Goal: Information Seeking & Learning: Learn about a topic

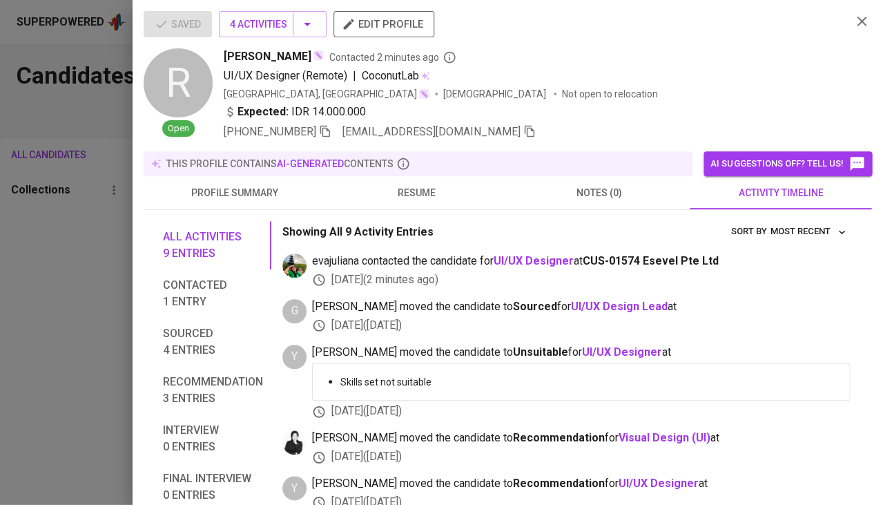
click at [62, 221] on div at bounding box center [441, 252] width 883 height 505
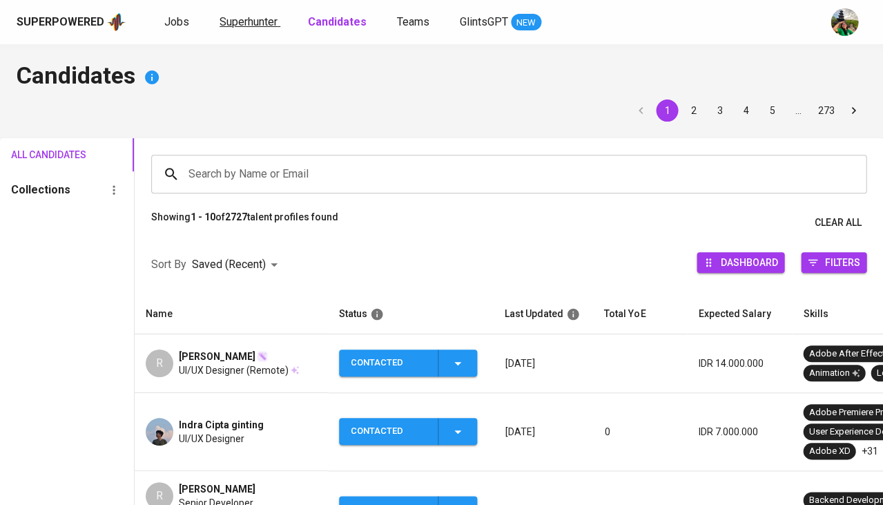
click at [260, 26] on span "Superhunter" at bounding box center [249, 21] width 58 height 13
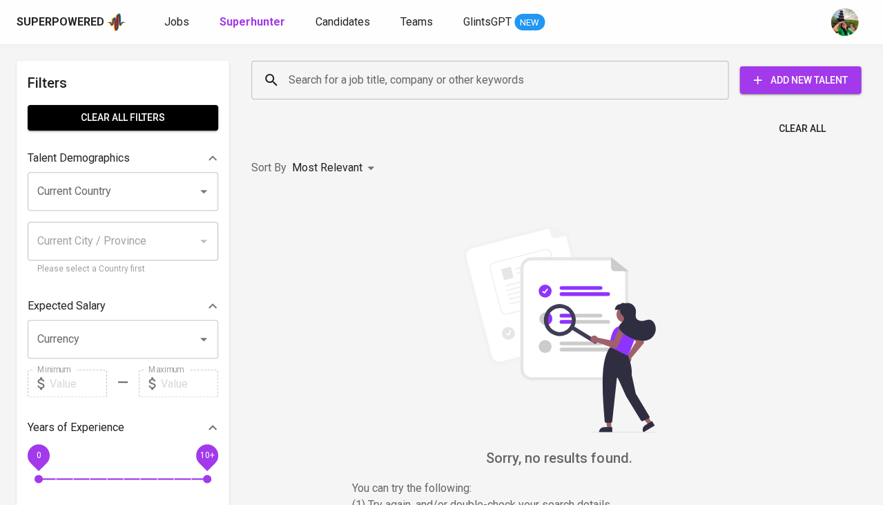
click at [333, 78] on input "Search for a job title, company or other keywords" at bounding box center [493, 80] width 416 height 26
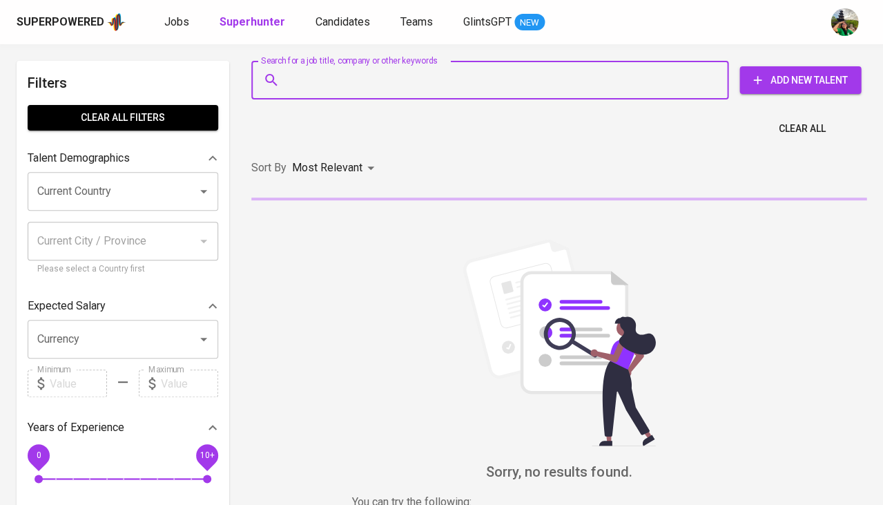
paste input "aspieyanrieza@gmail.com"
type input "aspieyanrieza@gmail.com"
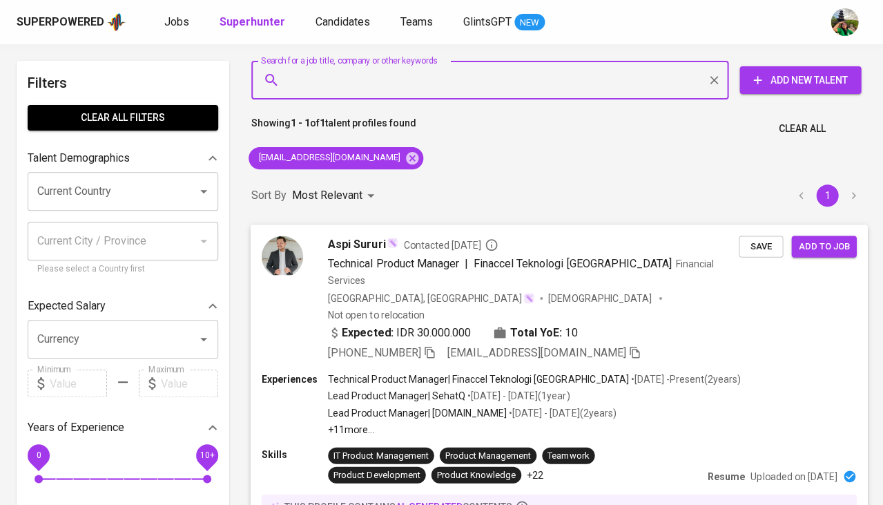
click at [755, 241] on span "Save" at bounding box center [761, 246] width 30 height 16
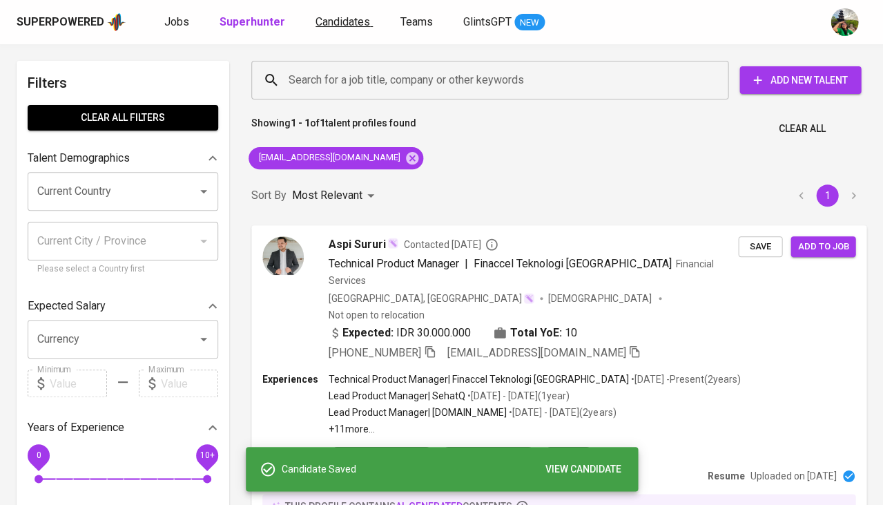
click at [338, 18] on span "Candidates" at bounding box center [342, 21] width 55 height 13
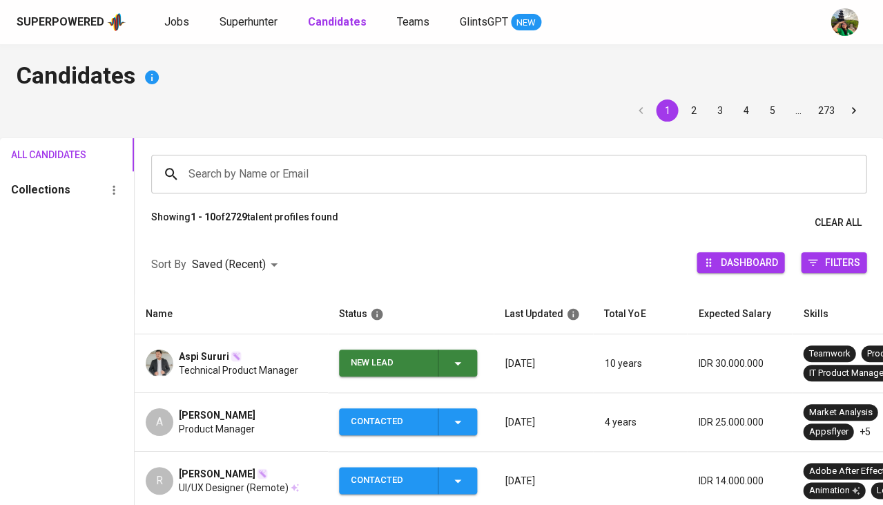
click at [451, 374] on td "New Lead" at bounding box center [411, 363] width 166 height 59
click at [469, 360] on span "New Lead" at bounding box center [407, 362] width 127 height 27
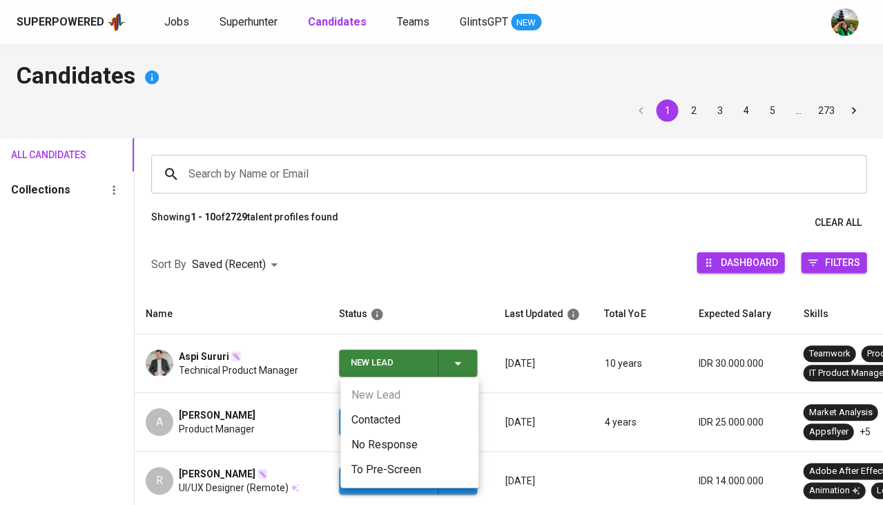
click at [376, 420] on li "Contacted" at bounding box center [409, 419] width 138 height 25
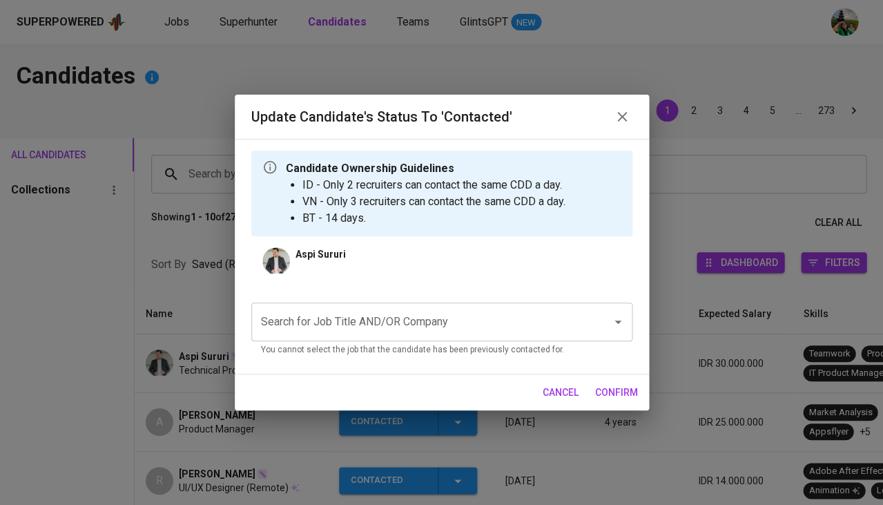
click at [367, 332] on input "Search for Job Title AND/OR Company" at bounding box center [422, 322] width 330 height 26
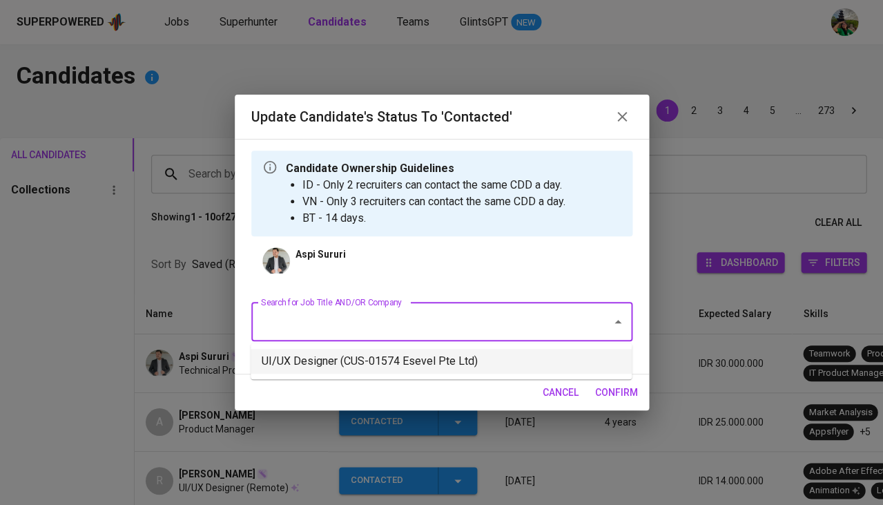
click at [345, 368] on li "UI/UX Designer (CUS-01574 Esevel Pte Ltd)" at bounding box center [441, 361] width 381 height 25
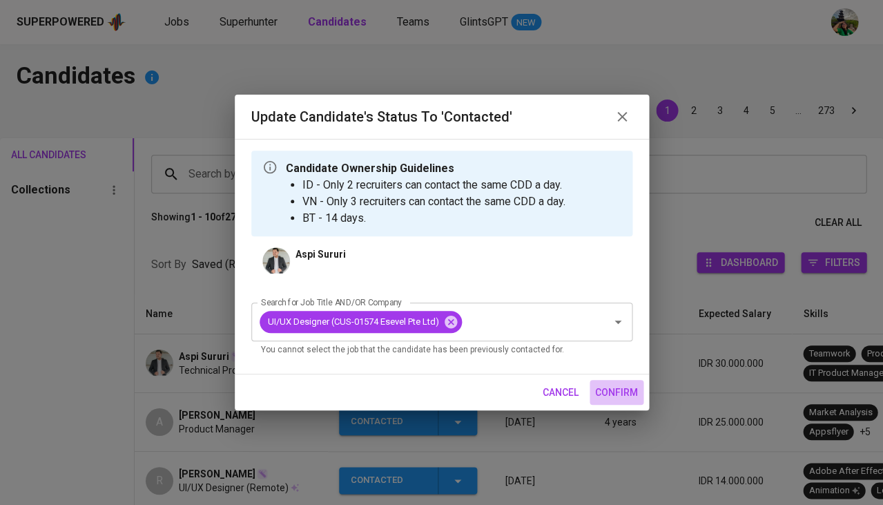
click at [623, 385] on span "confirm" at bounding box center [616, 392] width 43 height 17
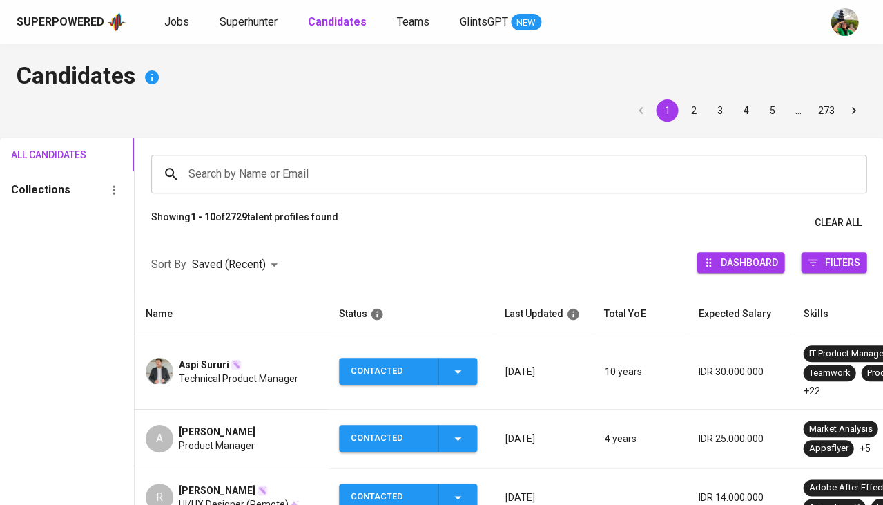
click at [211, 358] on span "Aspi Sururi" at bounding box center [204, 365] width 50 height 14
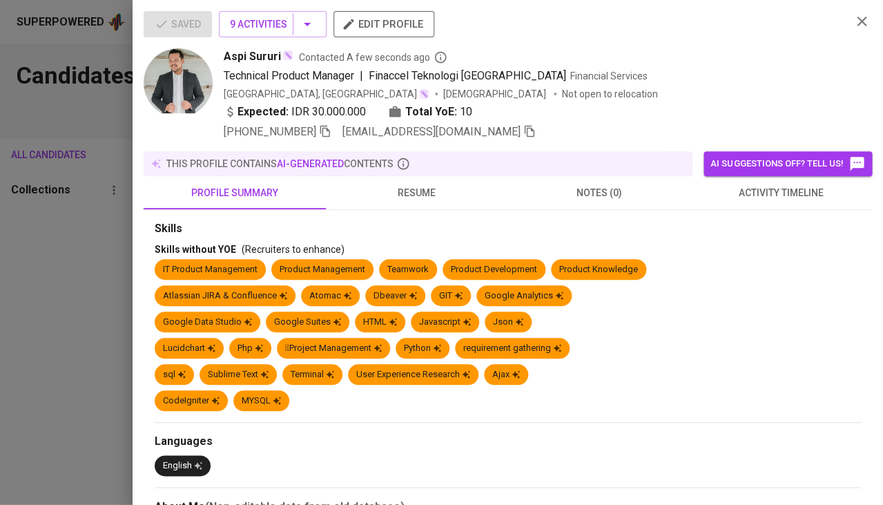
click at [205, 360] on div at bounding box center [441, 252] width 883 height 505
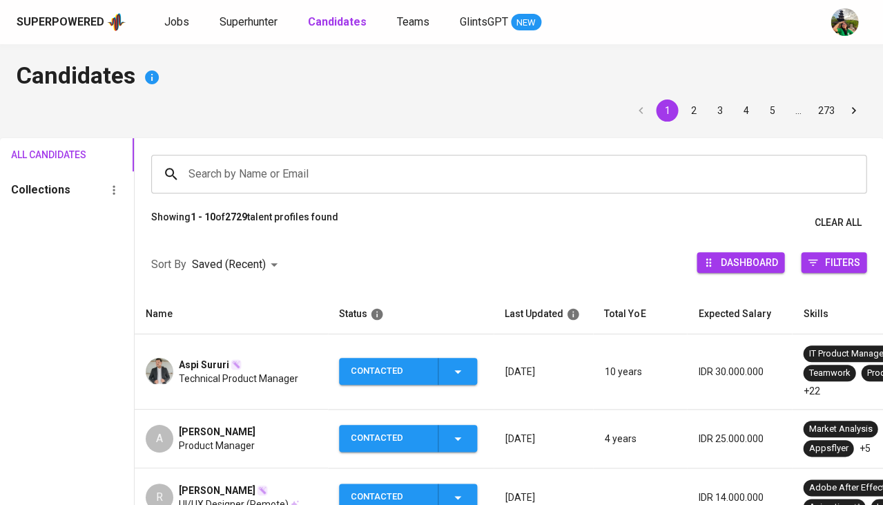
click at [217, 373] on span "Technical Product Manager" at bounding box center [238, 378] width 119 height 14
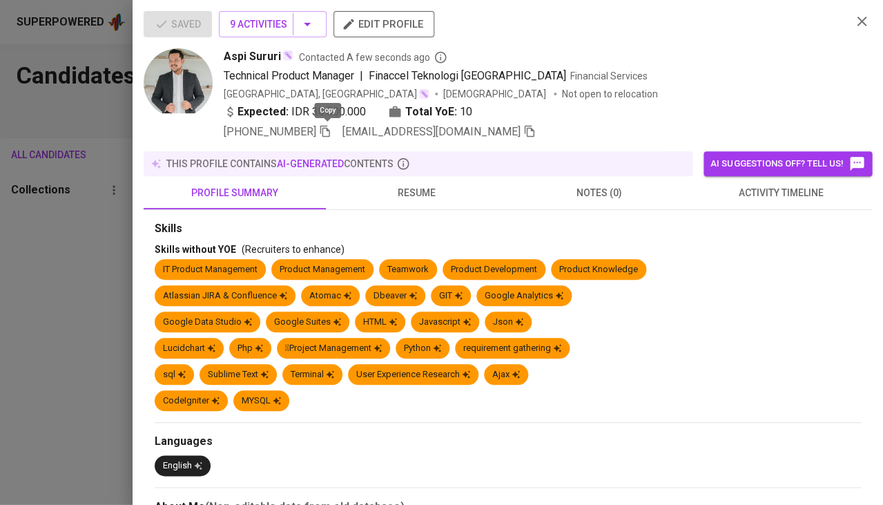
click at [329, 128] on icon "button" at bounding box center [325, 131] width 12 height 12
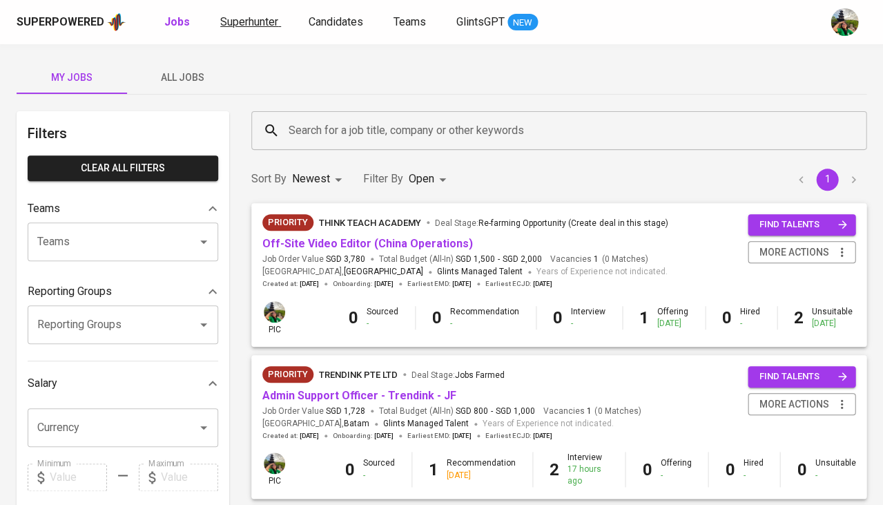
click at [266, 17] on span "Superhunter" at bounding box center [249, 21] width 58 height 13
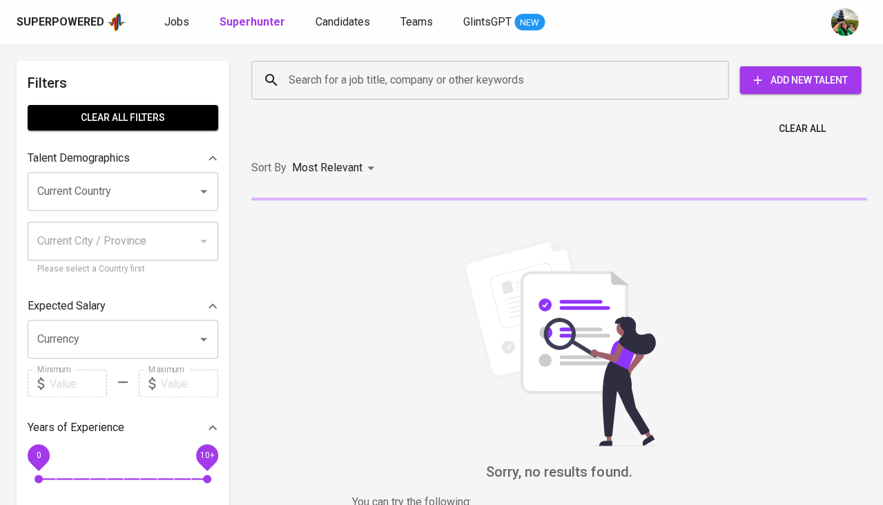
click at [359, 95] on div "Search for a job title, company or other keywords" at bounding box center [489, 80] width 477 height 39
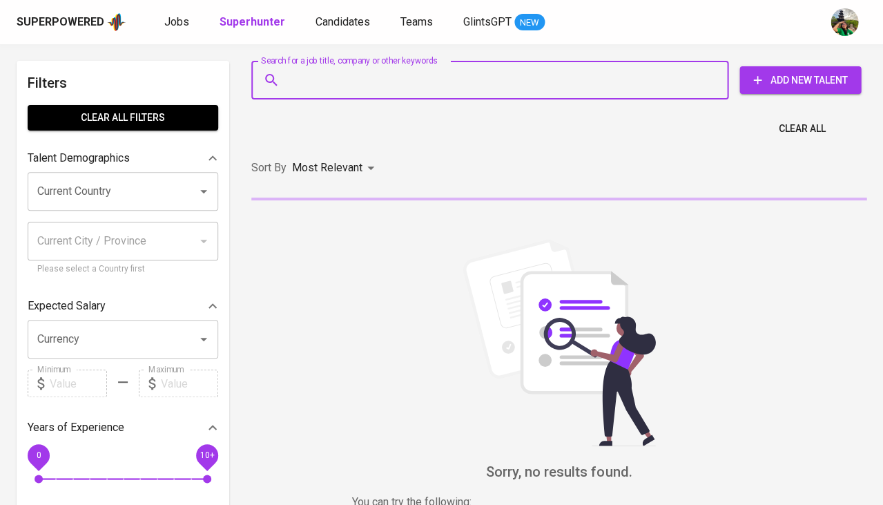
paste input "subagyaandiya@gmail.com"
type input "subagyaandiya@gmail.com"
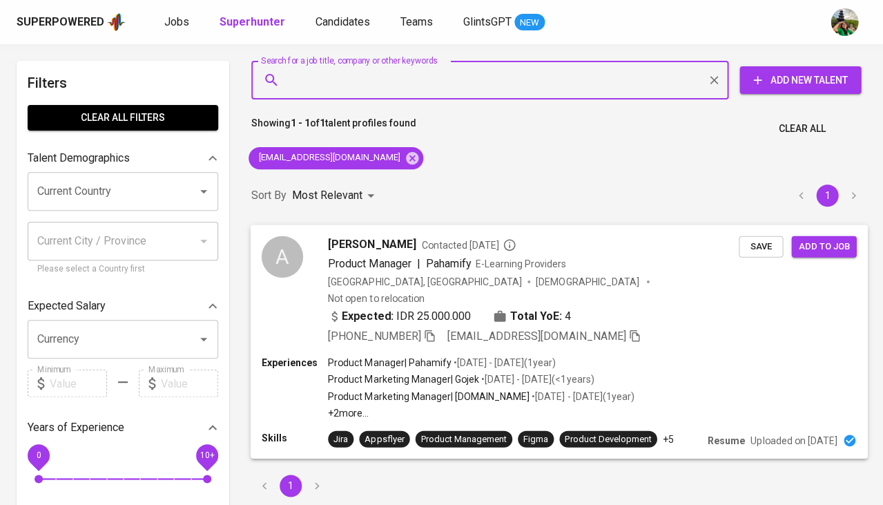
click at [742, 245] on button "Save" at bounding box center [761, 245] width 44 height 21
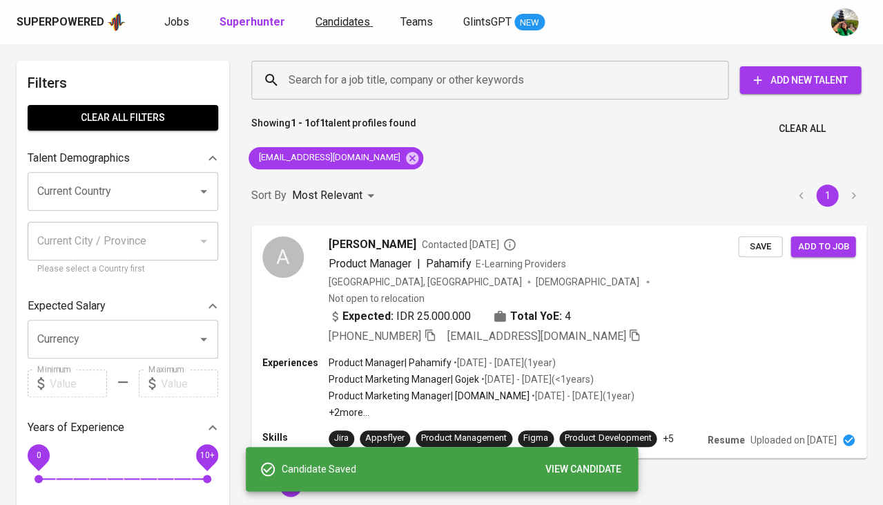
click at [322, 22] on span "Candidates" at bounding box center [342, 21] width 55 height 13
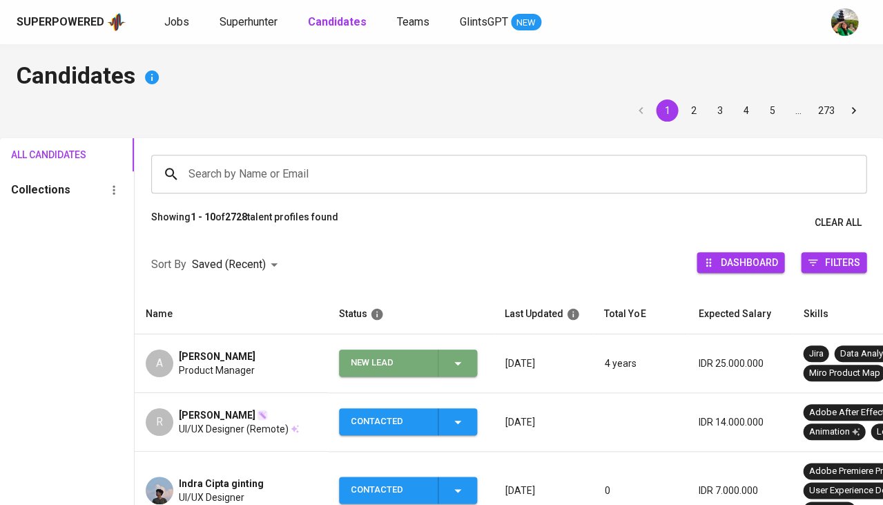
click at [449, 367] on div "New Lead" at bounding box center [408, 362] width 115 height 27
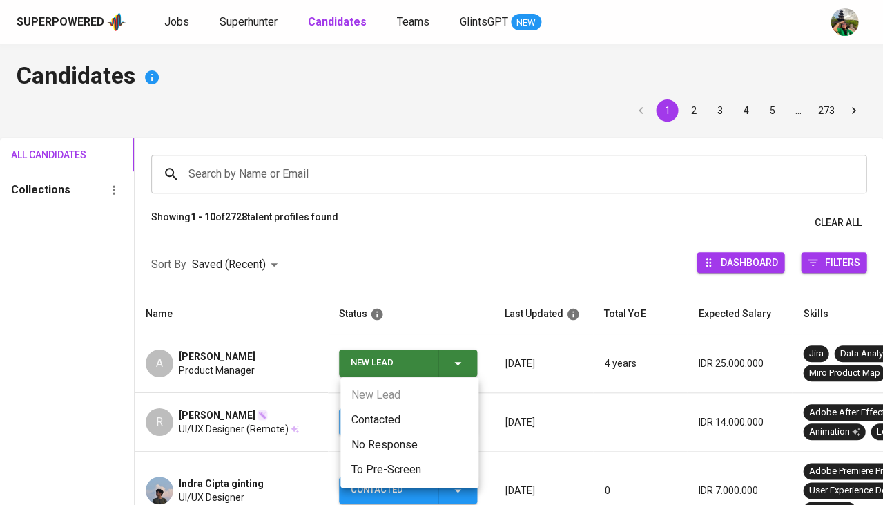
click at [382, 407] on li "Contacted" at bounding box center [409, 419] width 138 height 25
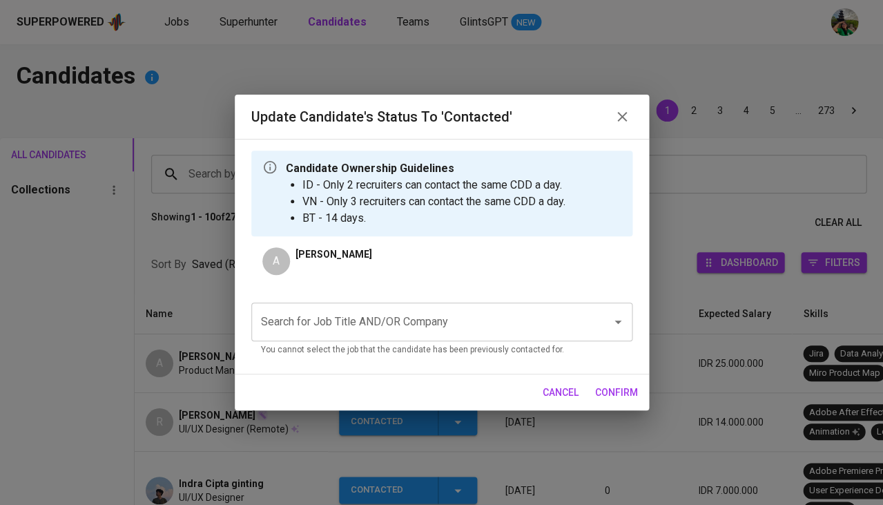
click at [391, 306] on div "Search for Job Title AND/OR Company" at bounding box center [441, 321] width 381 height 39
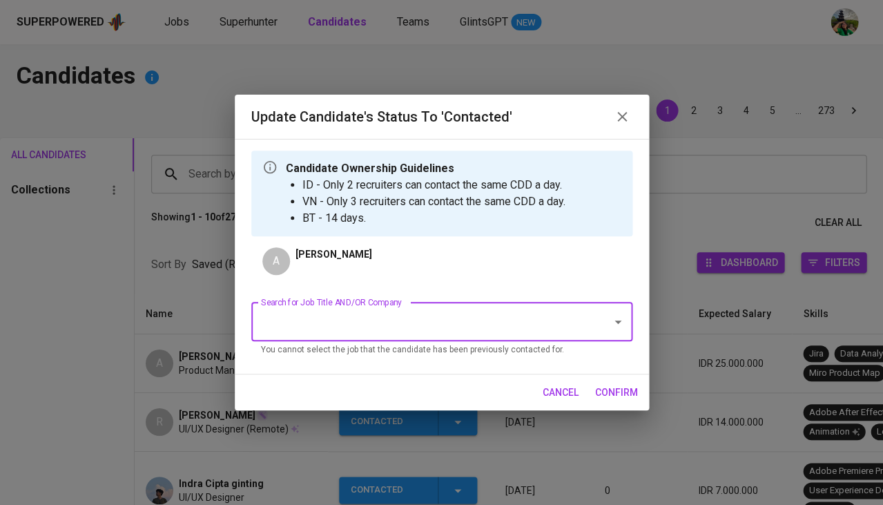
type input "s"
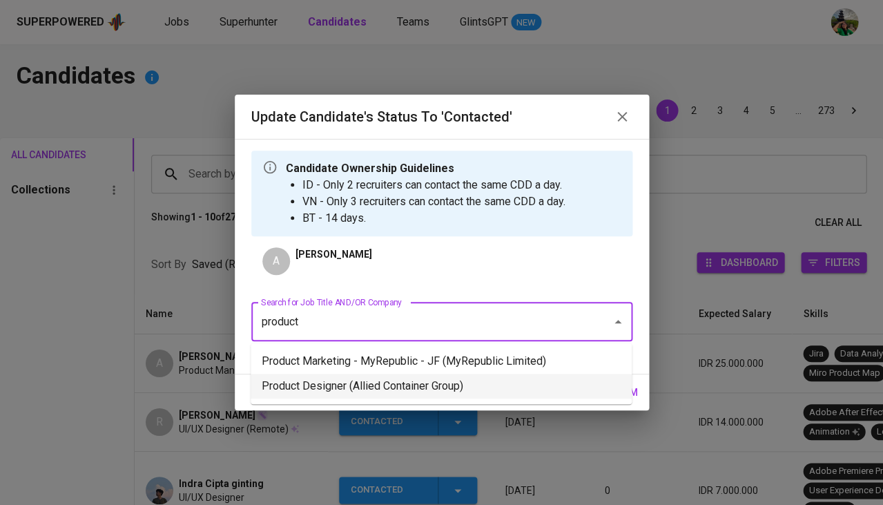
click at [370, 376] on li "Product Designer (Allied Container Group)" at bounding box center [441, 385] width 381 height 25
type input "product"
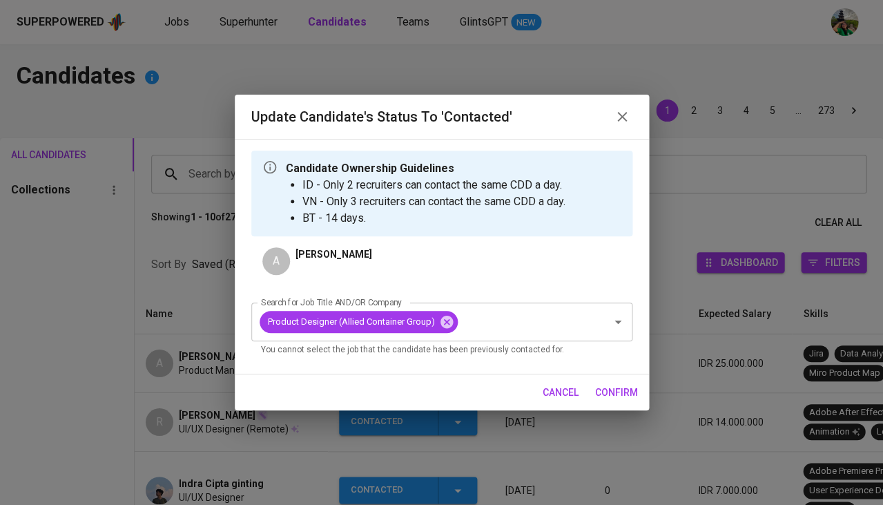
click at [617, 389] on span "confirm" at bounding box center [616, 392] width 43 height 17
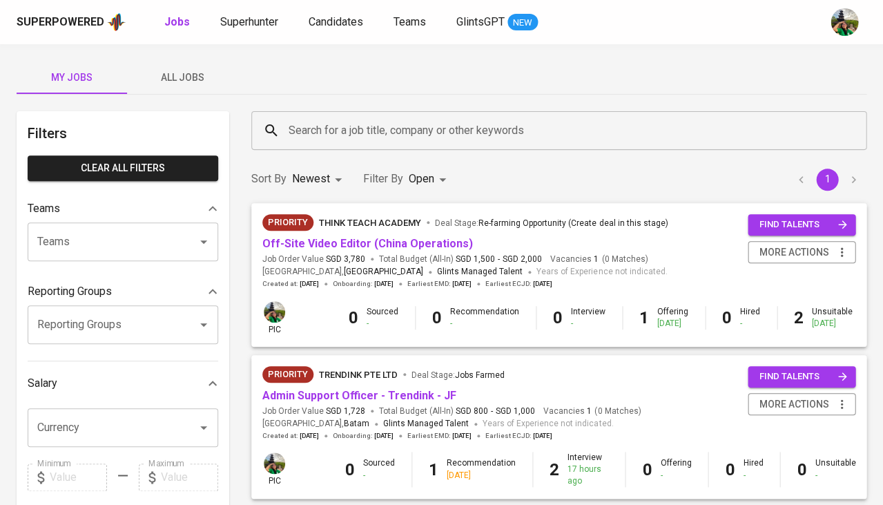
click at [249, 32] on div "Superpowered Jobs Superhunter Candidates Teams GlintsGPT NEW" at bounding box center [420, 22] width 806 height 21
click at [260, 23] on span "Superhunter" at bounding box center [249, 21] width 58 height 13
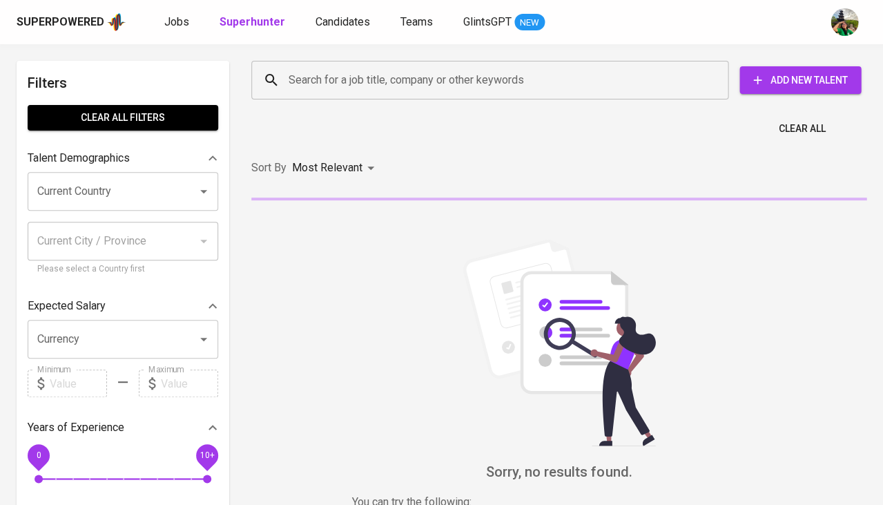
click at [359, 83] on input "Search for a job title, company or other keywords" at bounding box center [493, 80] width 416 height 26
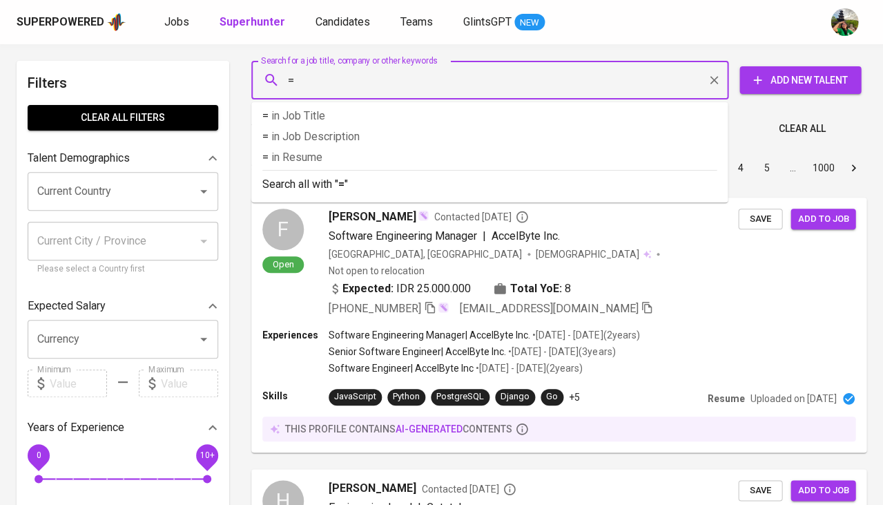
type input "=="
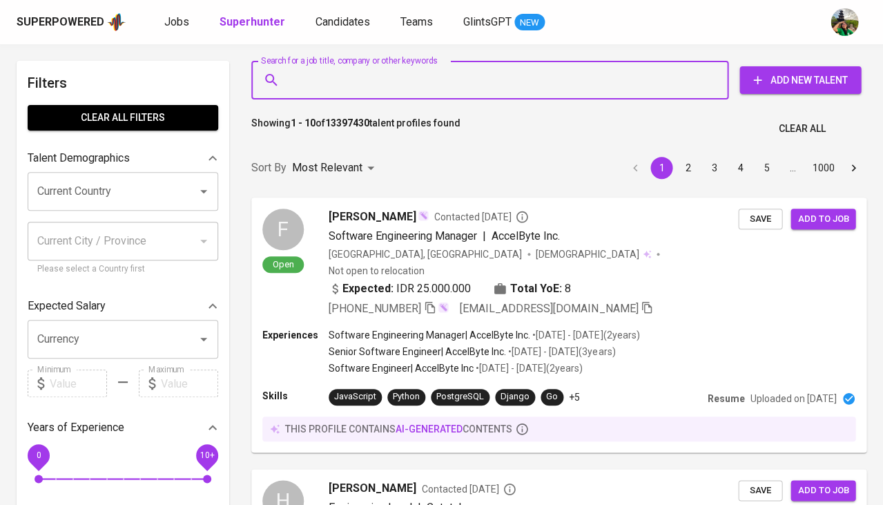
paste input "[EMAIL_ADDRESS][DOMAIN_NAME]"
type input "[EMAIL_ADDRESS][DOMAIN_NAME]"
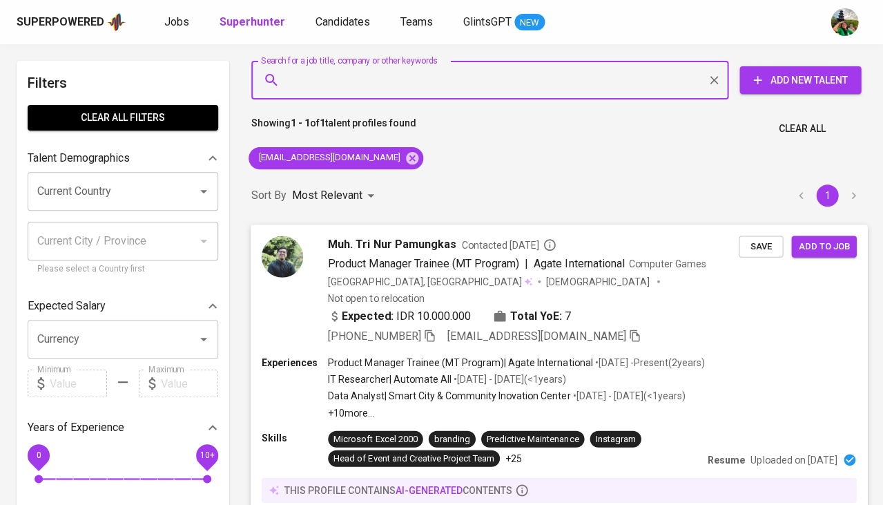
click at [768, 253] on button "Save" at bounding box center [761, 245] width 44 height 21
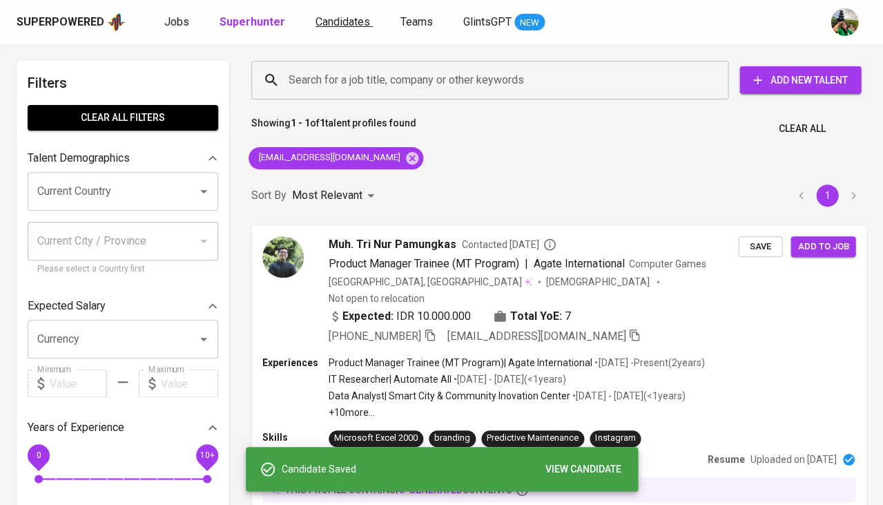
click at [340, 29] on link "Candidates" at bounding box center [343, 22] width 57 height 17
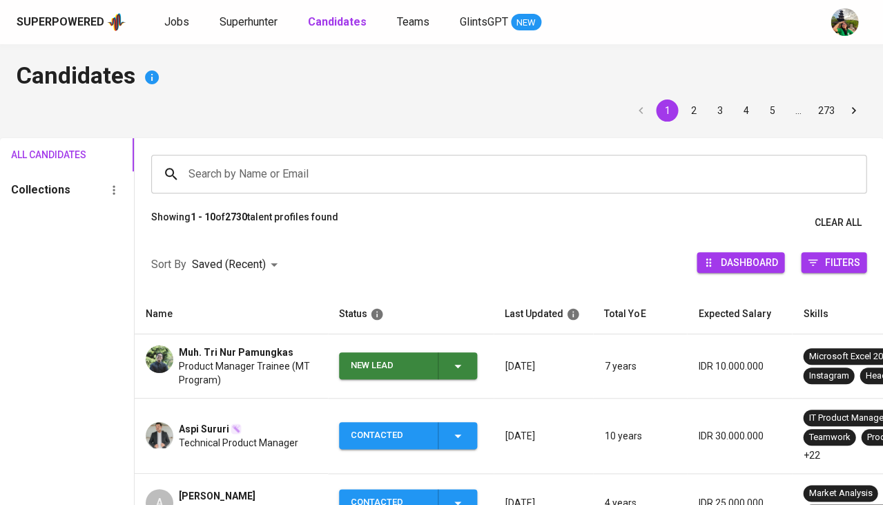
click at [464, 365] on icon "button" at bounding box center [457, 366] width 17 height 17
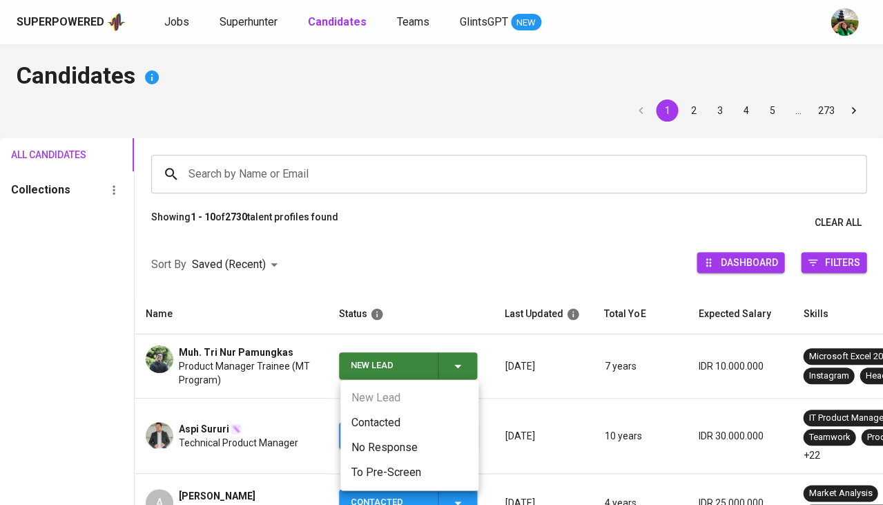
click at [393, 426] on li "Contacted" at bounding box center [409, 422] width 138 height 25
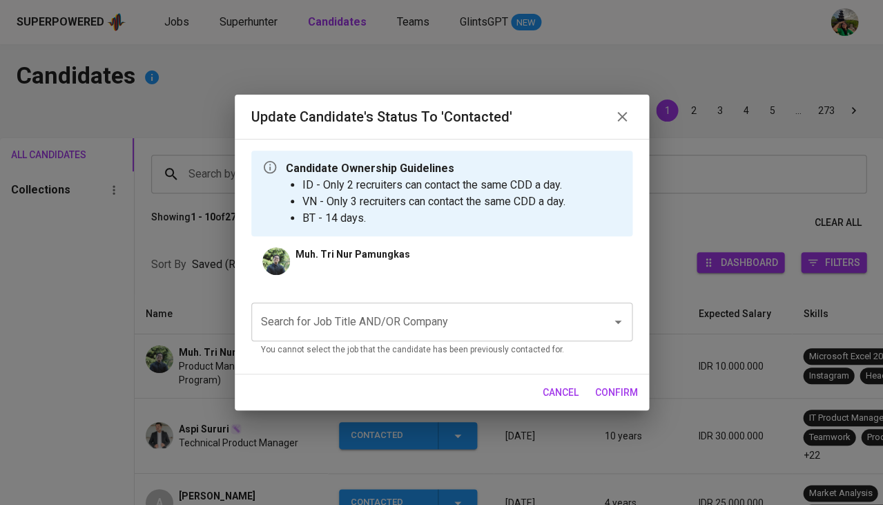
click at [358, 313] on input "Search for Job Title AND/OR Company" at bounding box center [422, 322] width 330 height 26
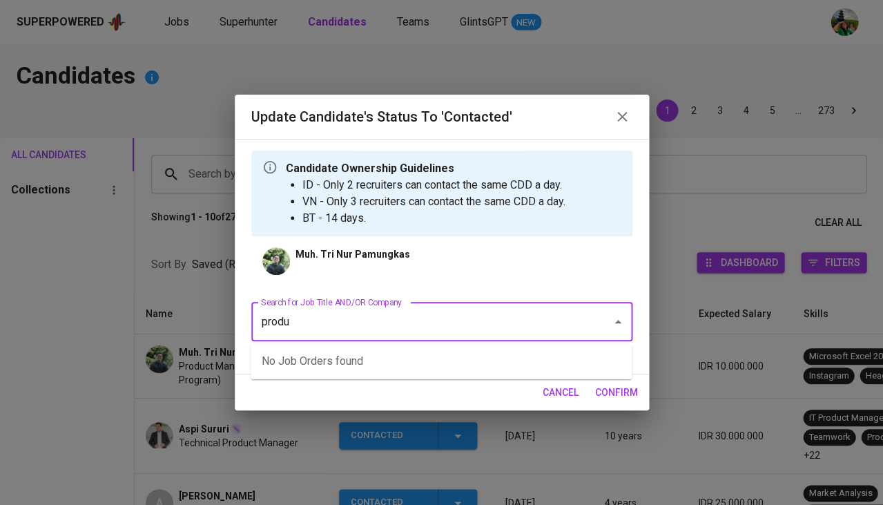
type input "produc"
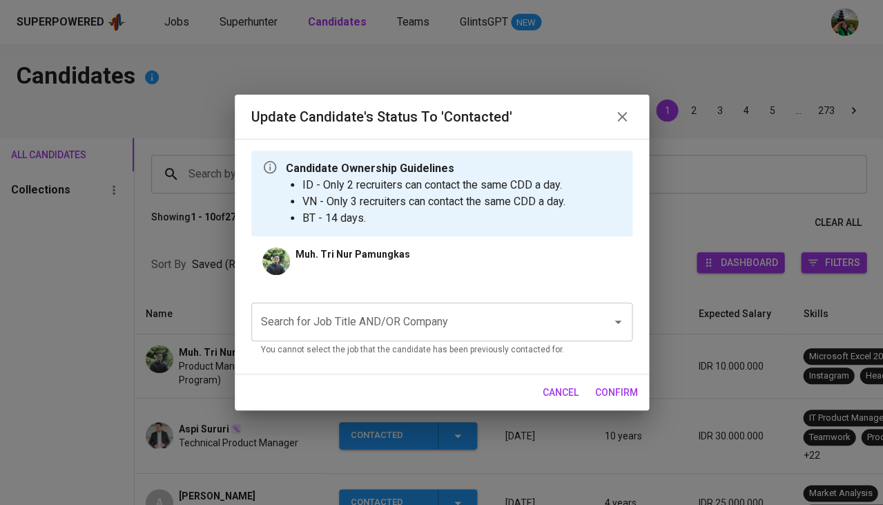
click at [359, 319] on input "Search for Job Title AND/OR Company" at bounding box center [422, 322] width 330 height 26
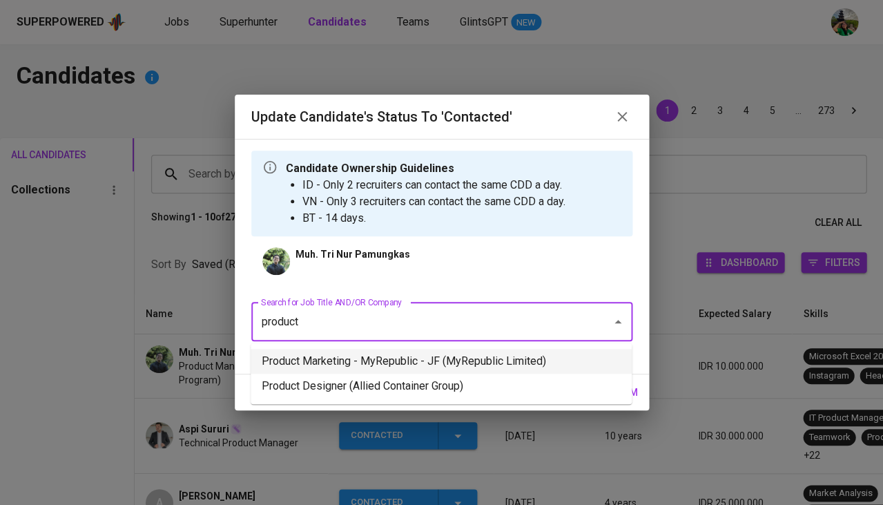
click at [403, 368] on li "Product Marketing - MyRepublic - JF (MyRepublic Limited)" at bounding box center [441, 361] width 381 height 25
type input "product"
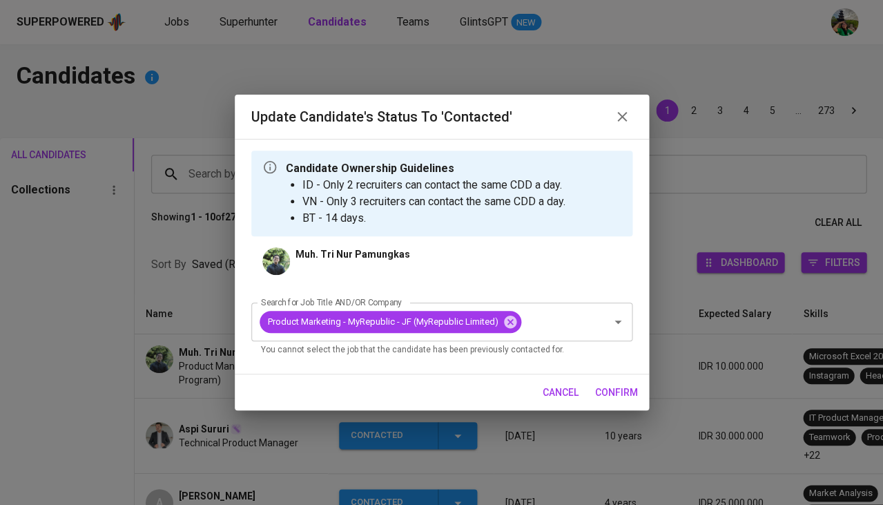
click at [617, 387] on span "confirm" at bounding box center [616, 392] width 43 height 17
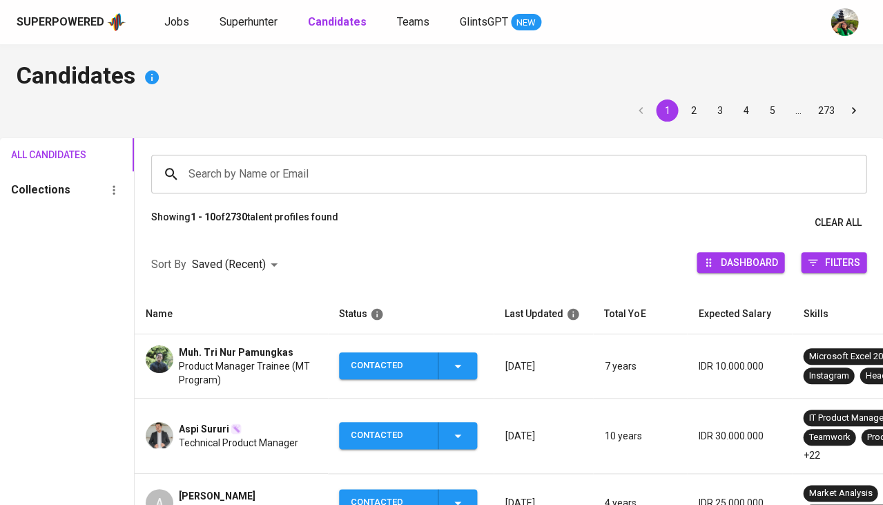
click at [253, 345] on span "Muh. Tri Nur Pamungkas" at bounding box center [236, 352] width 115 height 14
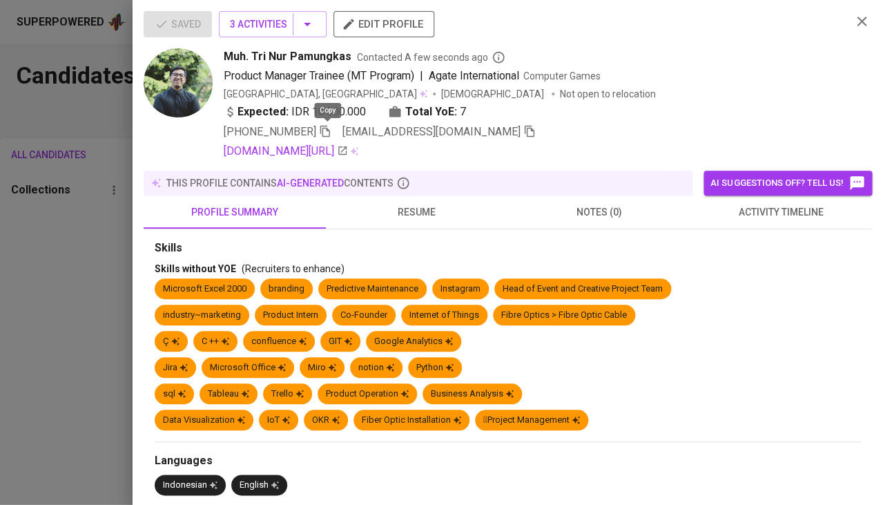
click at [328, 133] on icon "button" at bounding box center [325, 131] width 12 height 12
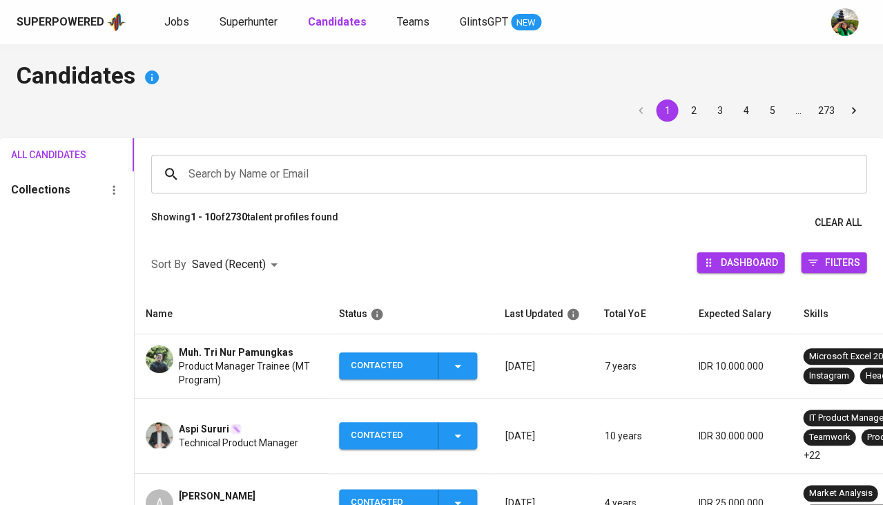
click at [217, 431] on span "Aspi Sururi" at bounding box center [204, 429] width 50 height 14
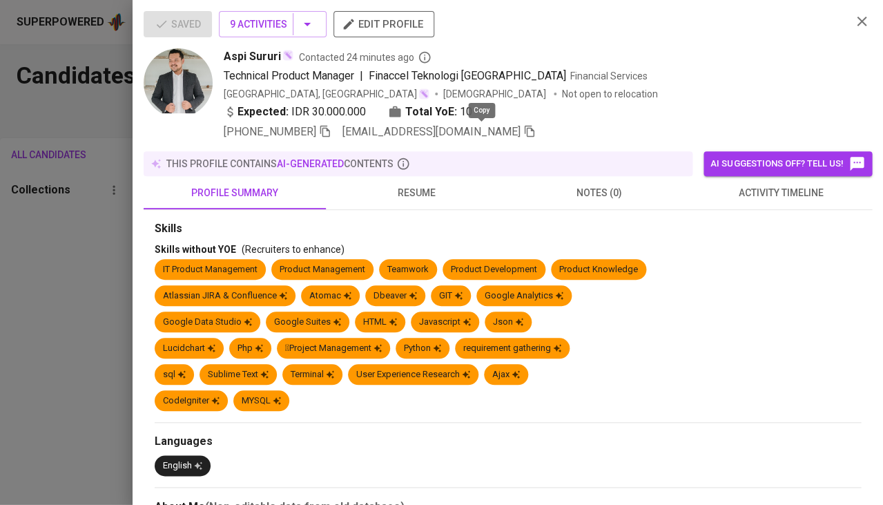
click at [523, 135] on span at bounding box center [529, 131] width 12 height 13
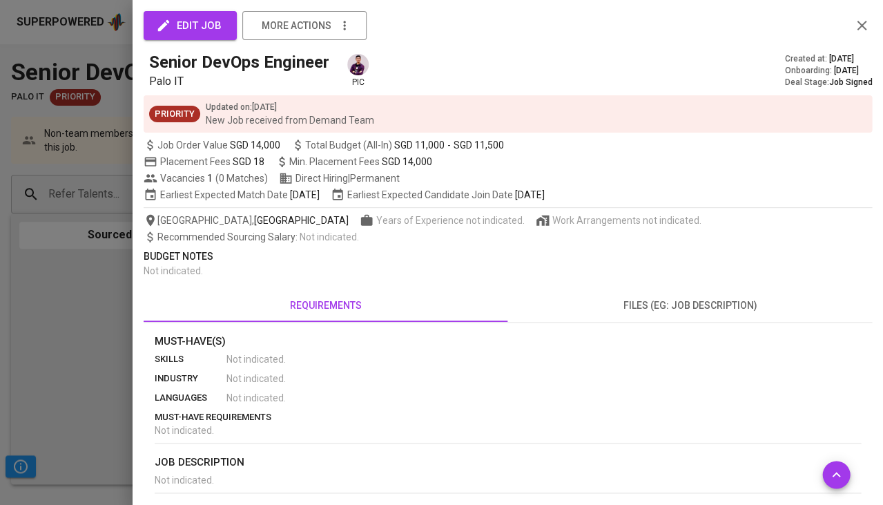
scroll to position [94, 0]
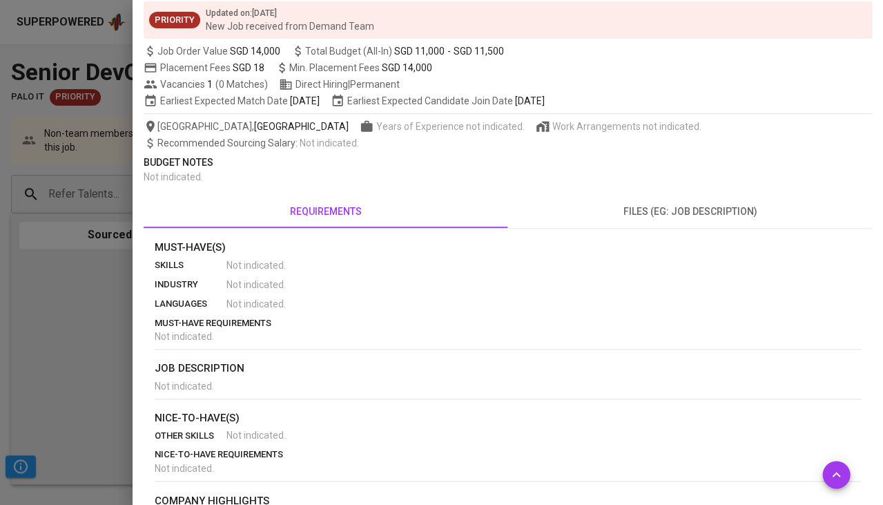
click at [31, 298] on div at bounding box center [441, 252] width 883 height 505
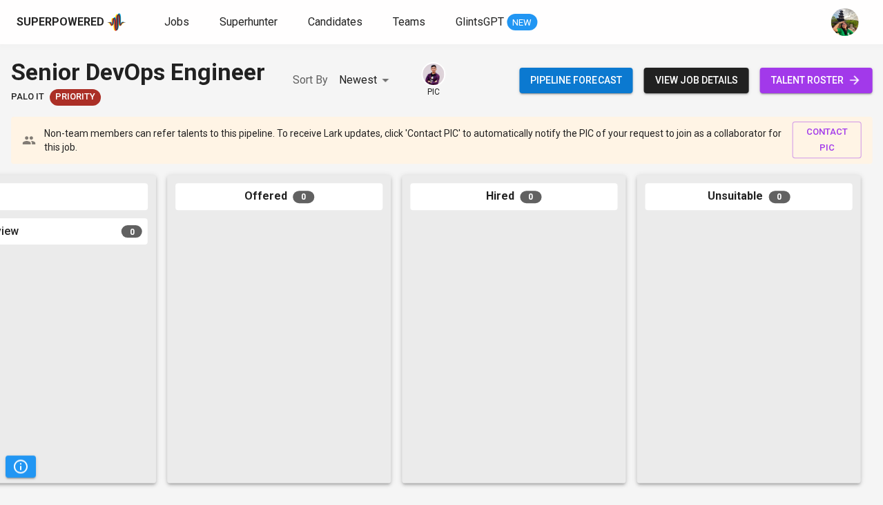
scroll to position [0, 761]
click at [170, 21] on span "Jobs" at bounding box center [176, 21] width 25 height 13
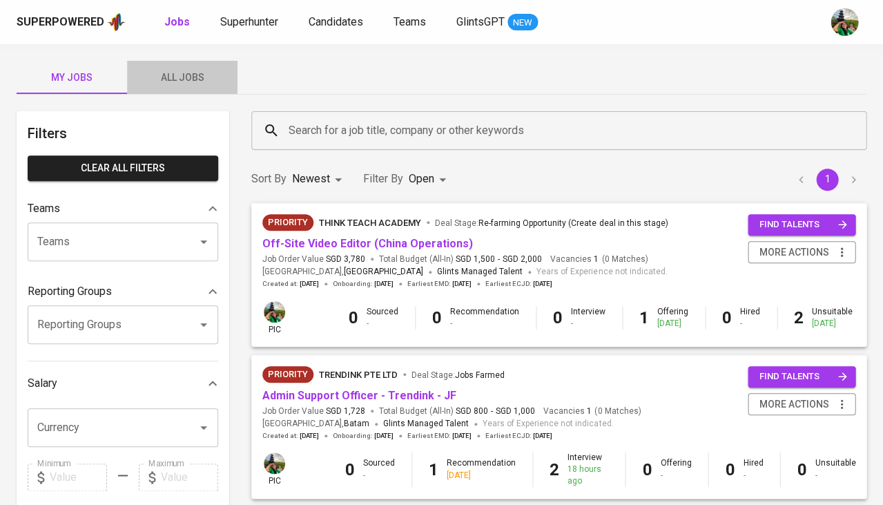
click at [162, 70] on span "All Jobs" at bounding box center [182, 77] width 94 height 17
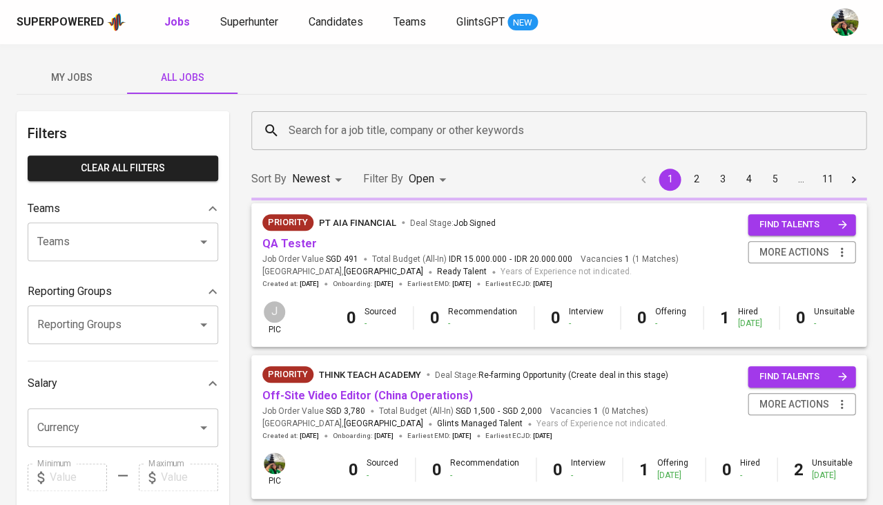
click at [177, 77] on span "All Jobs" at bounding box center [182, 77] width 94 height 17
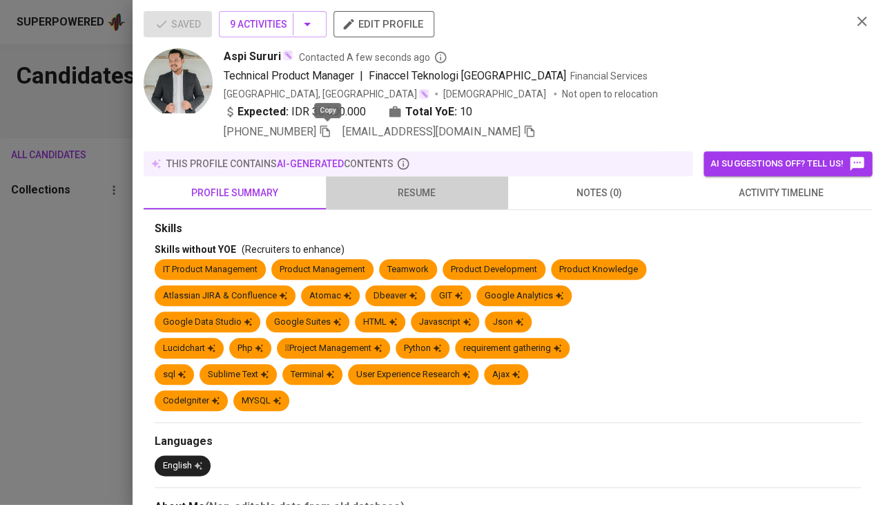
click at [423, 184] on span "resume" at bounding box center [417, 192] width 166 height 17
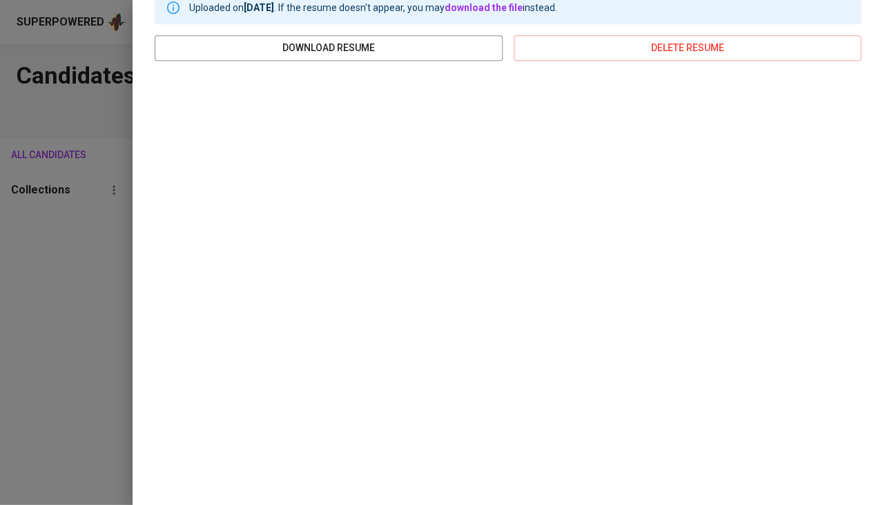
scroll to position [230, 0]
click at [41, 242] on div at bounding box center [441, 252] width 883 height 505
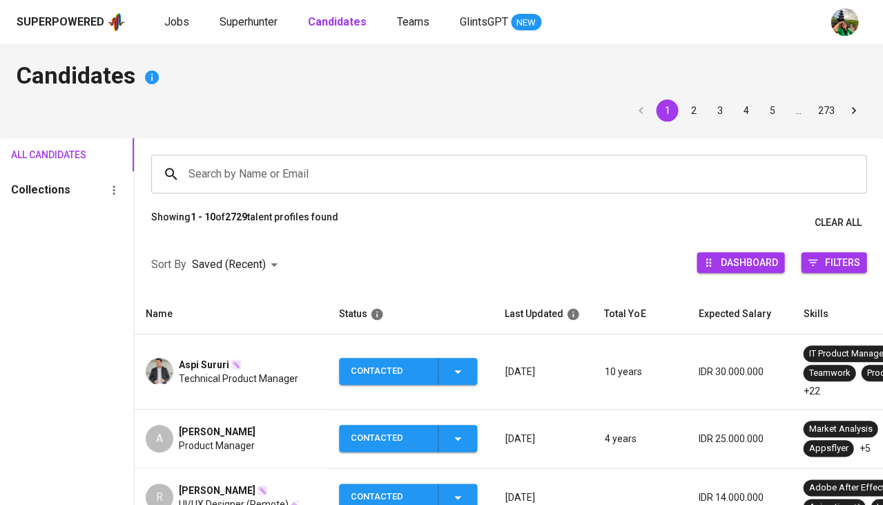
scroll to position [36, 0]
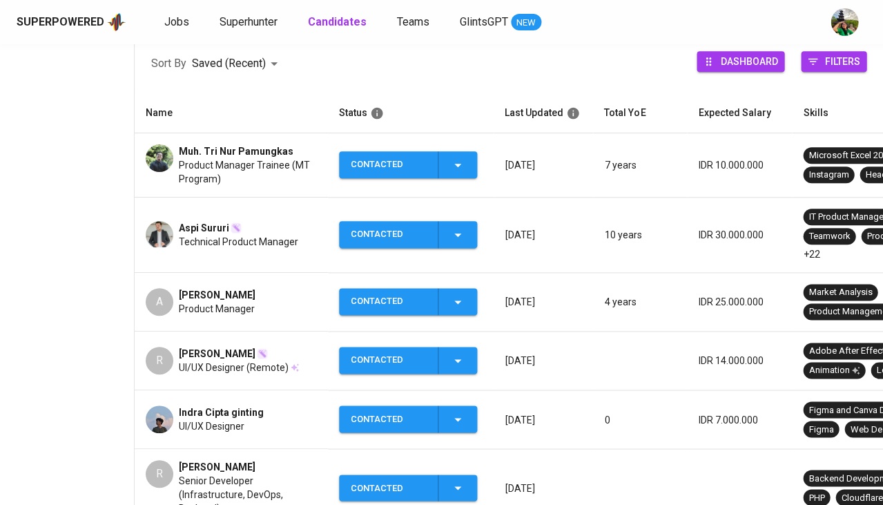
scroll to position [208, 0]
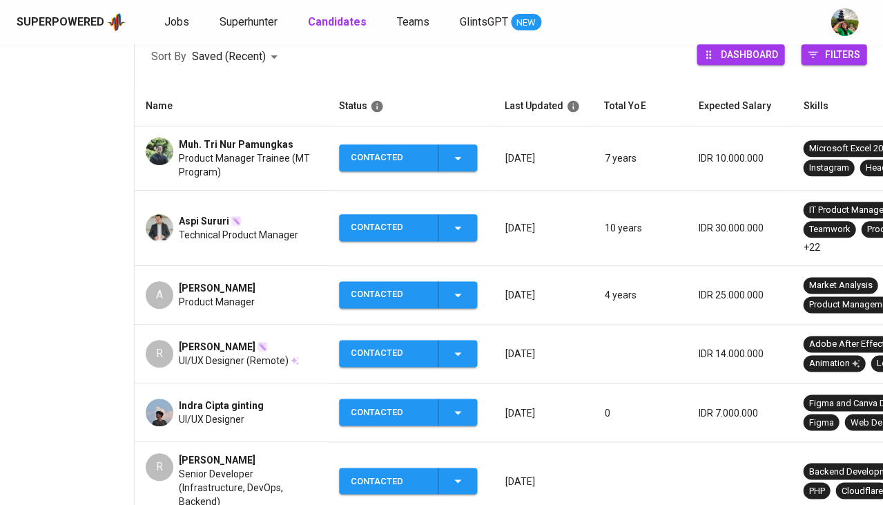
click at [228, 282] on span "[PERSON_NAME]" at bounding box center [217, 288] width 77 height 14
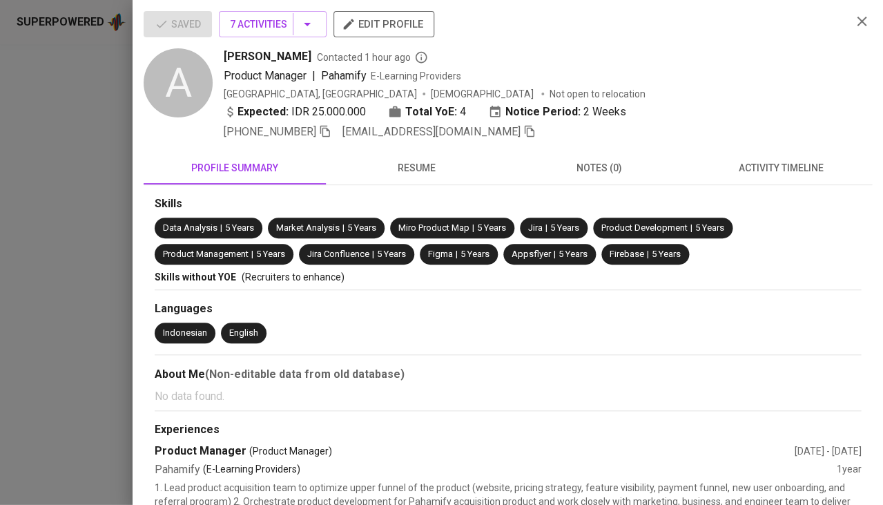
click at [788, 171] on span "activity timeline" at bounding box center [781, 167] width 166 height 17
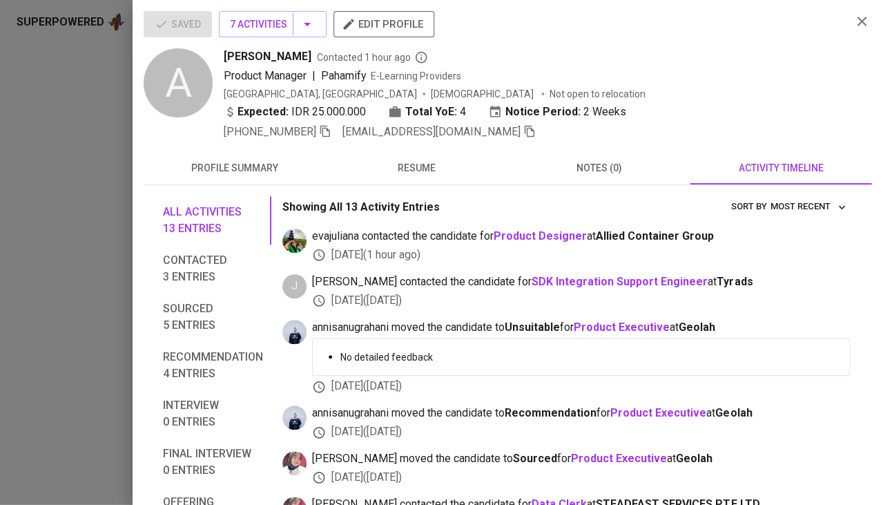
click at [788, 171] on span "activity timeline" at bounding box center [781, 167] width 166 height 17
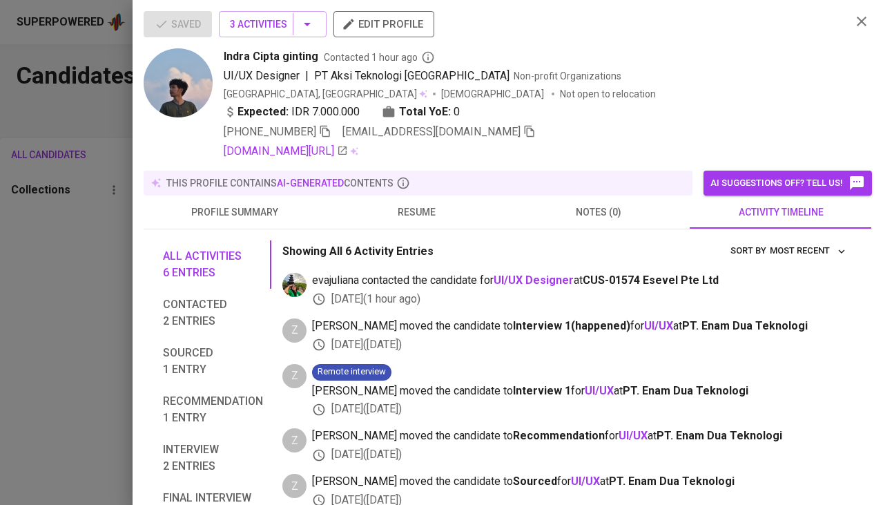
click at [4, 328] on div at bounding box center [441, 252] width 883 height 505
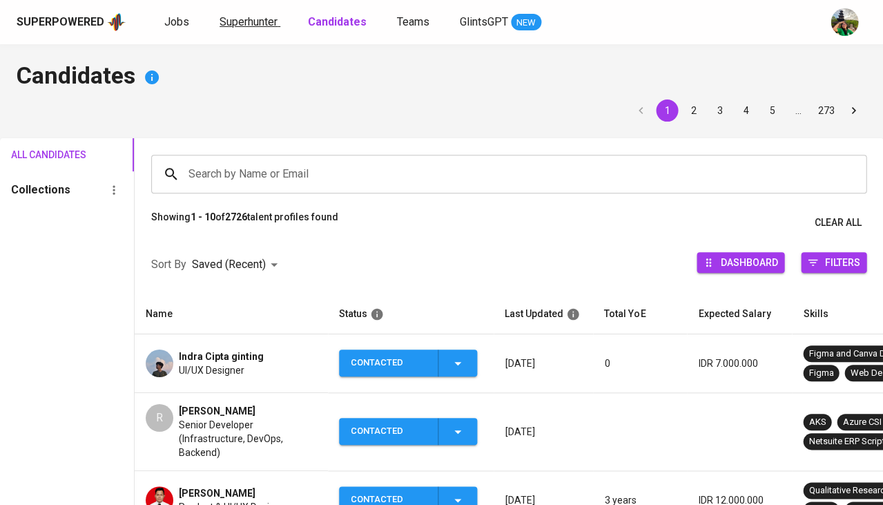
click at [235, 23] on span "Superhunter" at bounding box center [249, 21] width 58 height 13
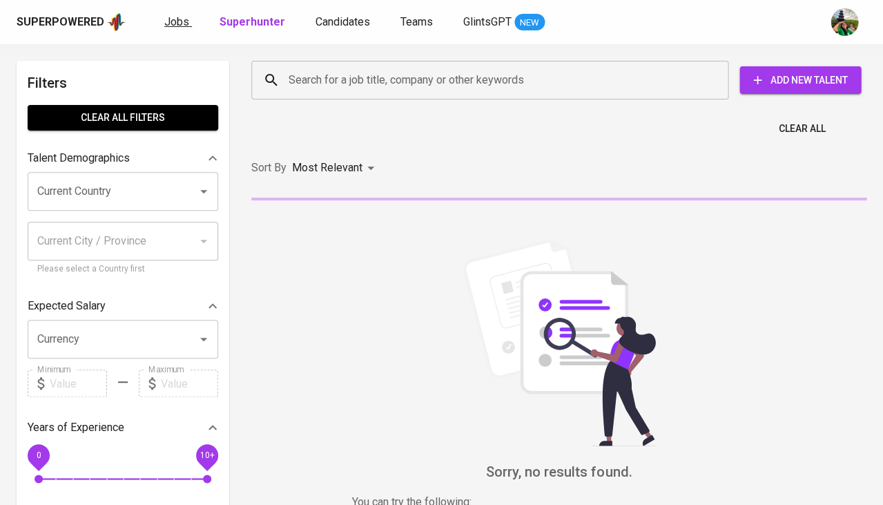
click at [169, 26] on span "Jobs" at bounding box center [176, 21] width 25 height 13
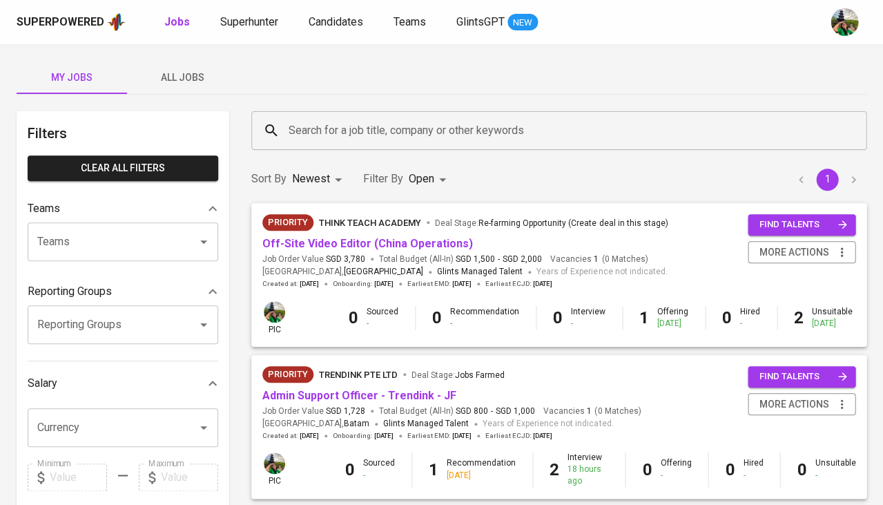
click at [186, 75] on span "All Jobs" at bounding box center [182, 77] width 94 height 17
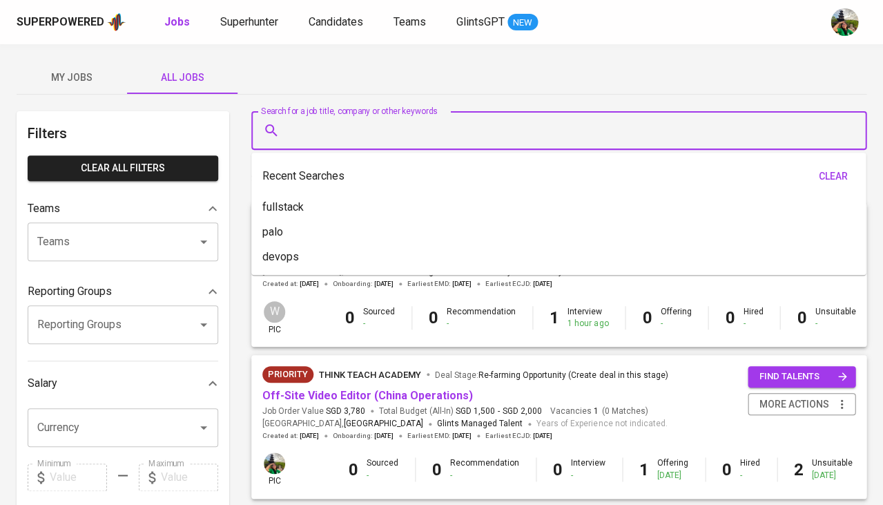
click at [313, 134] on input "Search for a job title, company or other keywords" at bounding box center [562, 130] width 554 height 26
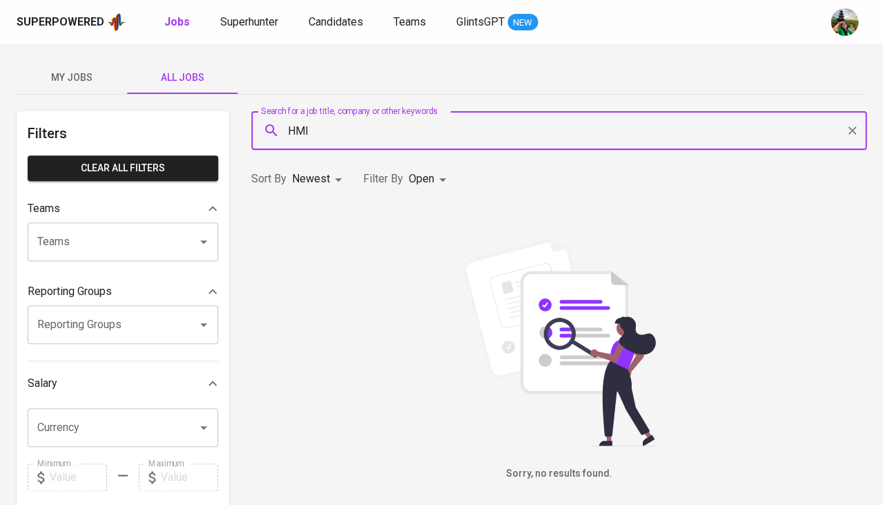
click at [342, 142] on input "HMI" at bounding box center [562, 130] width 554 height 26
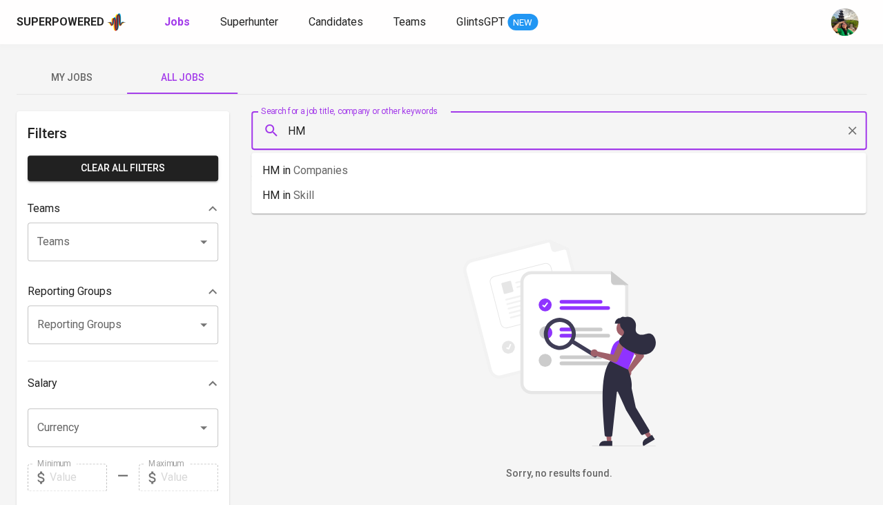
type input "H"
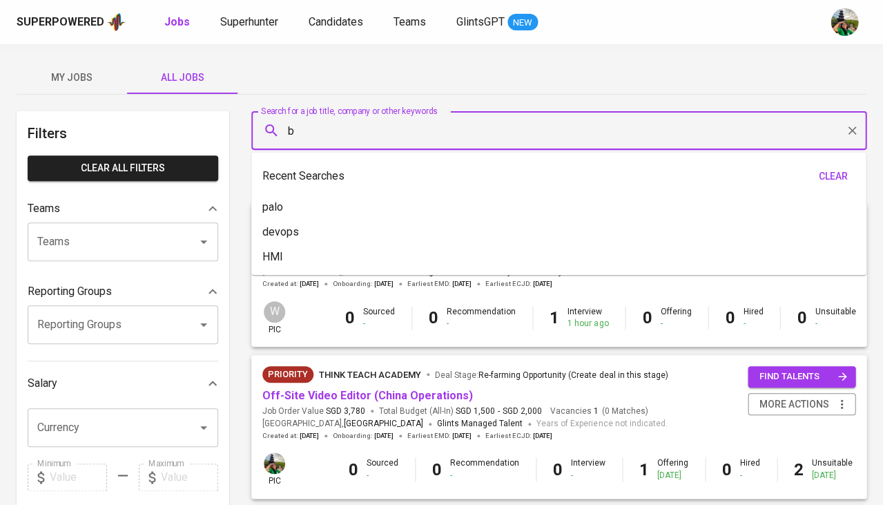
type input "b"
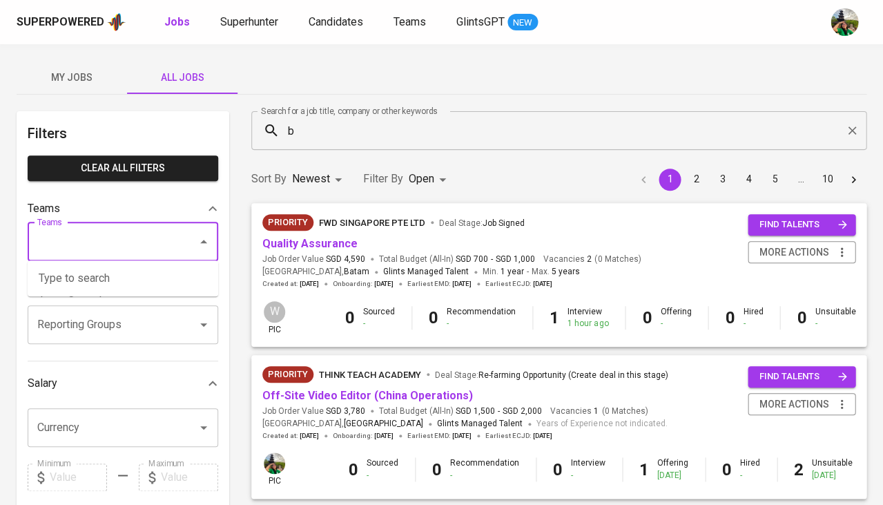
click at [124, 235] on input "Teams" at bounding box center [103, 242] width 139 height 26
click at [123, 273] on li "Pod Bandi" at bounding box center [123, 278] width 191 height 25
type input "bandi"
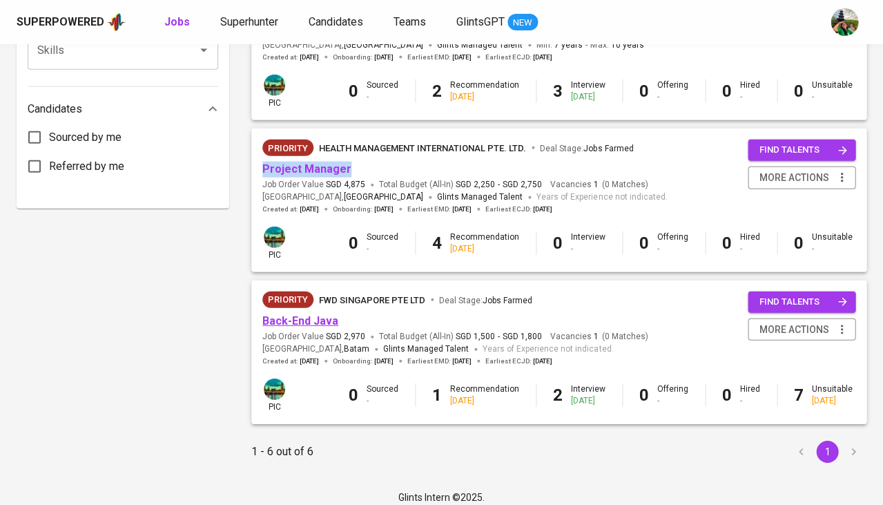
scroll to position [681, 0]
click at [315, 315] on link "Back-End Java" at bounding box center [300, 321] width 76 height 13
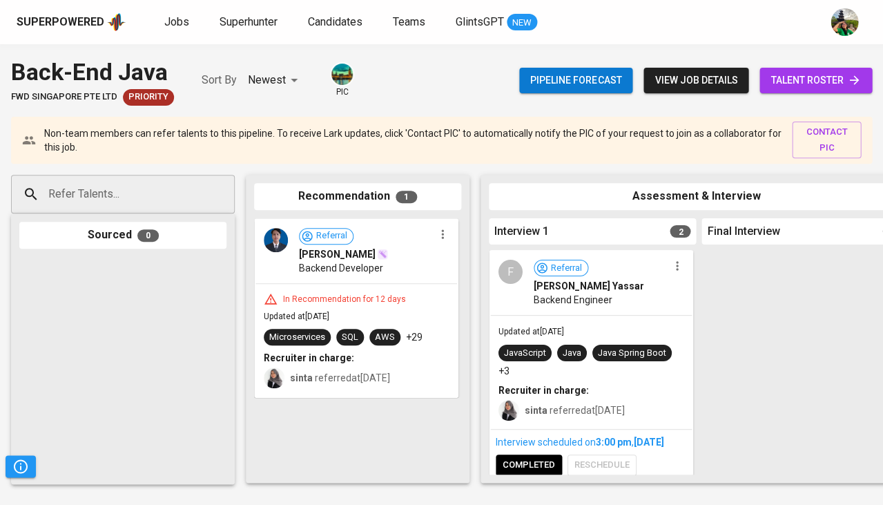
click at [810, 76] on span "talent roster" at bounding box center [815, 80] width 90 height 17
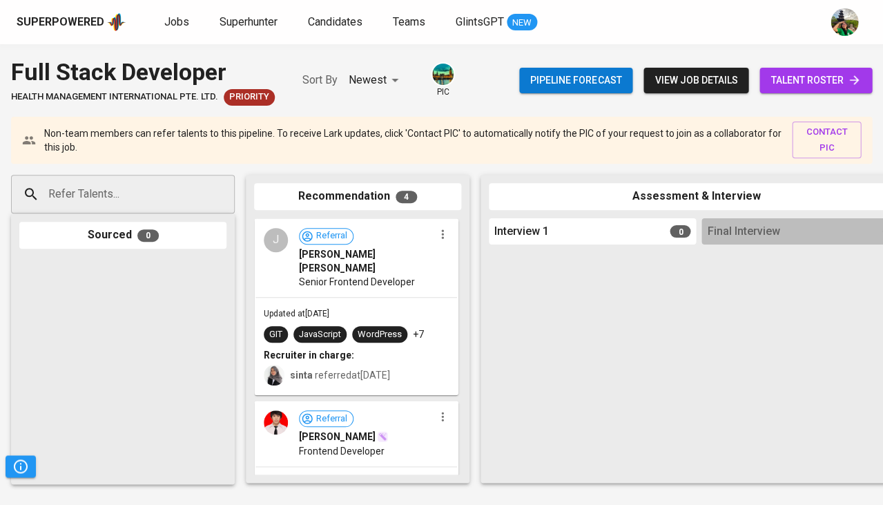
click at [823, 81] on span "talent roster" at bounding box center [815, 80] width 90 height 17
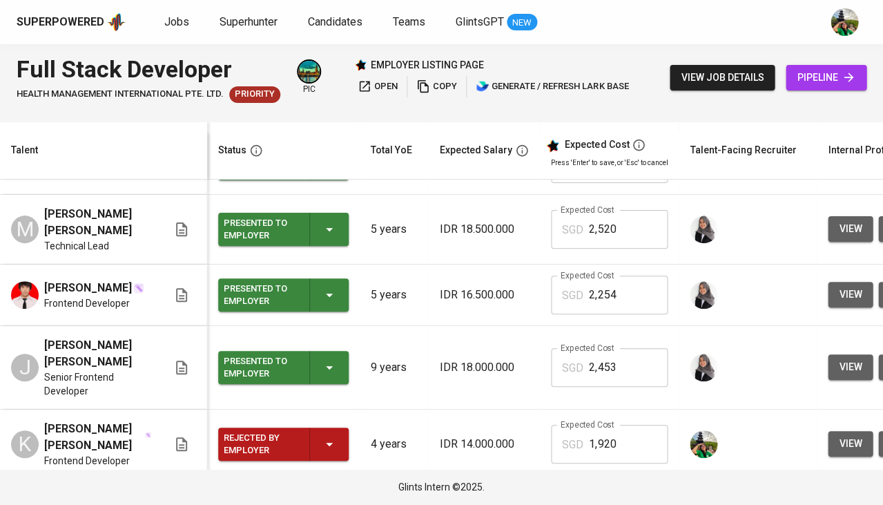
scroll to position [46, 0]
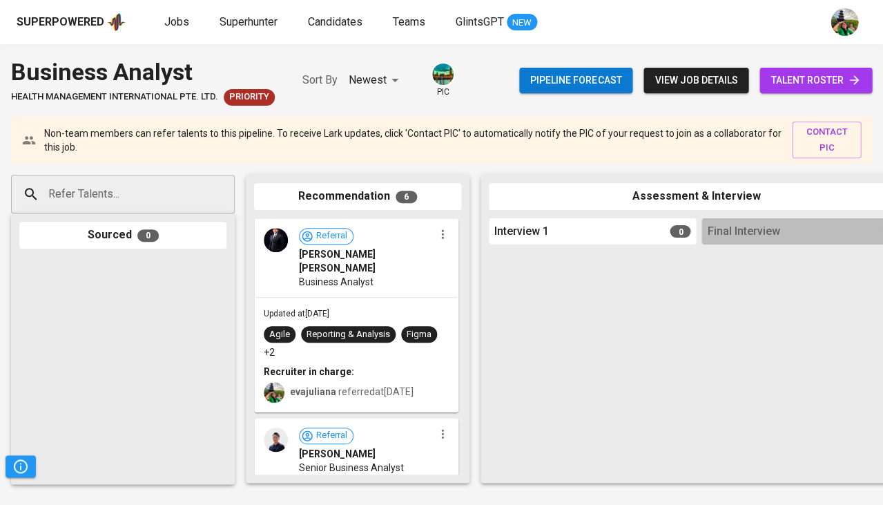
click at [775, 75] on span "talent roster" at bounding box center [815, 80] width 90 height 17
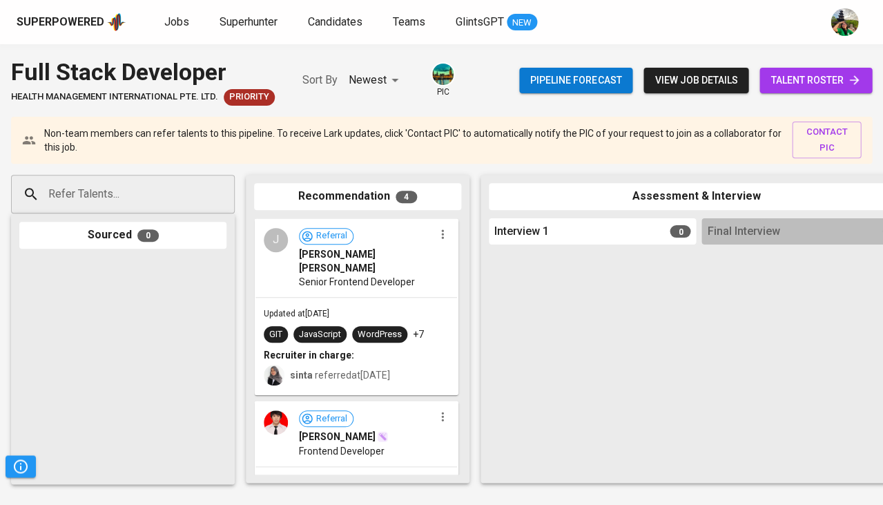
click at [801, 83] on span "talent roster" at bounding box center [815, 80] width 90 height 17
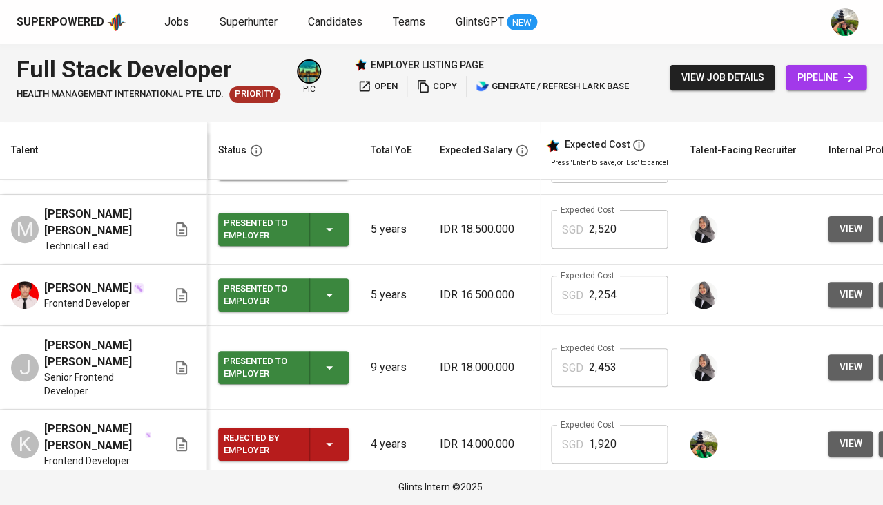
click at [327, 443] on icon "button" at bounding box center [329, 444] width 7 height 3
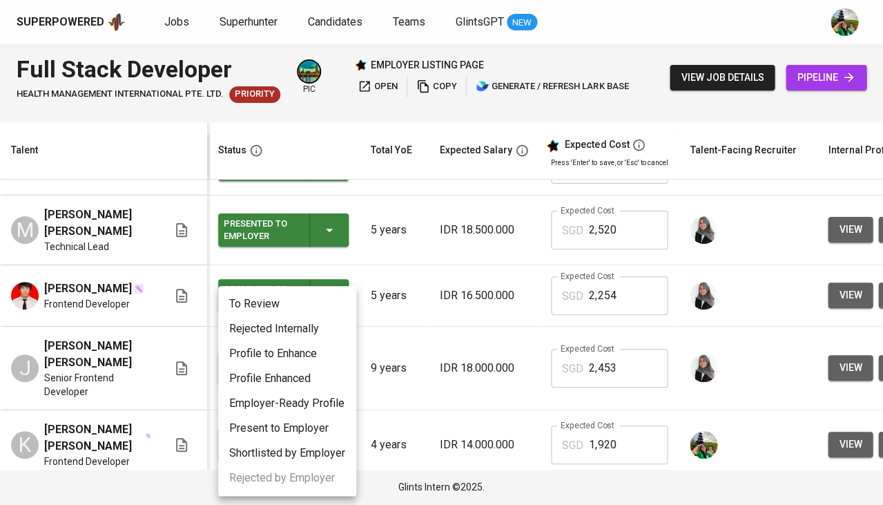
click at [304, 329] on li "Rejected Internally" at bounding box center [287, 328] width 138 height 25
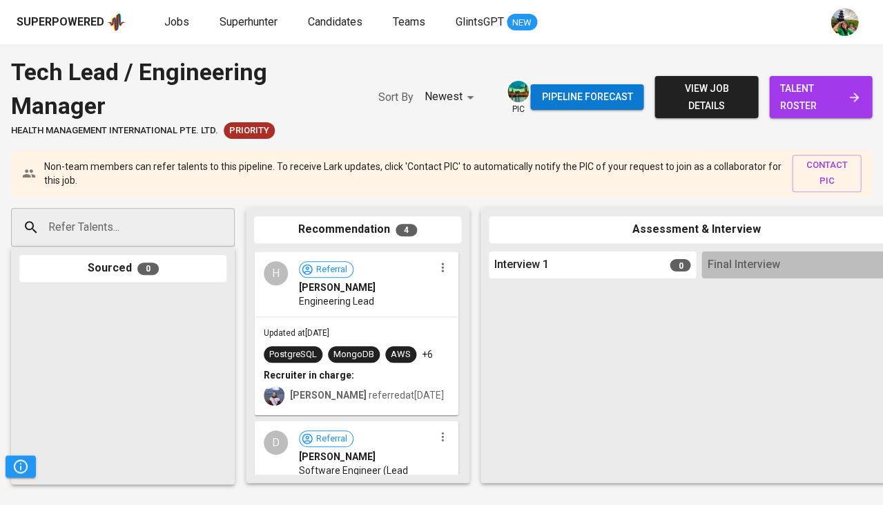
click at [813, 106] on span "talent roster" at bounding box center [820, 97] width 81 height 34
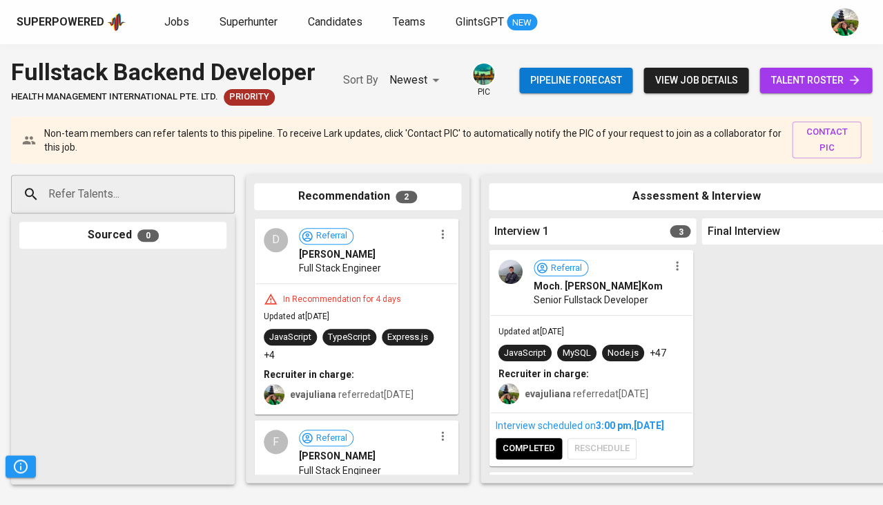
click at [794, 81] on span "talent roster" at bounding box center [815, 80] width 90 height 17
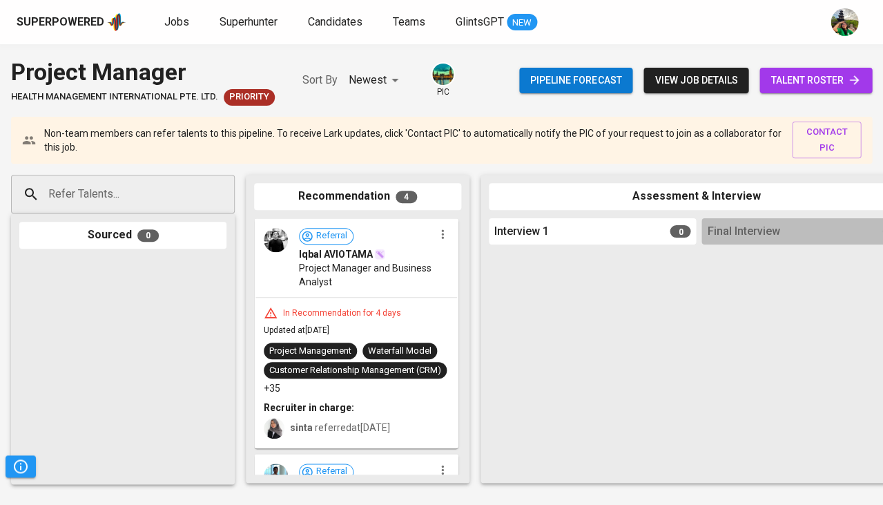
click at [815, 72] on span "talent roster" at bounding box center [815, 80] width 90 height 17
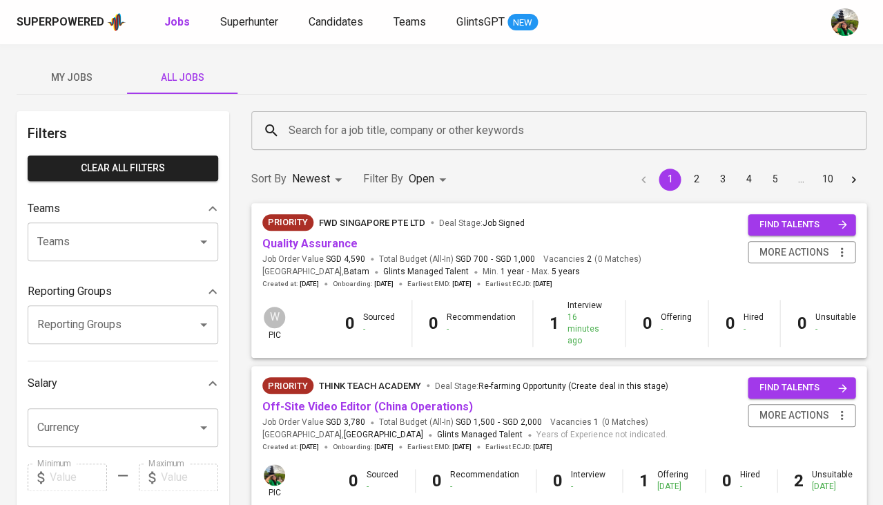
click at [77, 81] on span "My Jobs" at bounding box center [72, 77] width 94 height 17
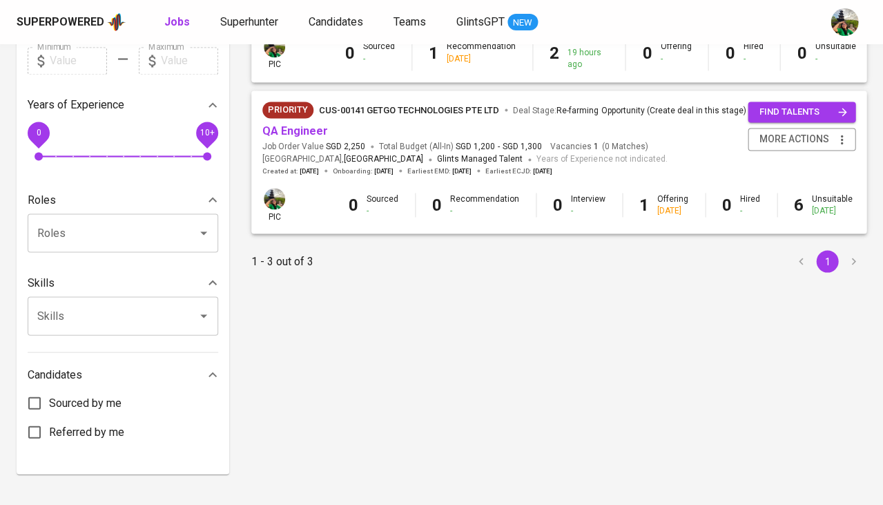
scroll to position [416, 0]
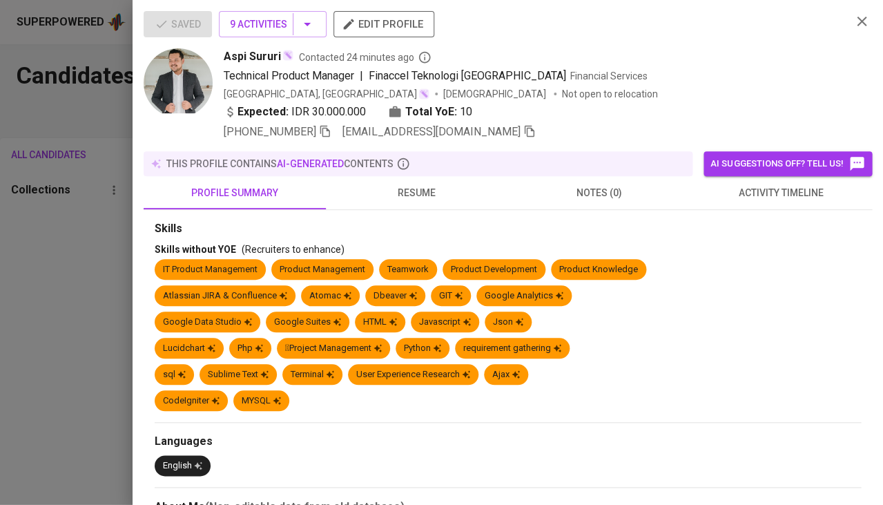
click at [26, 316] on div at bounding box center [441, 252] width 883 height 505
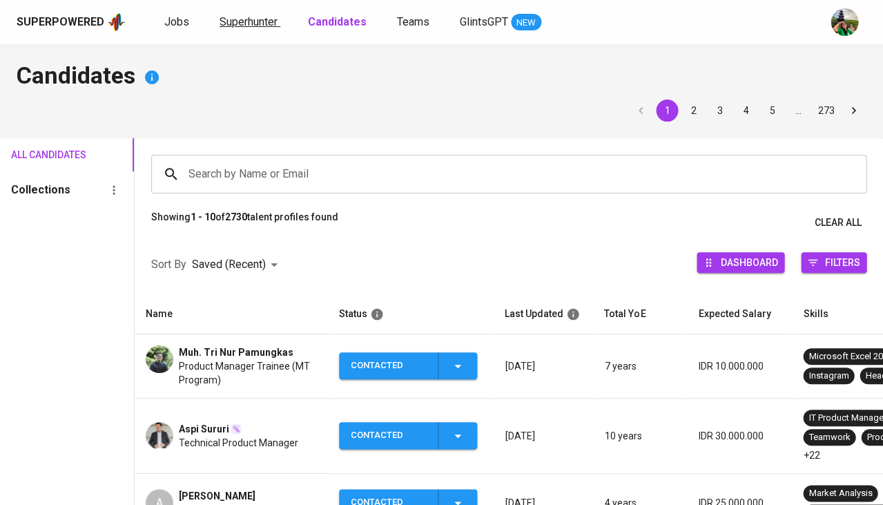
click at [239, 23] on span "Superhunter" at bounding box center [249, 21] width 58 height 13
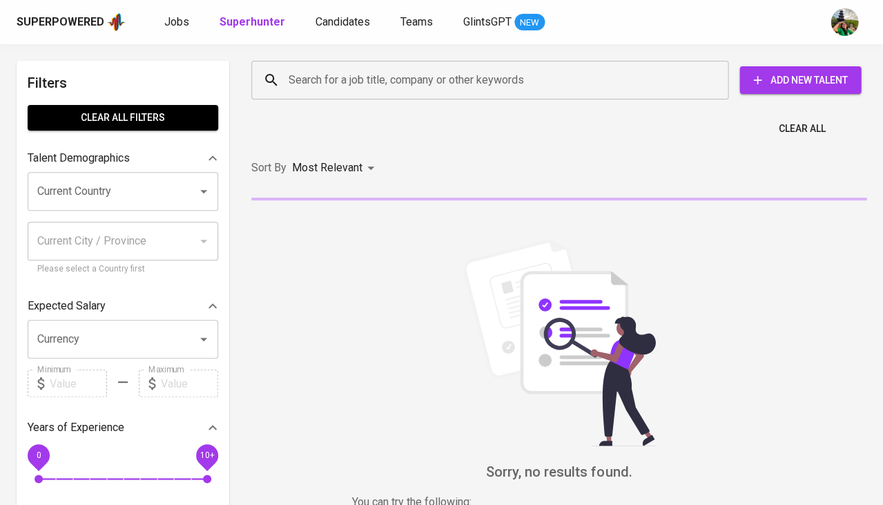
click at [343, 84] on input "Search for a job title, company or other keywords" at bounding box center [493, 80] width 416 height 26
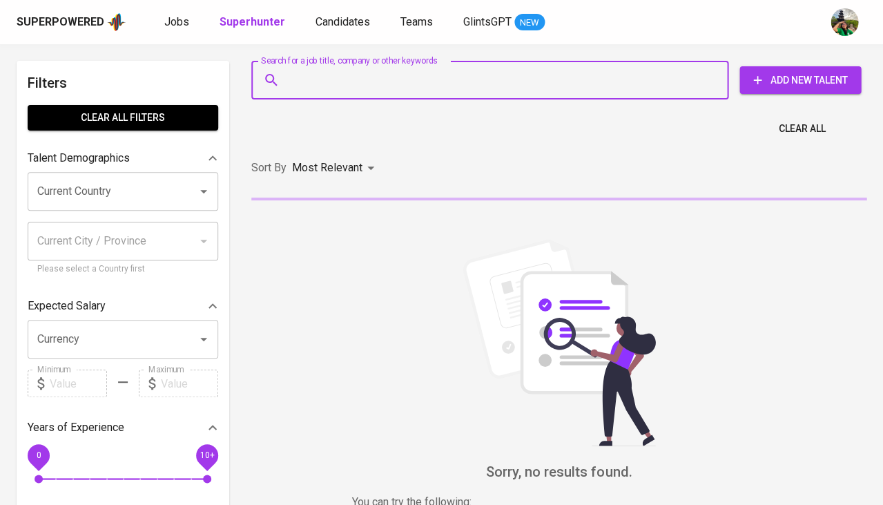
paste input "[EMAIL_ADDRESS][DOMAIN_NAME]"
type input "[EMAIL_ADDRESS][DOMAIN_NAME]"
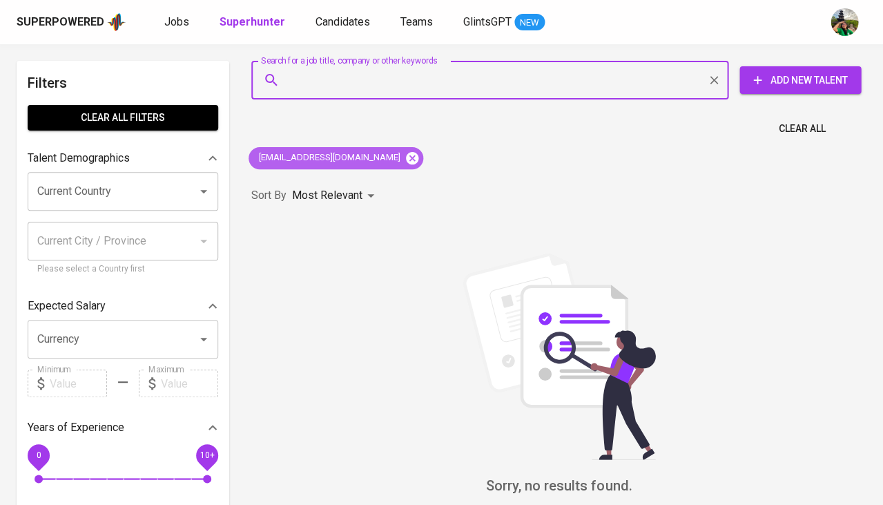
click at [405, 159] on icon at bounding box center [412, 157] width 15 height 15
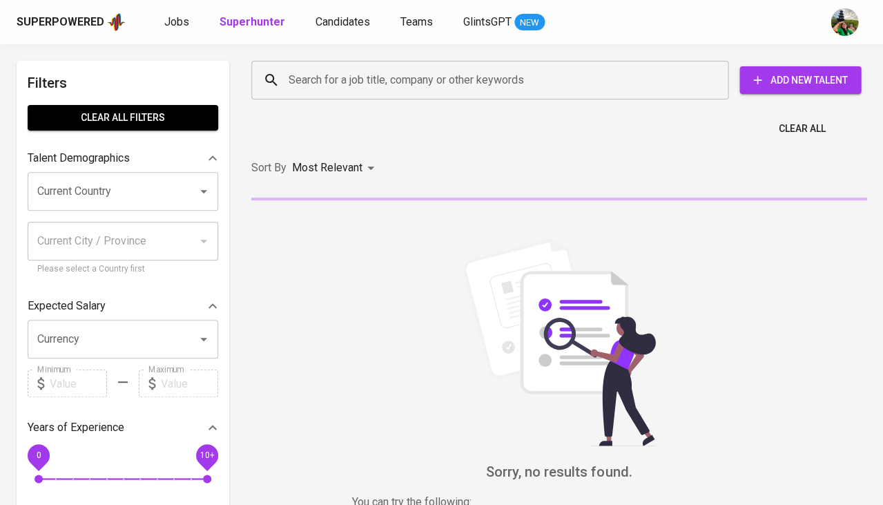
click at [330, 75] on input "Search for a job title, company or other keywords" at bounding box center [493, 80] width 416 height 26
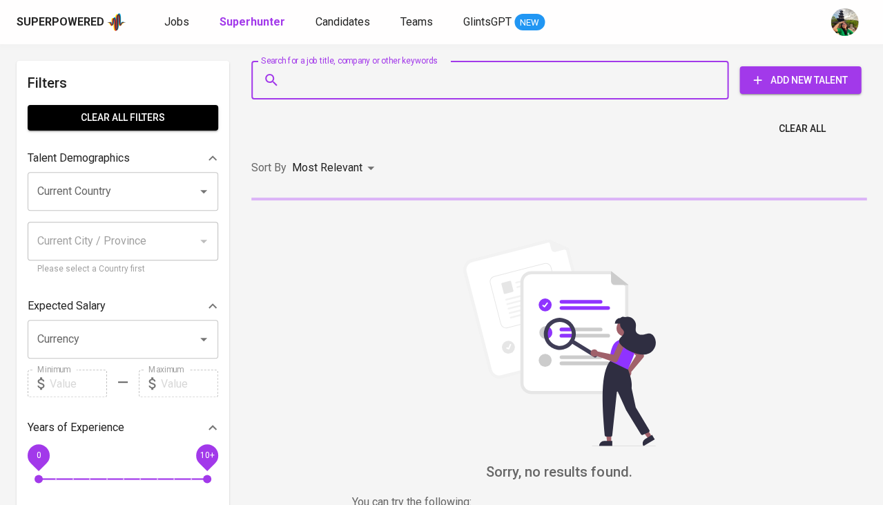
paste input "[EMAIL_ADDRESS][DOMAIN_NAME]"
type input "[EMAIL_ADDRESS][DOMAIN_NAME]"
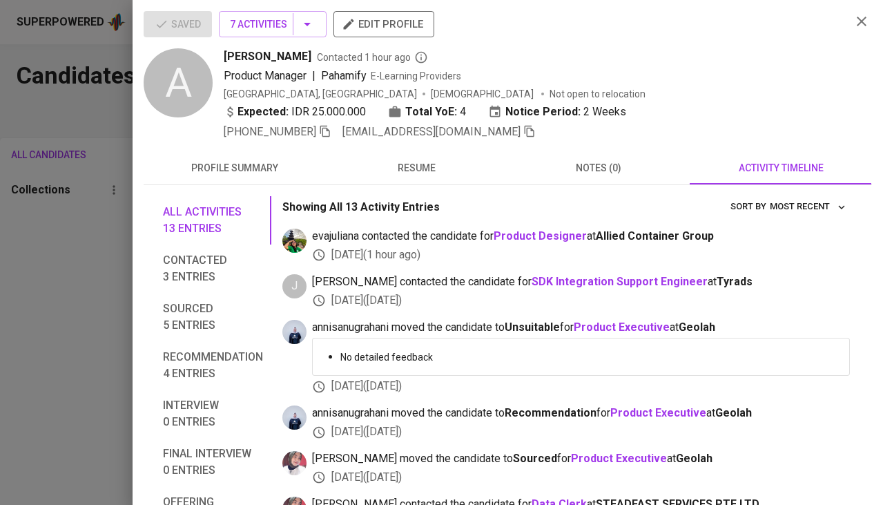
scroll to position [208, 0]
click at [106, 222] on div at bounding box center [441, 252] width 883 height 505
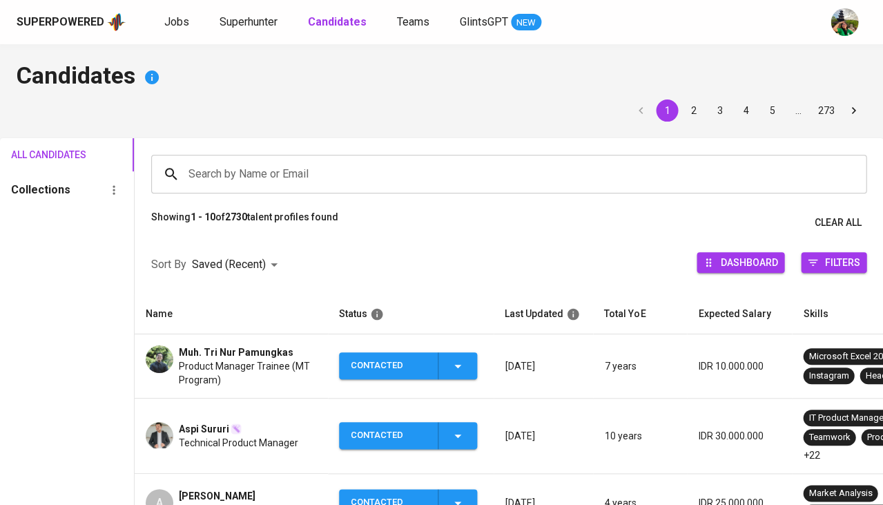
scroll to position [0, 0]
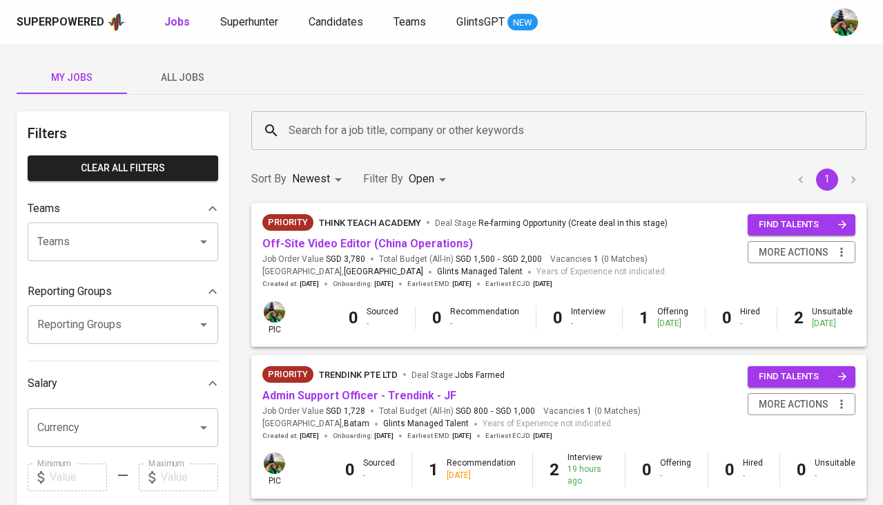
scroll to position [416, 0]
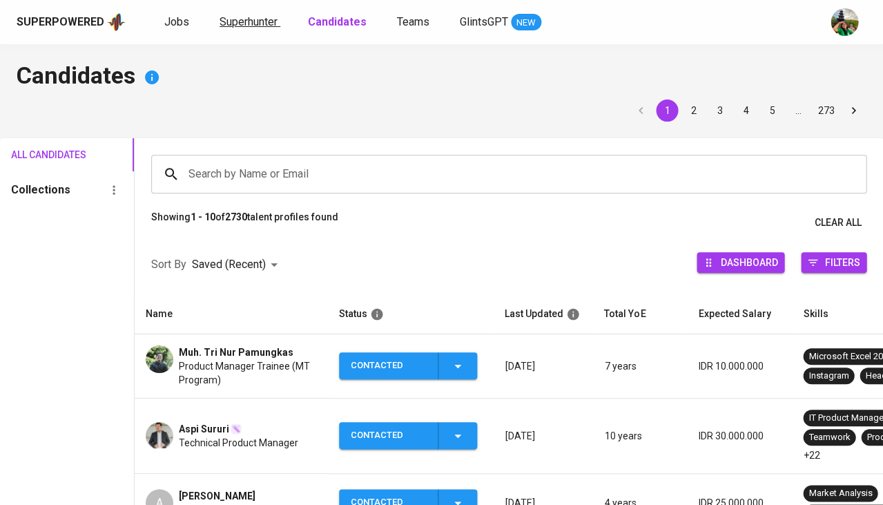
click at [253, 23] on span "Superhunter" at bounding box center [249, 21] width 58 height 13
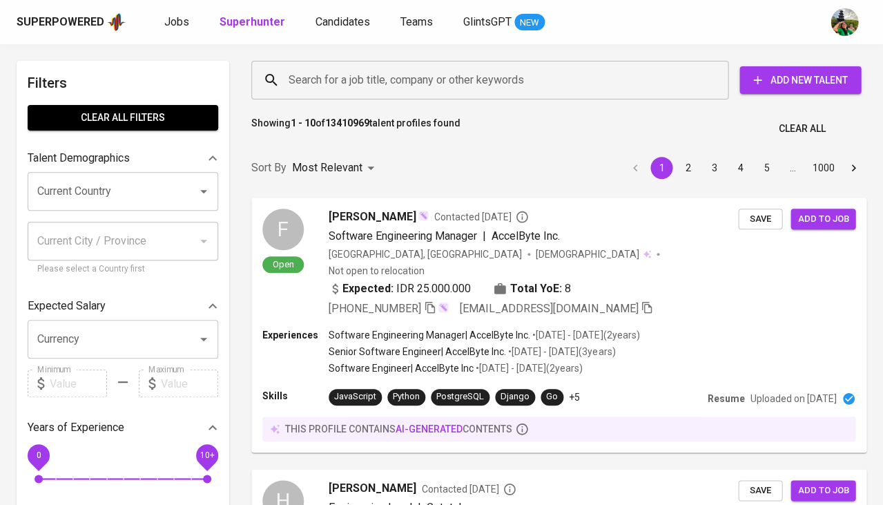
click at [292, 84] on input "Search for a job title, company or other keywords" at bounding box center [493, 80] width 416 height 26
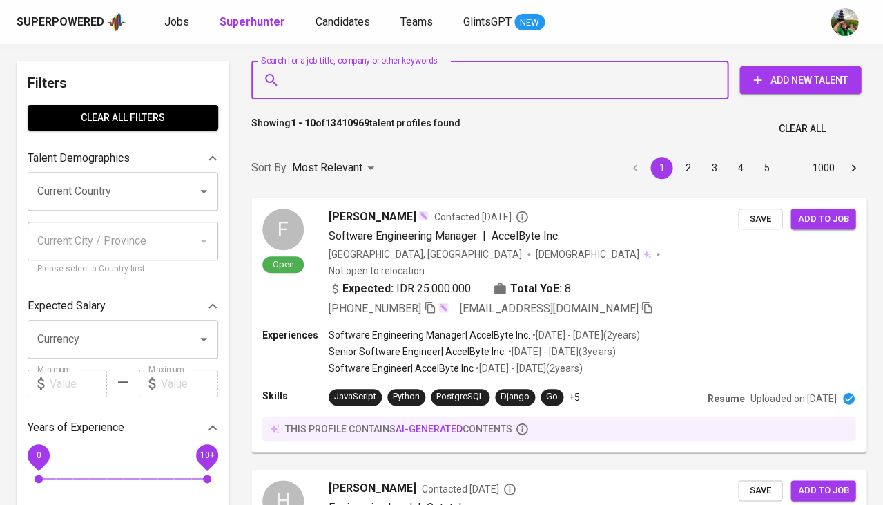
click at [292, 84] on input "Search for a job title, company or other keywords" at bounding box center [493, 80] width 416 height 26
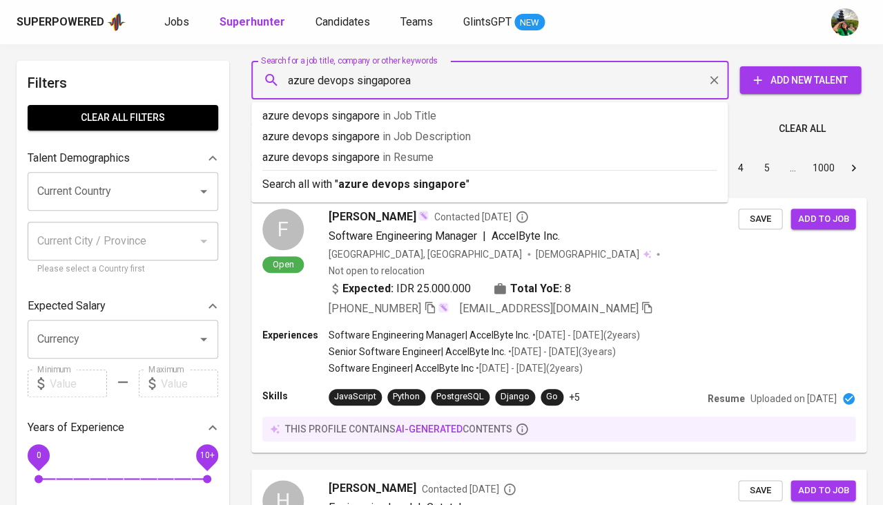
type input "azure devops singaporean"
click at [373, 157] on p "azure devops singaporean in [GEOGRAPHIC_DATA]" at bounding box center [489, 157] width 454 height 17
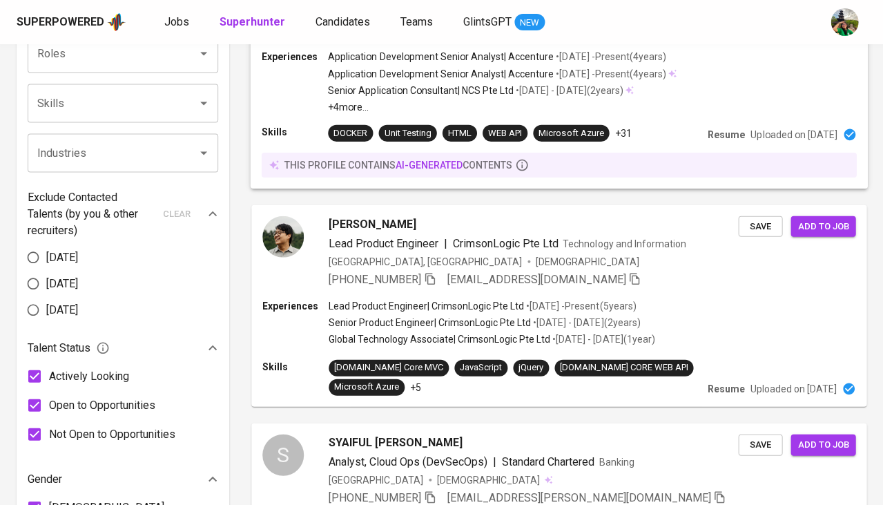
scroll to position [715, 0]
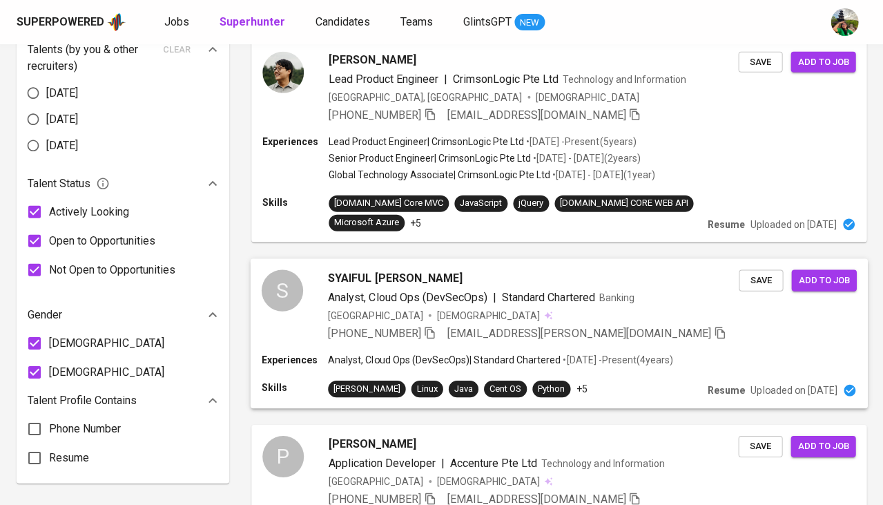
click at [373, 270] on span "SYAIFUL [PERSON_NAME]" at bounding box center [395, 278] width 135 height 17
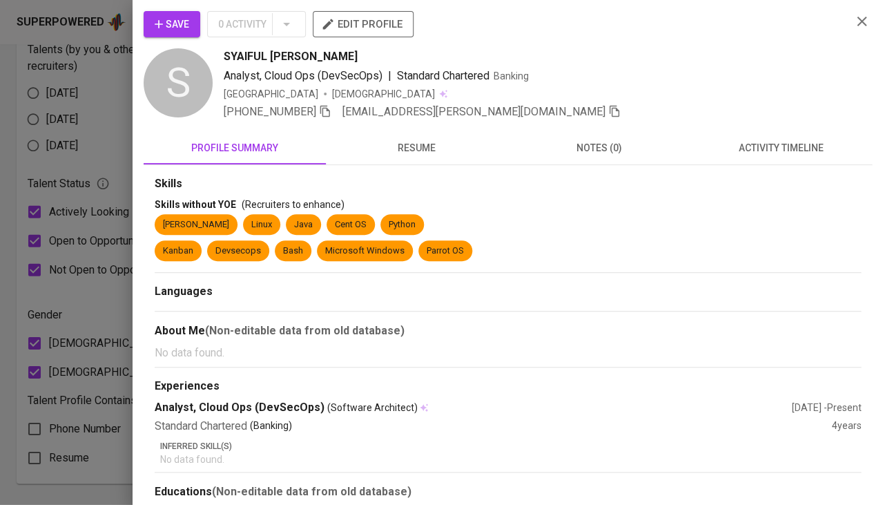
click at [414, 146] on span "resume" at bounding box center [417, 147] width 166 height 17
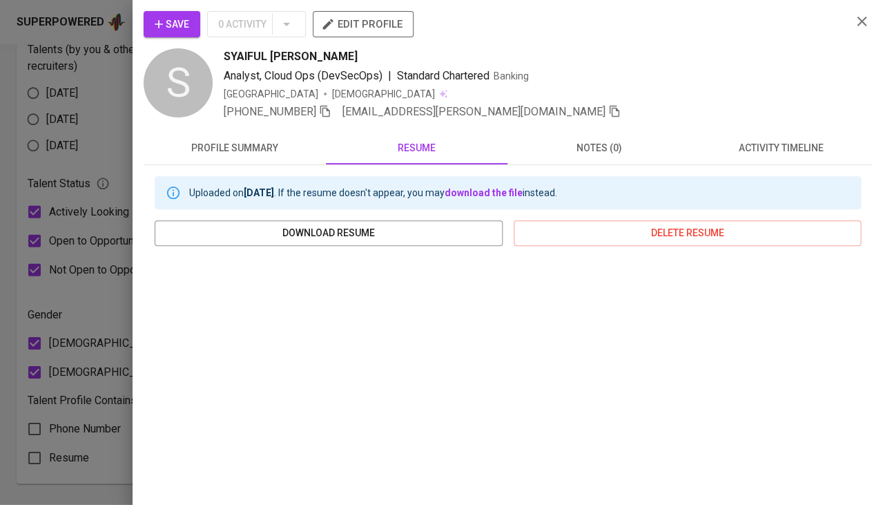
click at [72, 395] on div at bounding box center [441, 252] width 883 height 505
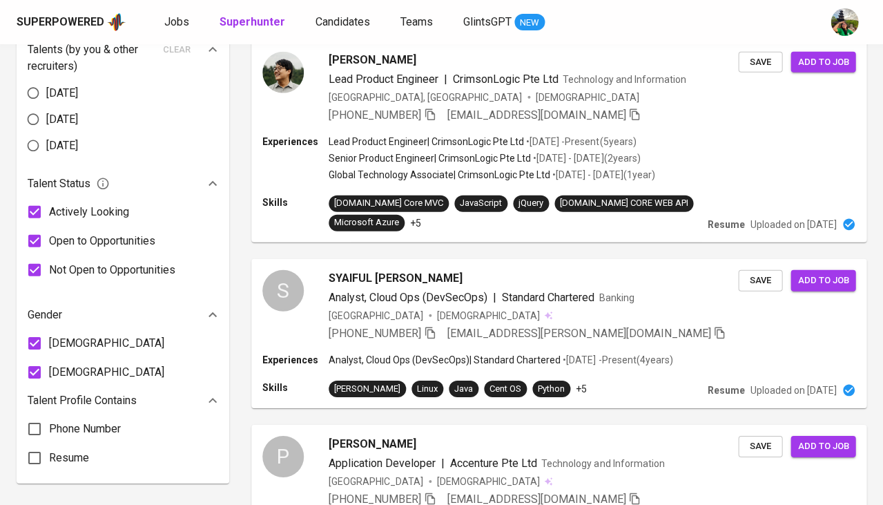
scroll to position [1140, 0]
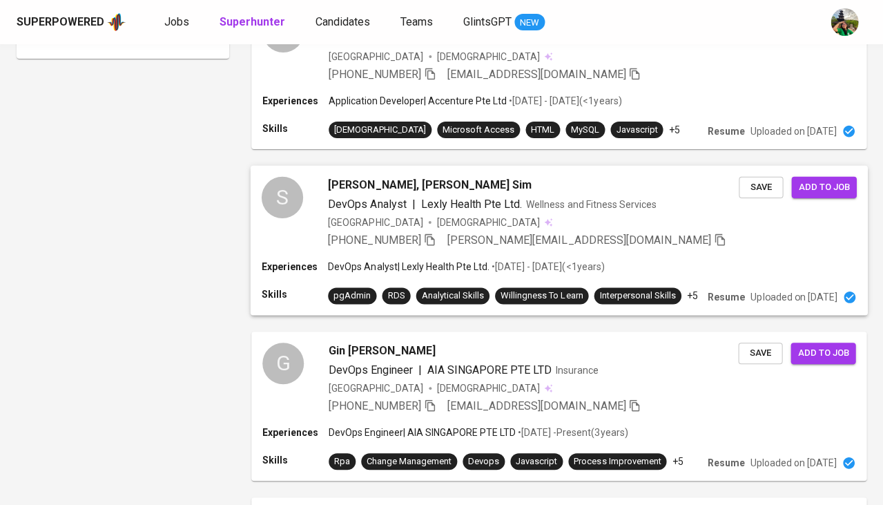
click at [362, 166] on div "S [PERSON_NAME], [PERSON_NAME] Sim DevOps Analyst | Lexly Health Pte Ltd. Welln…" at bounding box center [559, 213] width 617 height 94
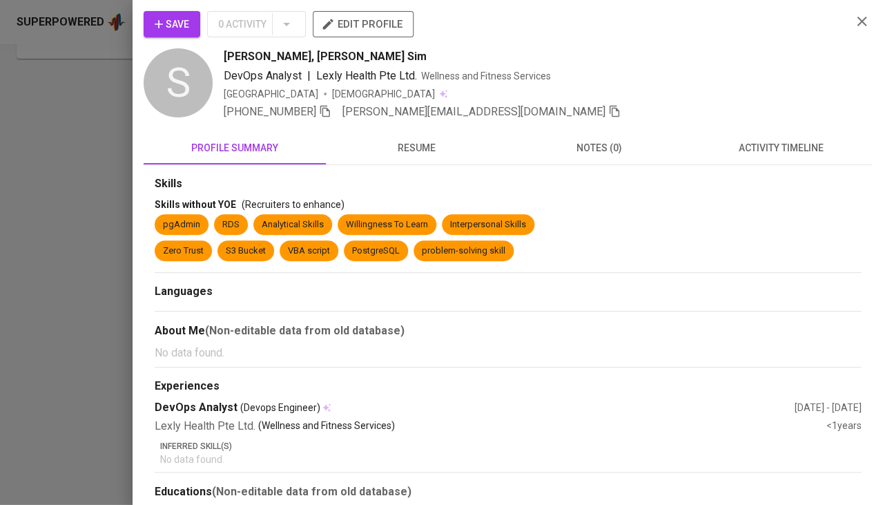
click at [422, 143] on span "resume" at bounding box center [417, 147] width 166 height 17
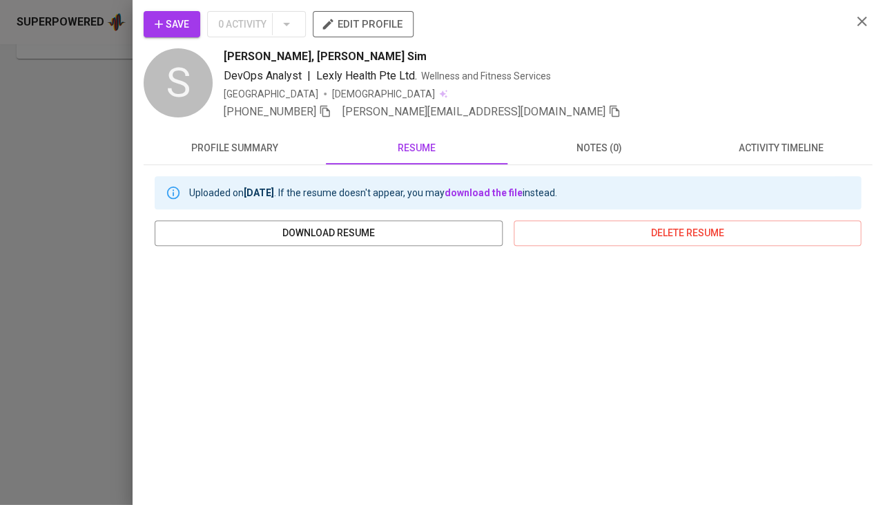
scroll to position [90, 0]
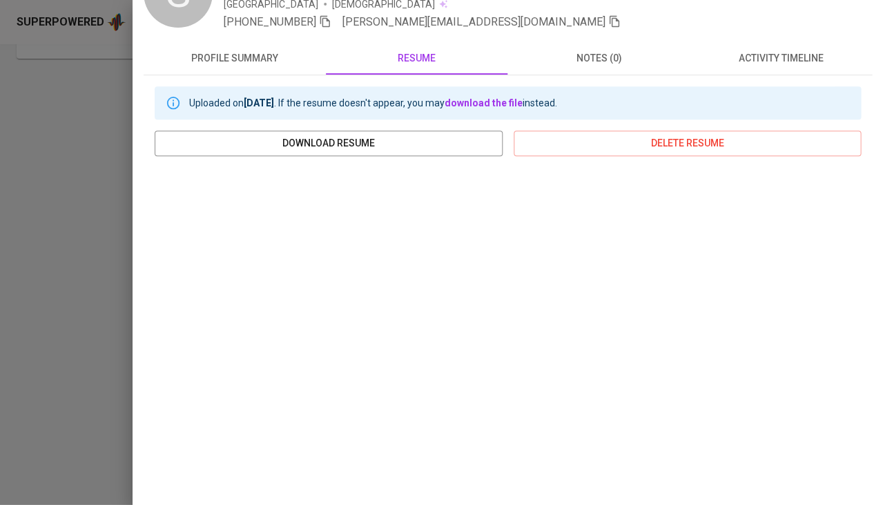
click at [92, 344] on div at bounding box center [441, 252] width 883 height 505
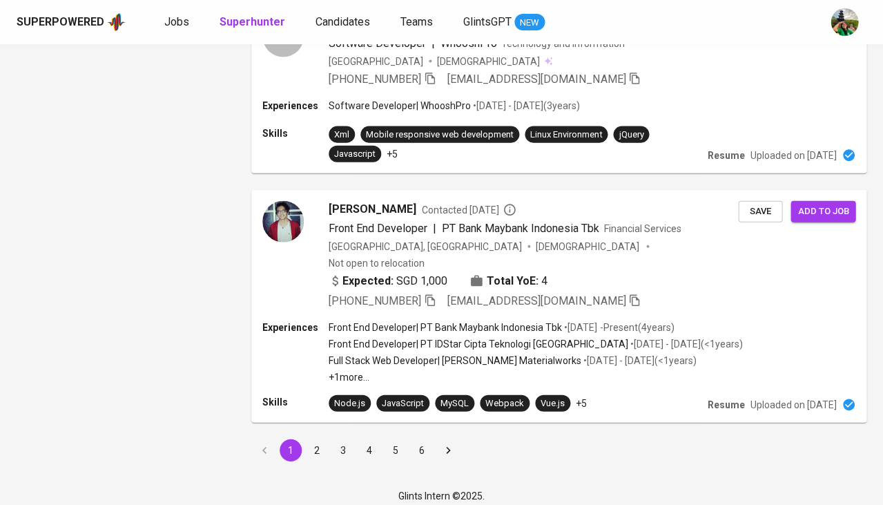
scroll to position [1797, 0]
click at [313, 440] on button "2" at bounding box center [317, 451] width 22 height 22
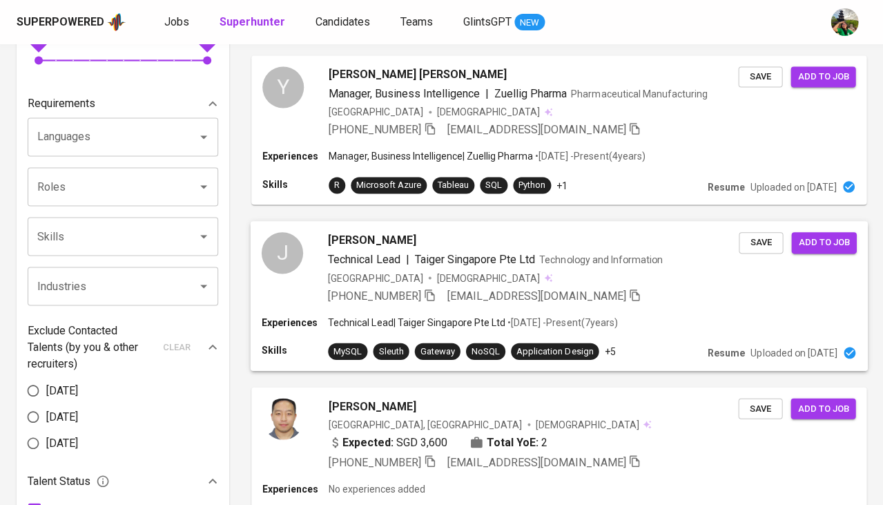
scroll to position [677, 0]
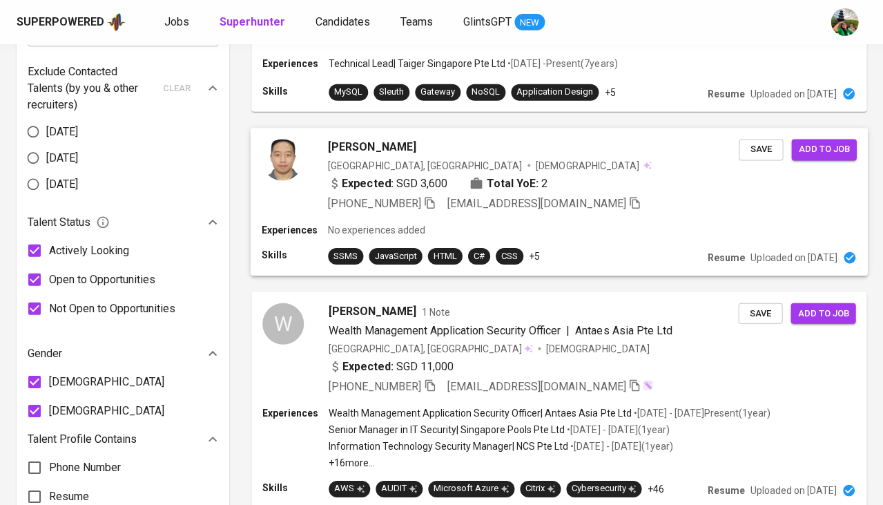
click at [369, 143] on span "[PERSON_NAME]" at bounding box center [372, 147] width 88 height 17
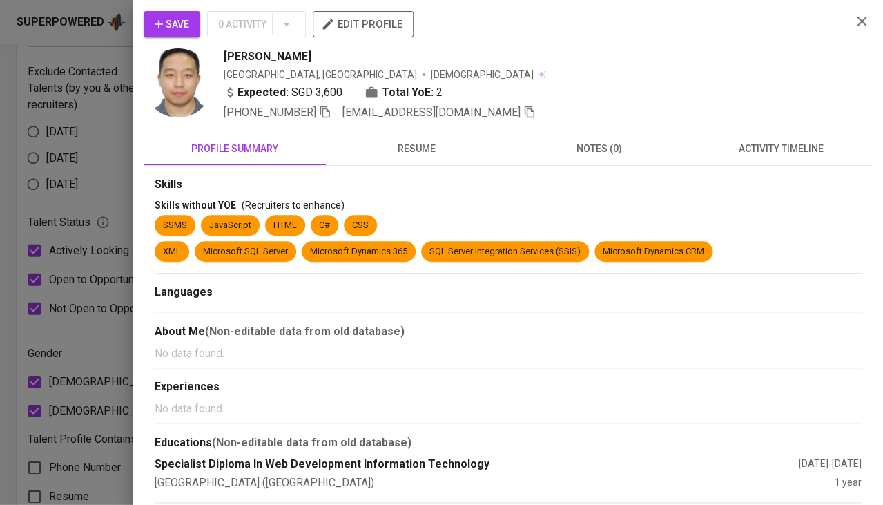
click at [417, 161] on button "resume" at bounding box center [417, 148] width 182 height 33
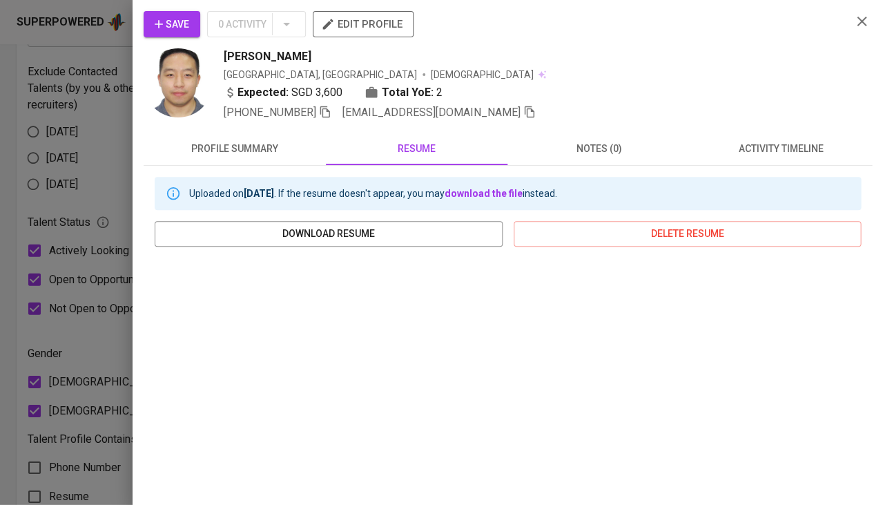
click at [81, 407] on div at bounding box center [441, 252] width 883 height 505
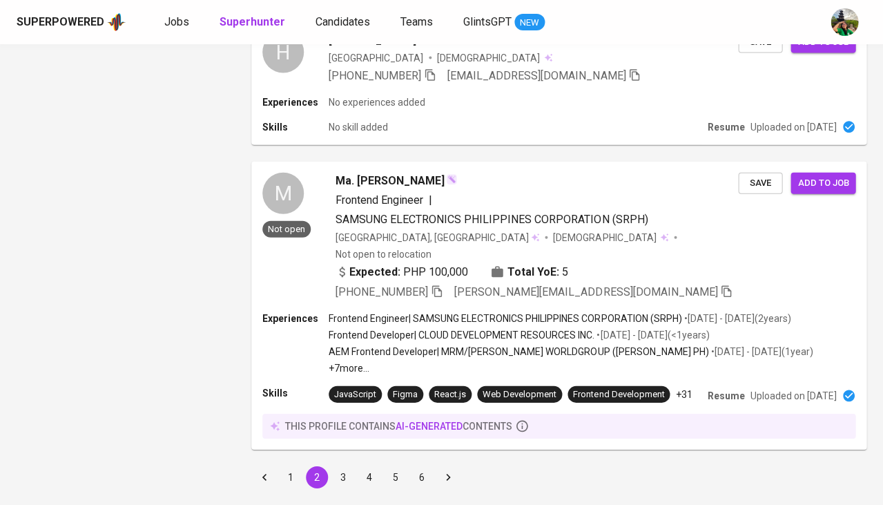
scroll to position [1851, 0]
click at [344, 467] on button "3" at bounding box center [343, 478] width 22 height 22
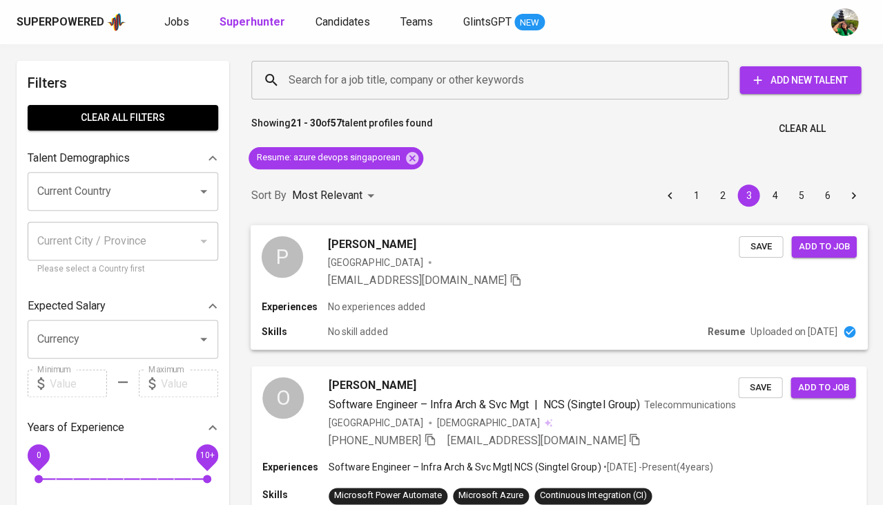
click at [390, 234] on div "P Pryanga Prabakaran Singapore pryanga.306@gmail.com Save Add to job" at bounding box center [559, 261] width 617 height 75
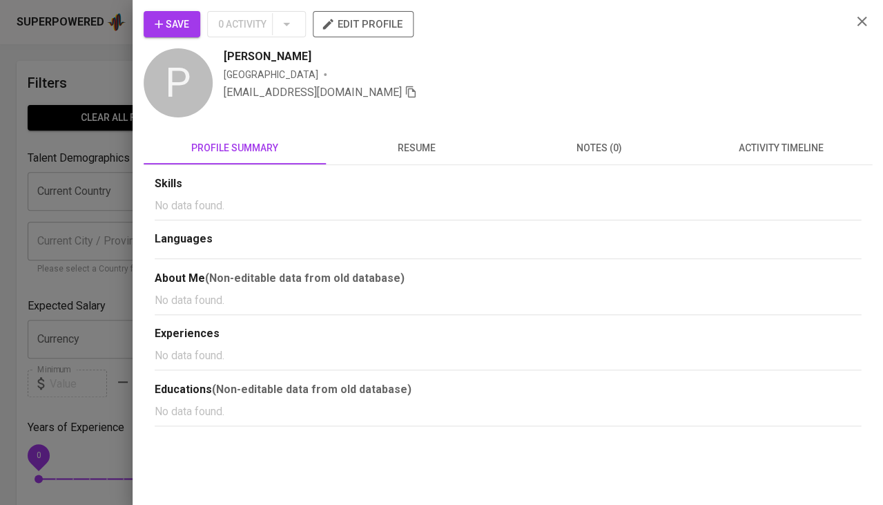
click at [411, 145] on span "resume" at bounding box center [417, 147] width 166 height 17
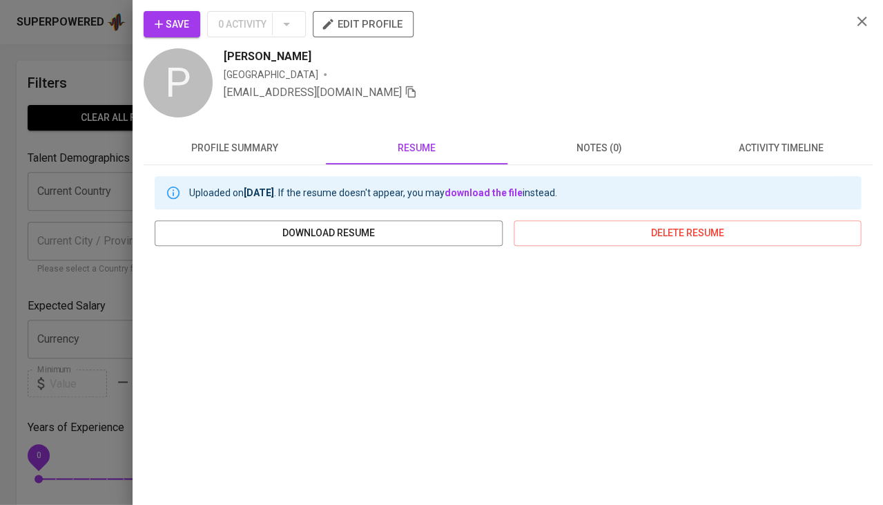
click at [128, 431] on div at bounding box center [441, 252] width 883 height 505
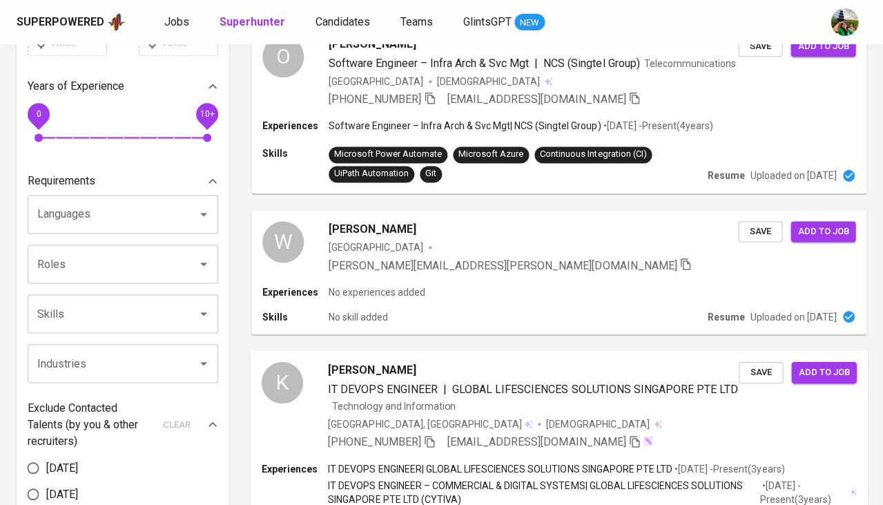
scroll to position [474, 0]
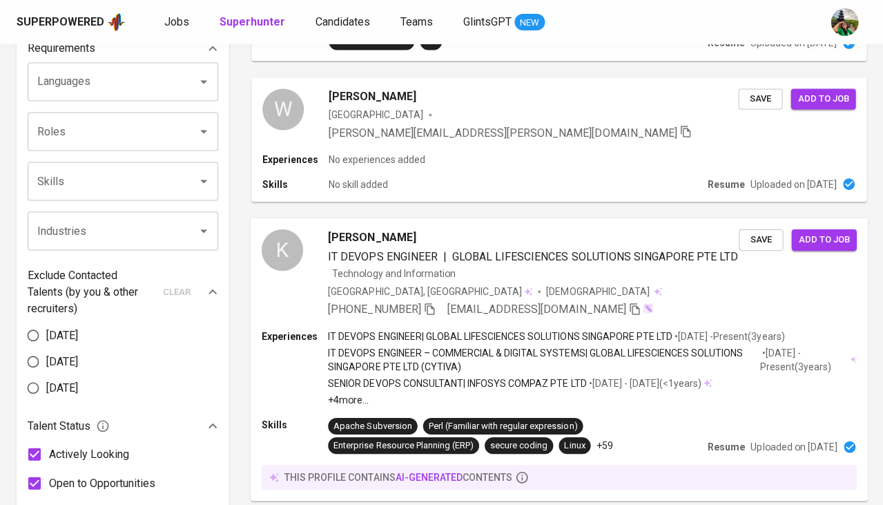
click at [365, 257] on span "IT DEVOPS ENGINEER" at bounding box center [382, 255] width 109 height 13
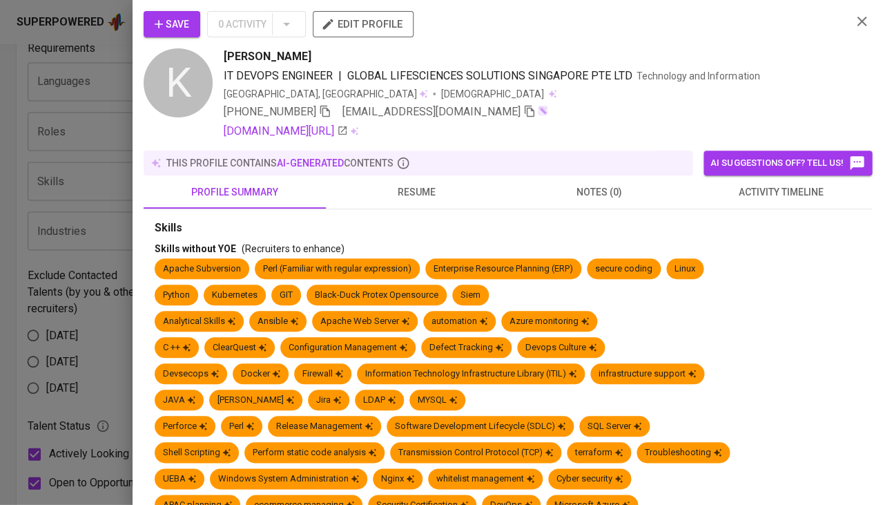
click at [411, 196] on span "resume" at bounding box center [417, 192] width 166 height 17
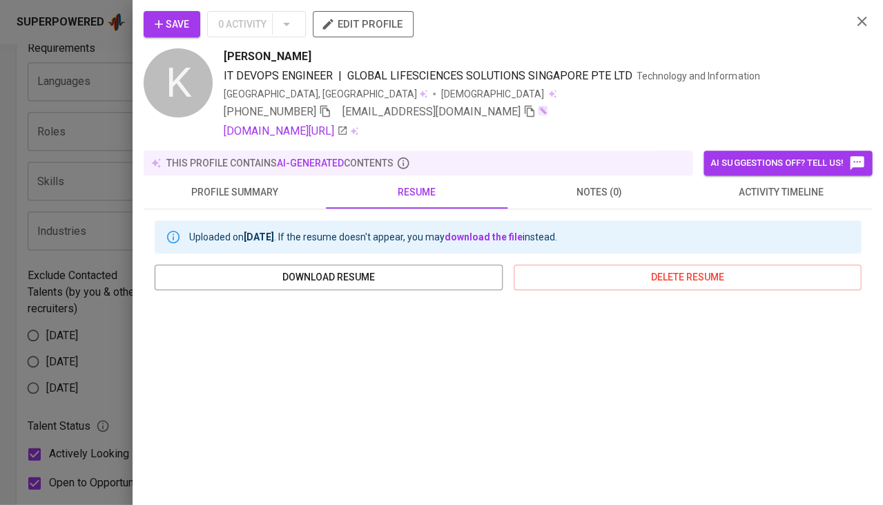
scroll to position [146, 0]
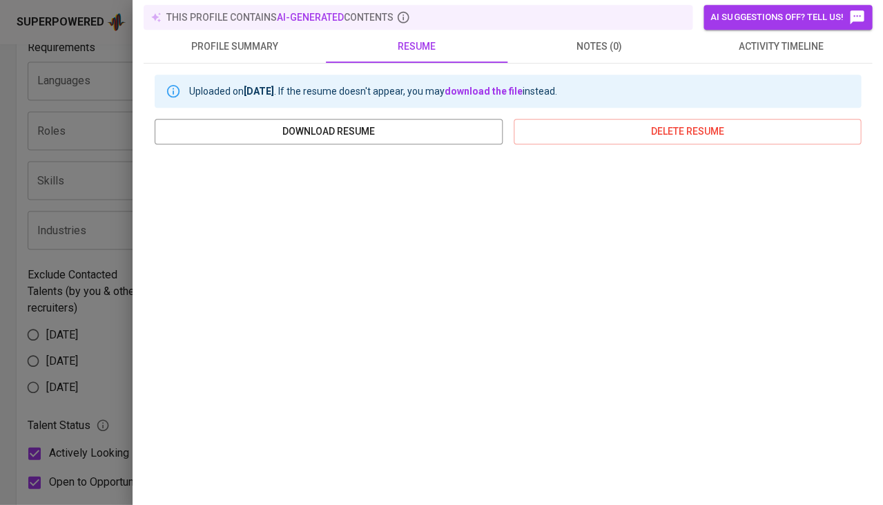
click at [94, 280] on div at bounding box center [441, 252] width 883 height 505
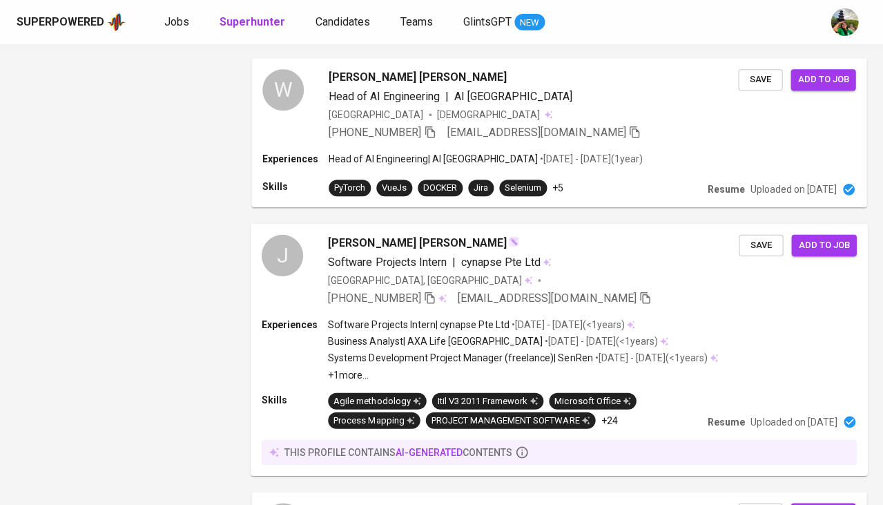
scroll to position [1713, 0]
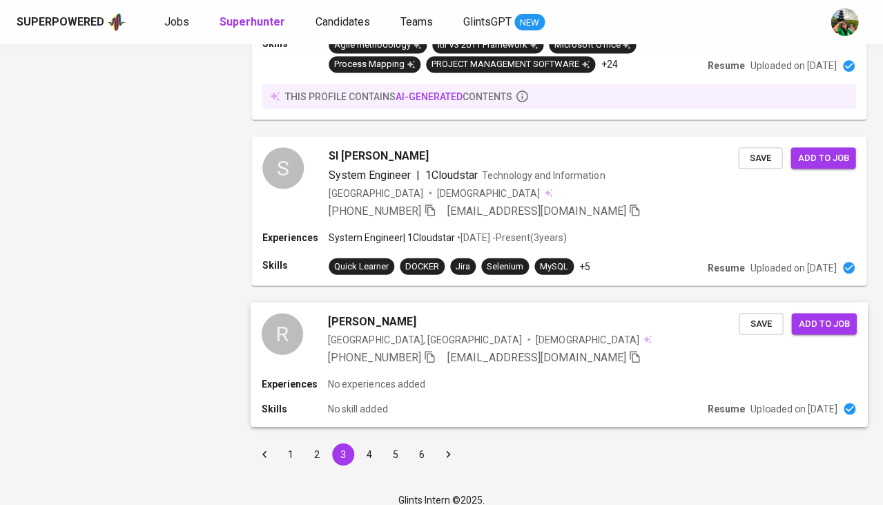
click at [371, 313] on span "Raymond Low" at bounding box center [372, 321] width 88 height 17
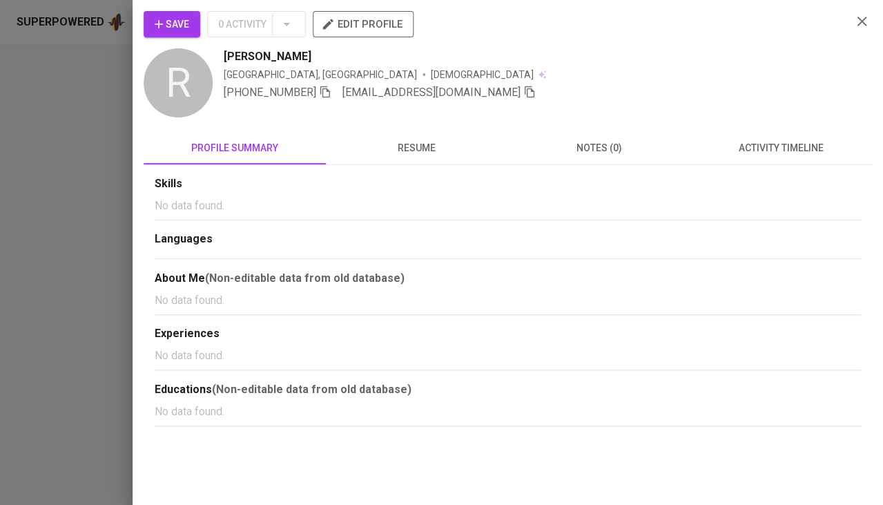
click at [428, 148] on span "resume" at bounding box center [417, 147] width 166 height 17
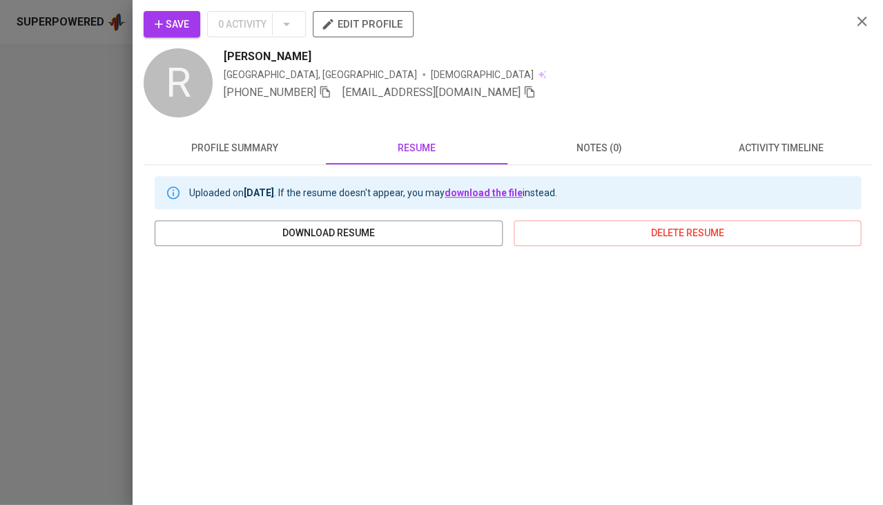
click at [489, 189] on link "download the file" at bounding box center [484, 192] width 78 height 11
click at [171, 13] on button "Save" at bounding box center [172, 24] width 57 height 26
click at [87, 274] on div at bounding box center [441, 252] width 883 height 505
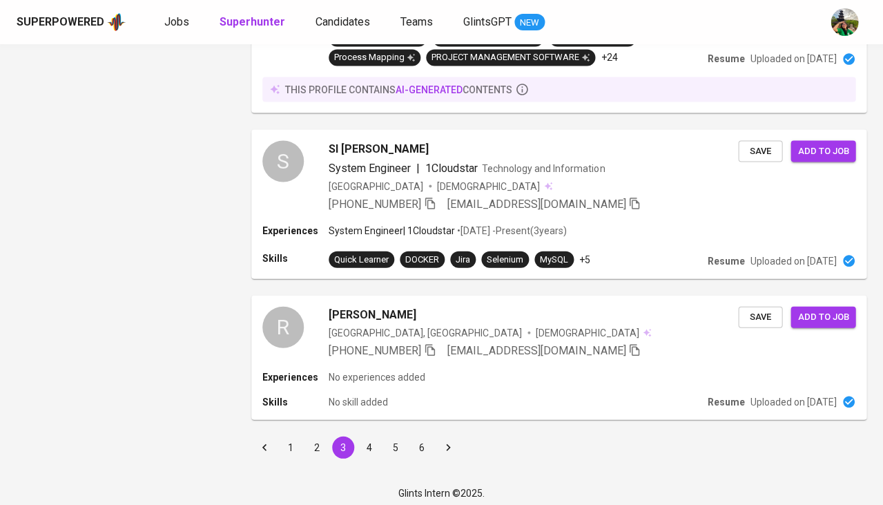
scroll to position [1719, 0]
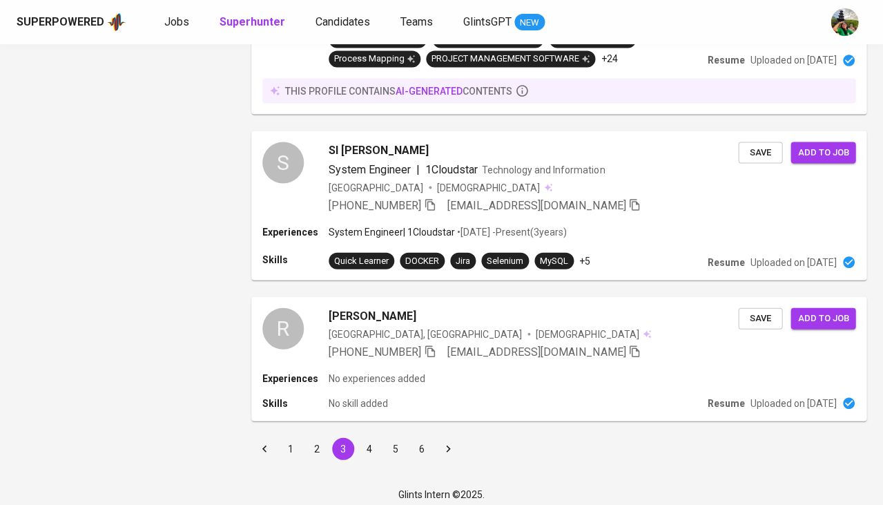
click at [371, 441] on button "4" at bounding box center [369, 448] width 22 height 22
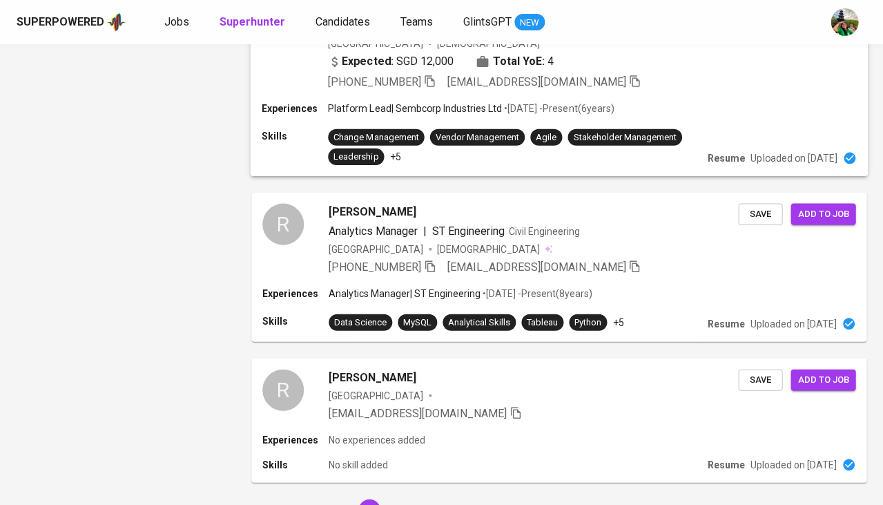
scroll to position [1730, 0]
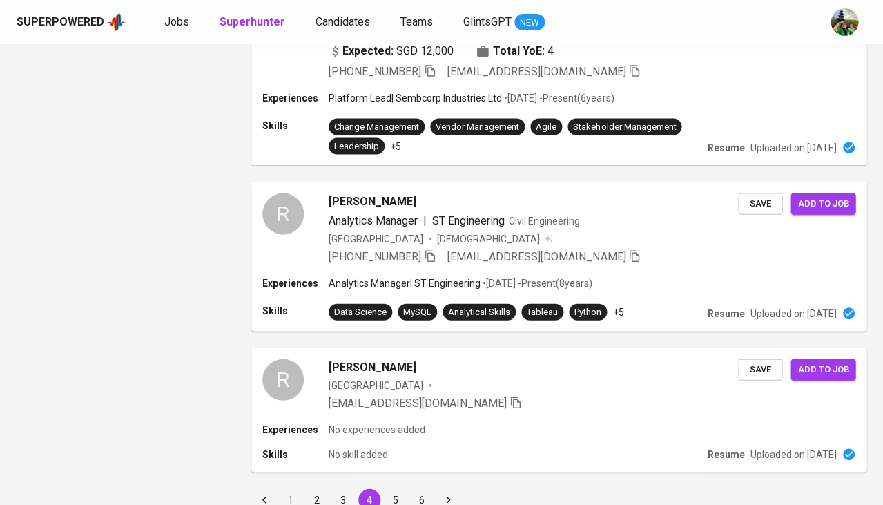
click at [401, 488] on button "5" at bounding box center [396, 499] width 22 height 22
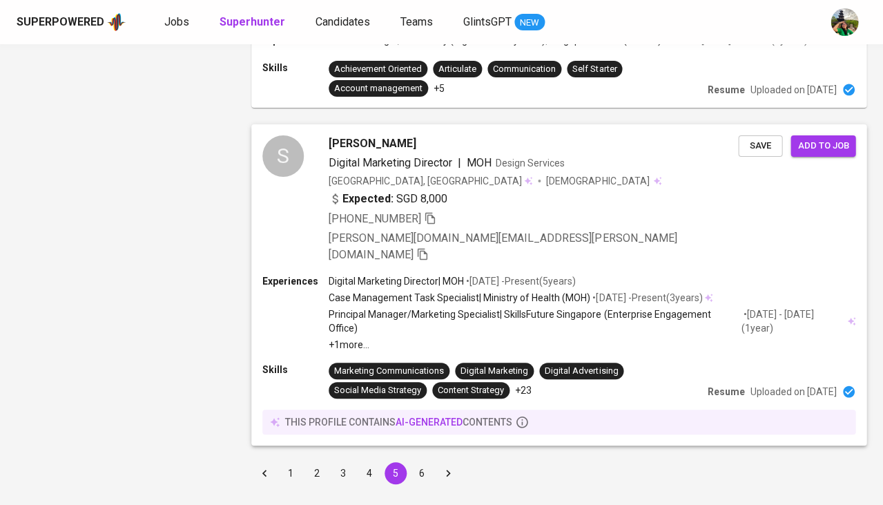
scroll to position [2250, 0]
click at [427, 462] on button "6" at bounding box center [422, 473] width 22 height 22
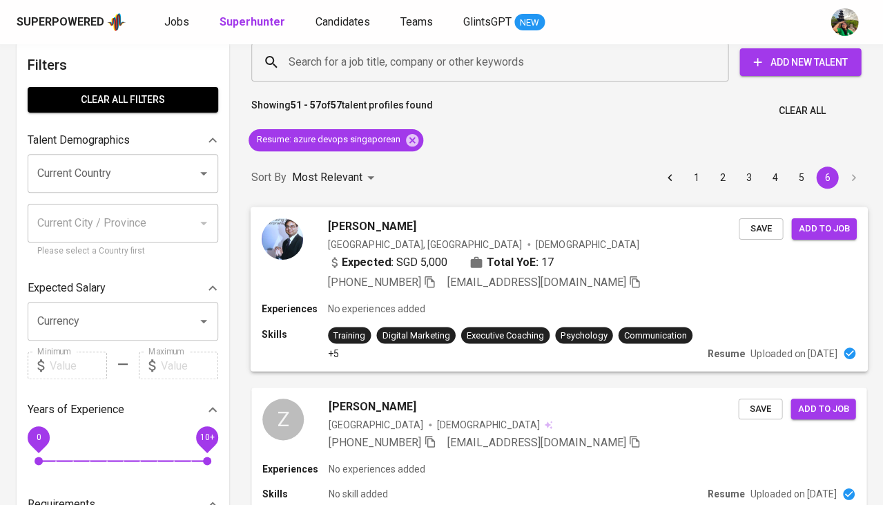
scroll to position [109, 0]
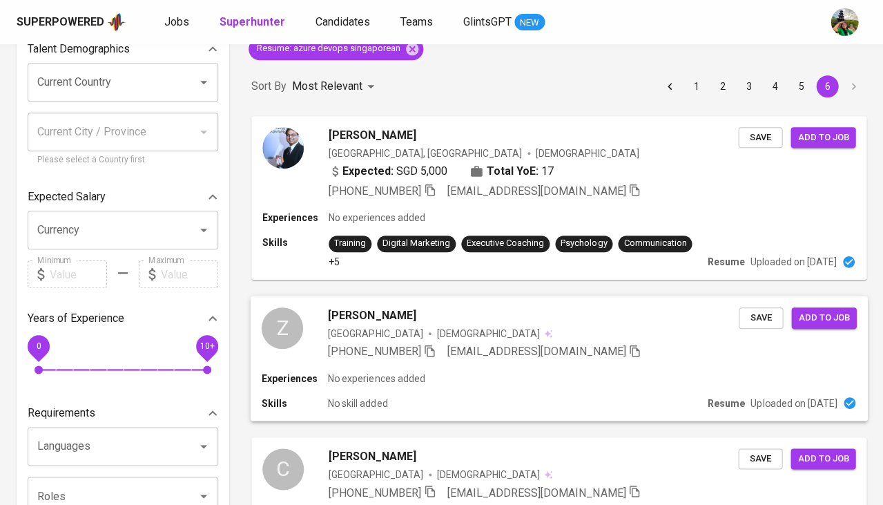
click at [391, 320] on div "Zi Kang Lee" at bounding box center [533, 315] width 411 height 17
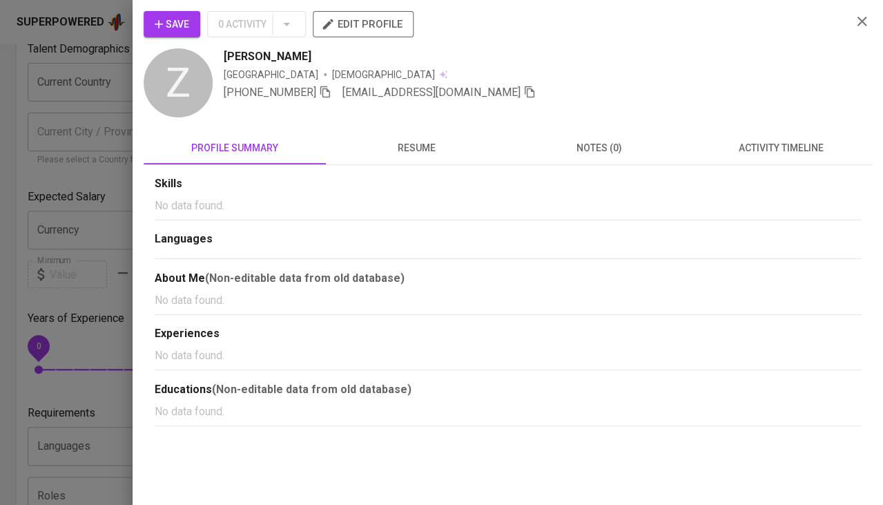
click at [414, 146] on span "resume" at bounding box center [417, 147] width 166 height 17
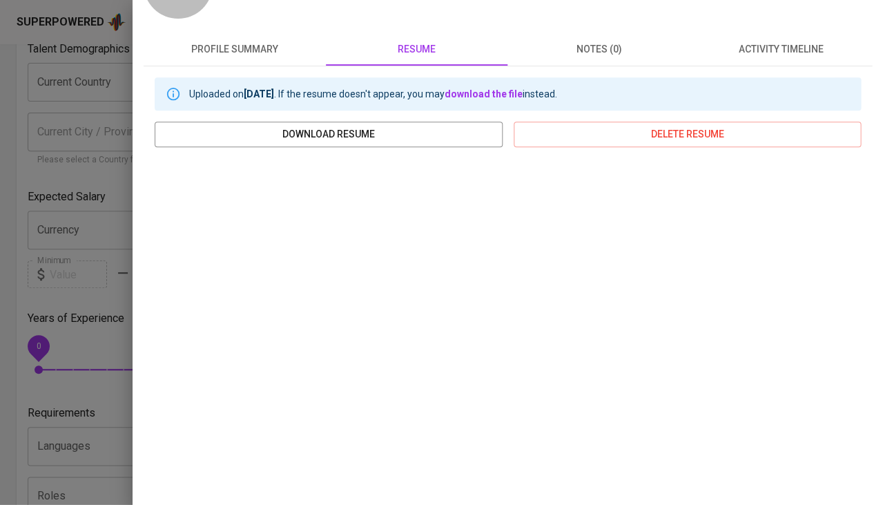
scroll to position [144, 0]
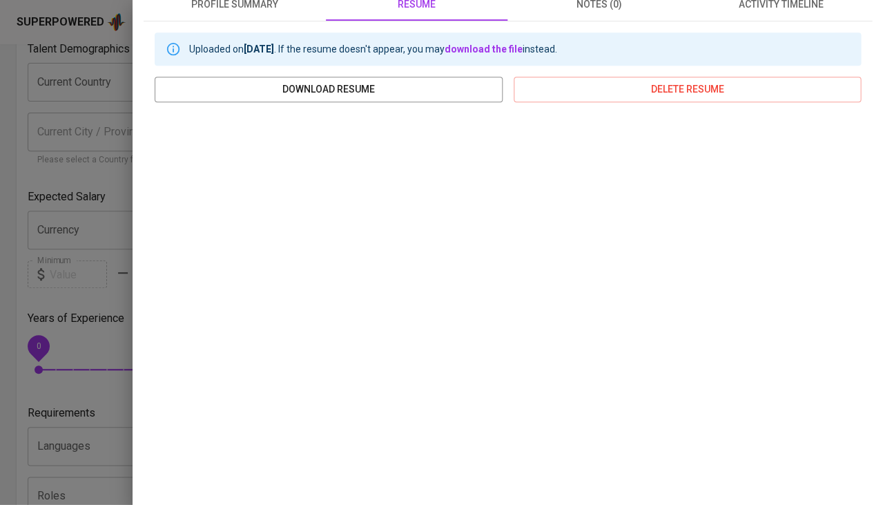
click at [93, 320] on div at bounding box center [441, 252] width 883 height 505
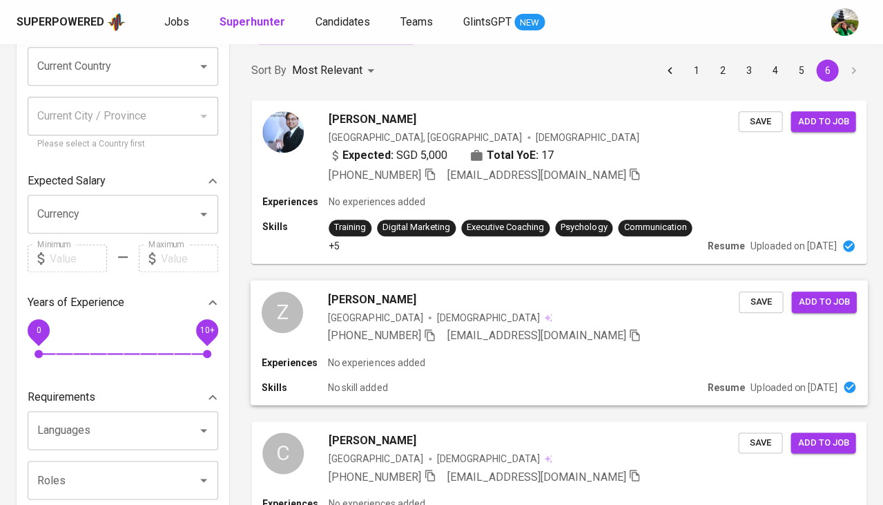
scroll to position [184, 0]
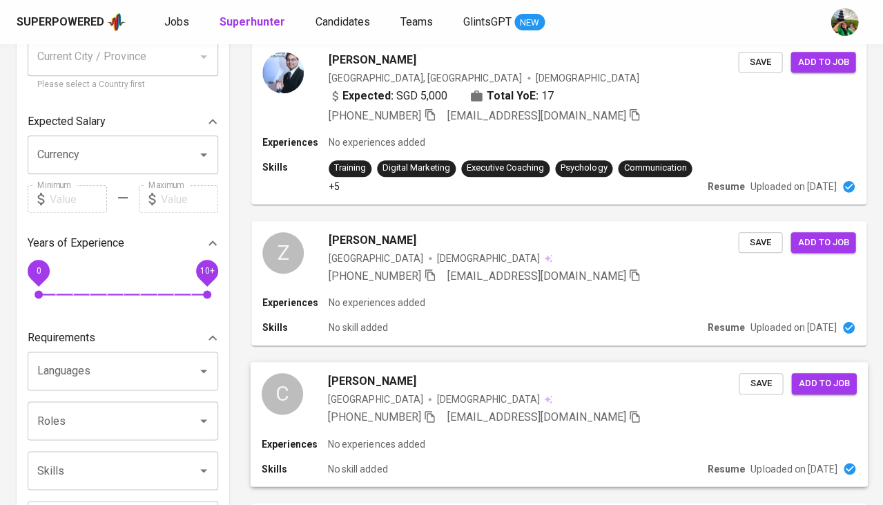
click at [347, 382] on span "chad ng" at bounding box center [372, 380] width 88 height 17
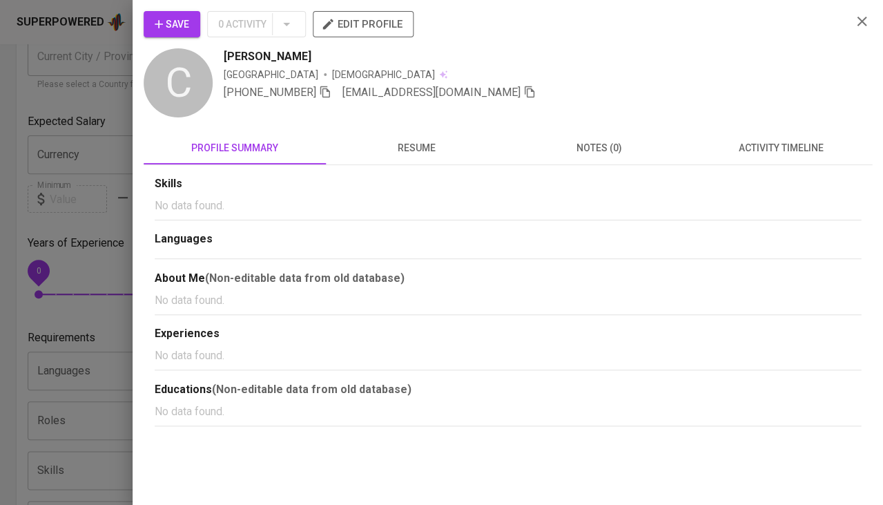
click at [401, 144] on span "resume" at bounding box center [417, 147] width 166 height 17
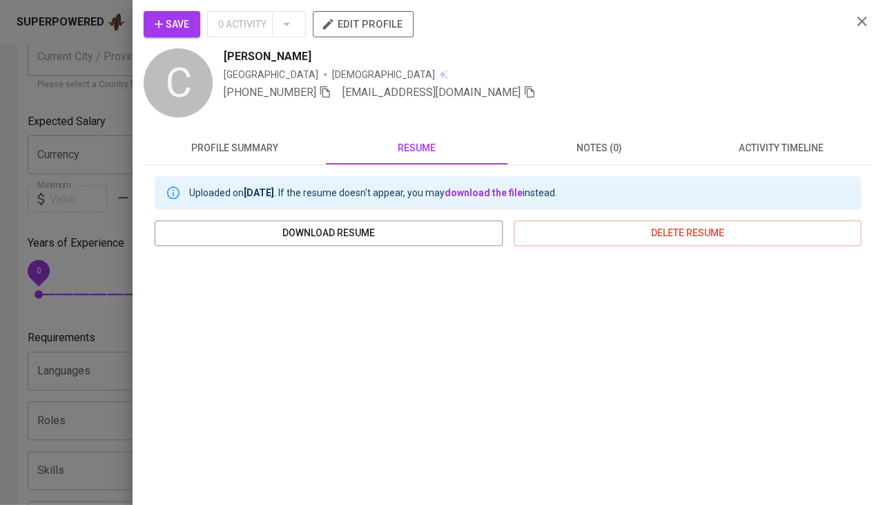
click at [107, 367] on div at bounding box center [441, 252] width 883 height 505
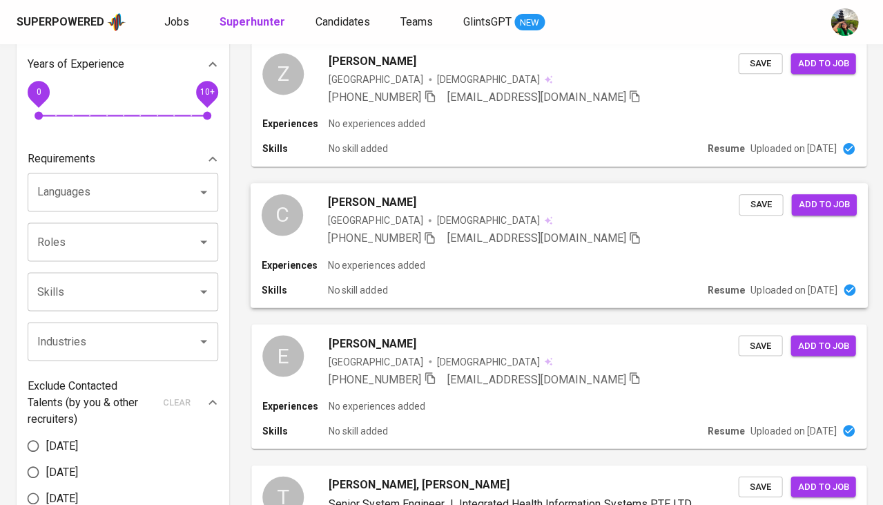
scroll to position [367, 0]
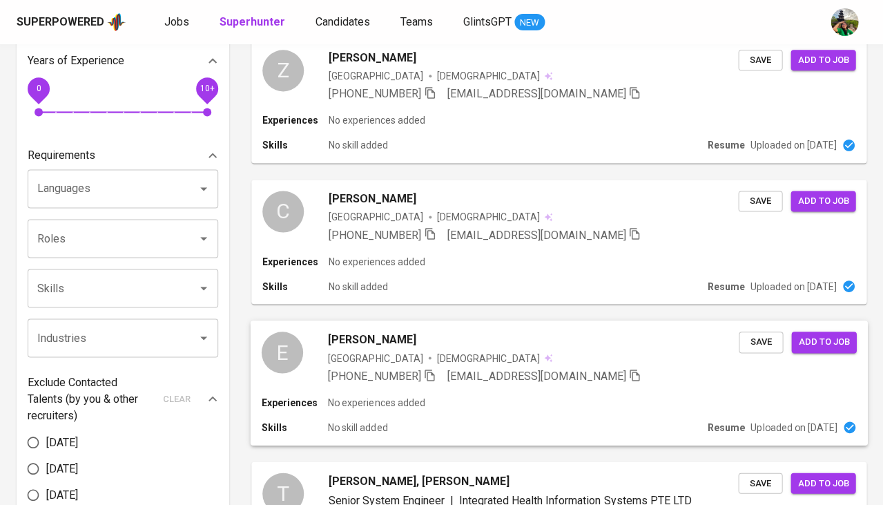
click at [351, 342] on span "Eloi Tay" at bounding box center [372, 339] width 88 height 17
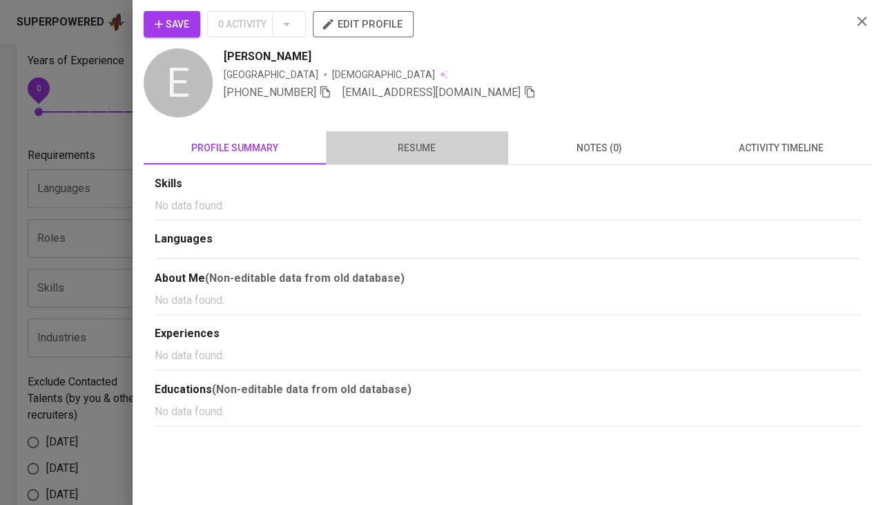
click at [416, 152] on span "resume" at bounding box center [417, 147] width 166 height 17
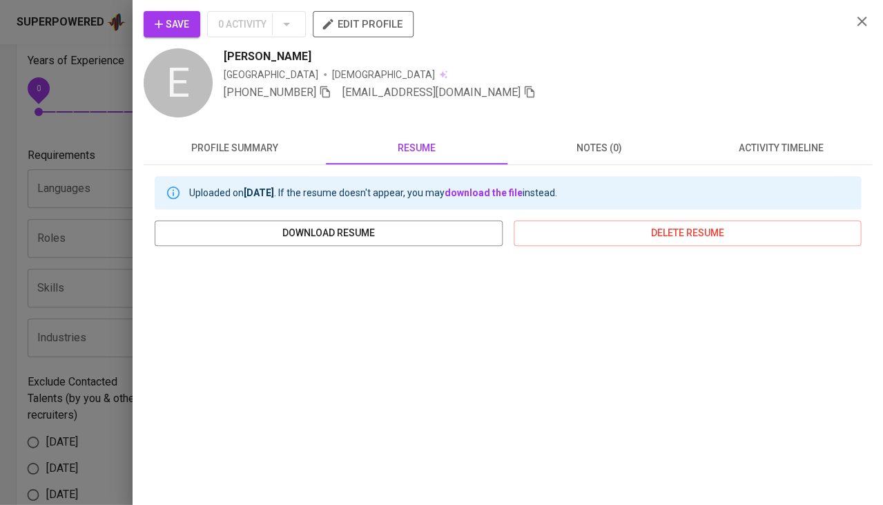
click at [151, 371] on div "Uploaded on Jan 20, 2021 . If the resume doesn't appear, you may download the f…" at bounding box center [508, 418] width 728 height 506
click at [112, 372] on div at bounding box center [441, 252] width 883 height 505
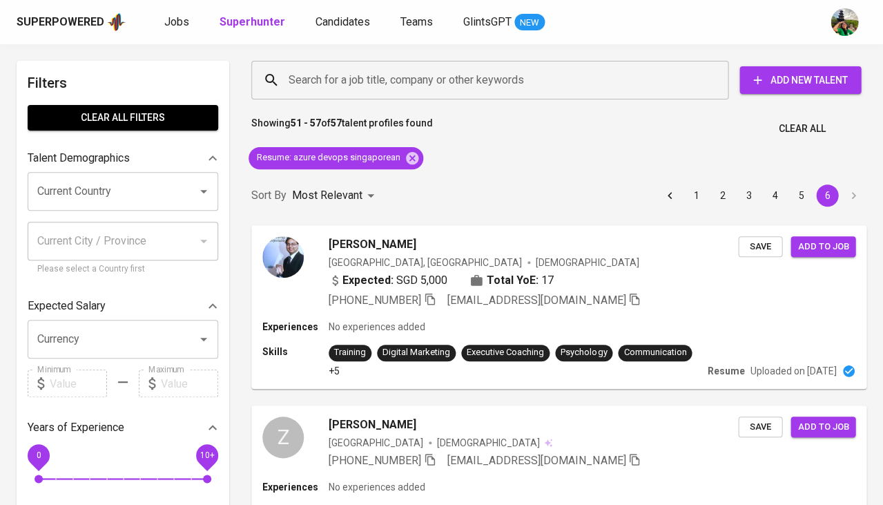
scroll to position [0, 0]
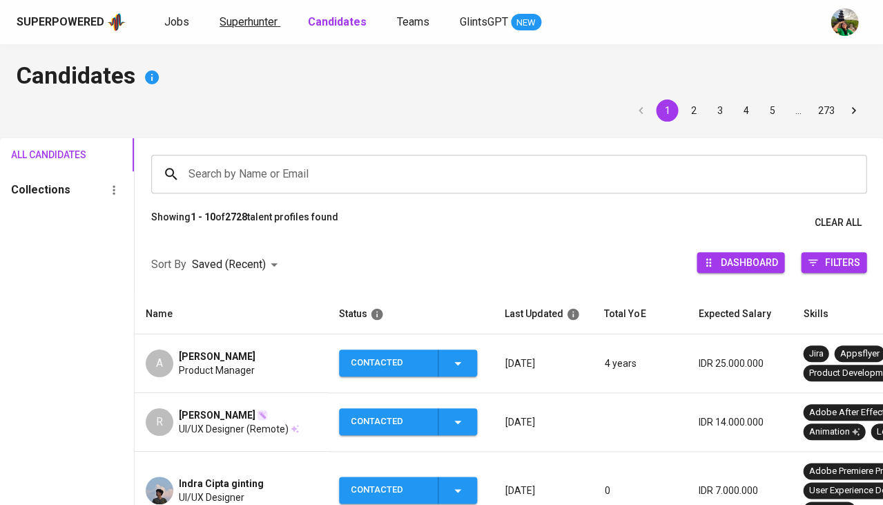
click at [265, 22] on span "Superhunter" at bounding box center [249, 21] width 58 height 13
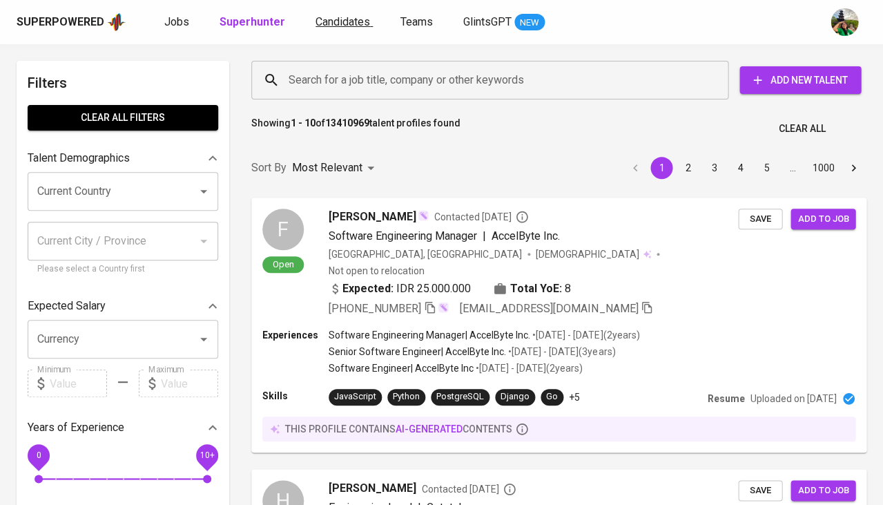
click at [344, 23] on span "Candidates" at bounding box center [342, 21] width 55 height 13
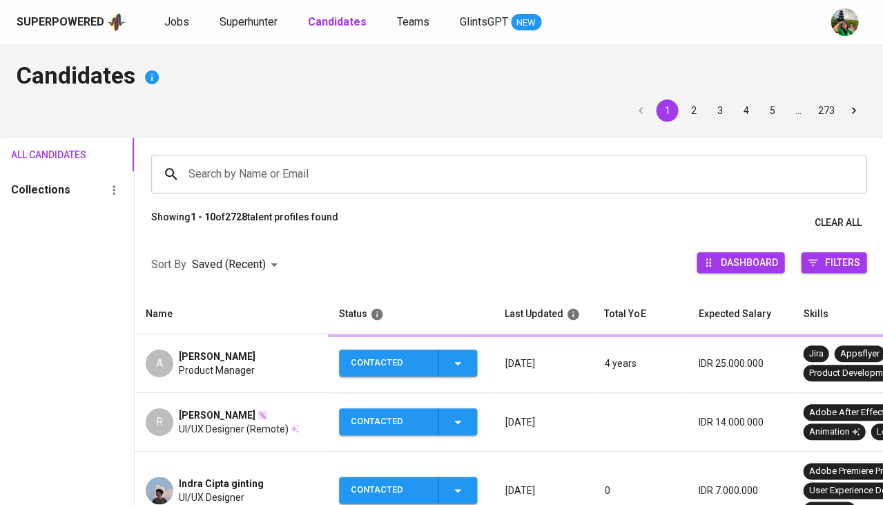
click at [344, 23] on b "Candidates" at bounding box center [337, 21] width 59 height 13
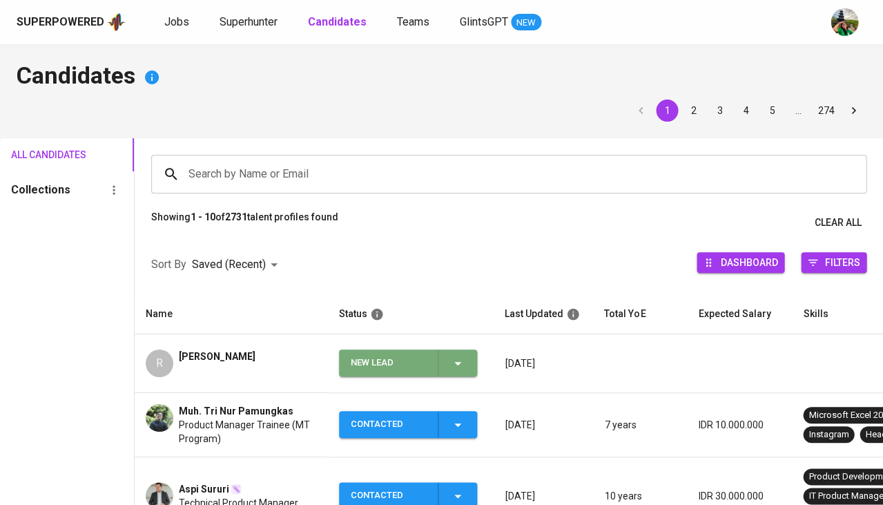
click at [466, 366] on span "New Lead" at bounding box center [407, 362] width 127 height 27
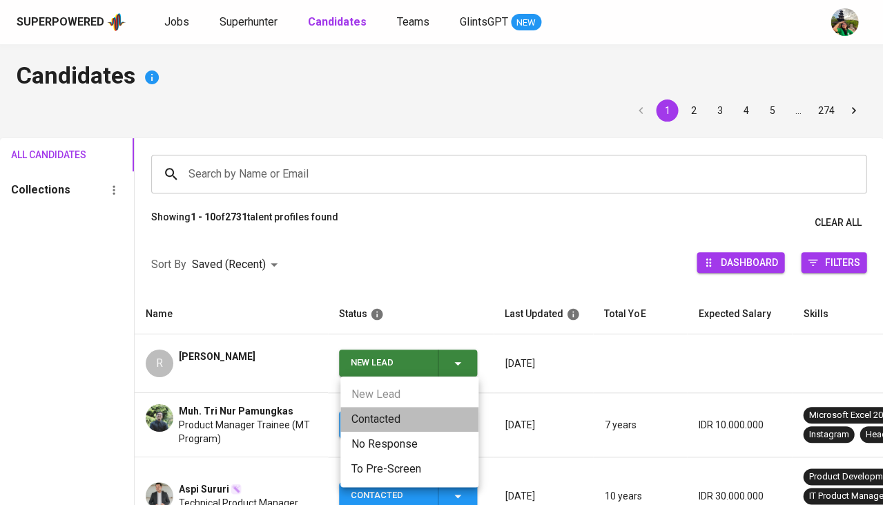
click at [396, 408] on li "Contacted" at bounding box center [409, 419] width 138 height 25
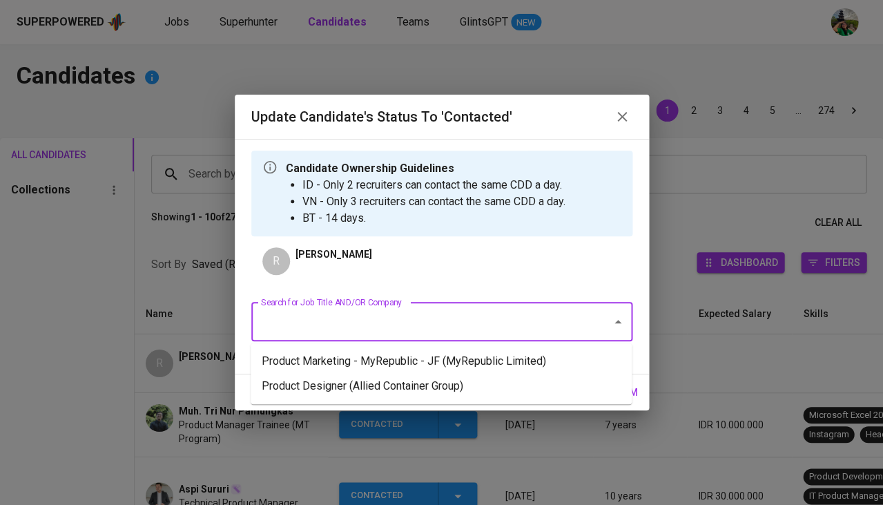
click at [364, 322] on input "Search for Job Title AND/OR Company" at bounding box center [422, 322] width 330 height 26
click at [354, 363] on li "Product Marketing - MyRepublic - JF (MyRepublic Limited)" at bounding box center [441, 361] width 381 height 25
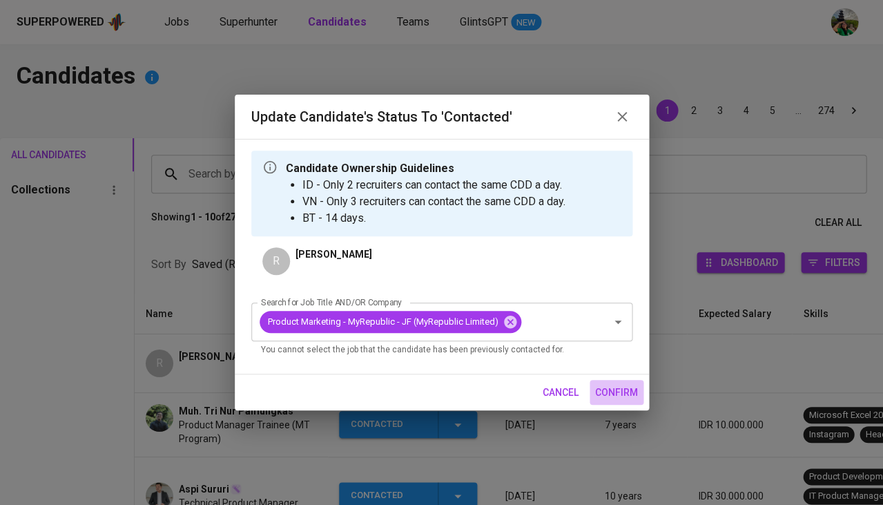
click at [617, 387] on span "confirm" at bounding box center [616, 392] width 43 height 17
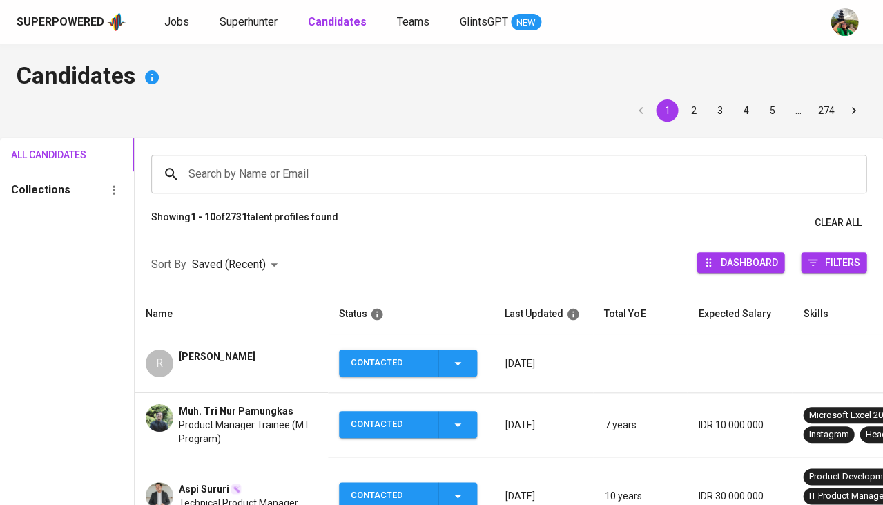
click at [252, 32] on div "Superpowered Jobs Superhunter Candidates Teams GlintsGPT NEW" at bounding box center [420, 22] width 806 height 21
click at [257, 23] on span "Superhunter" at bounding box center [249, 21] width 58 height 13
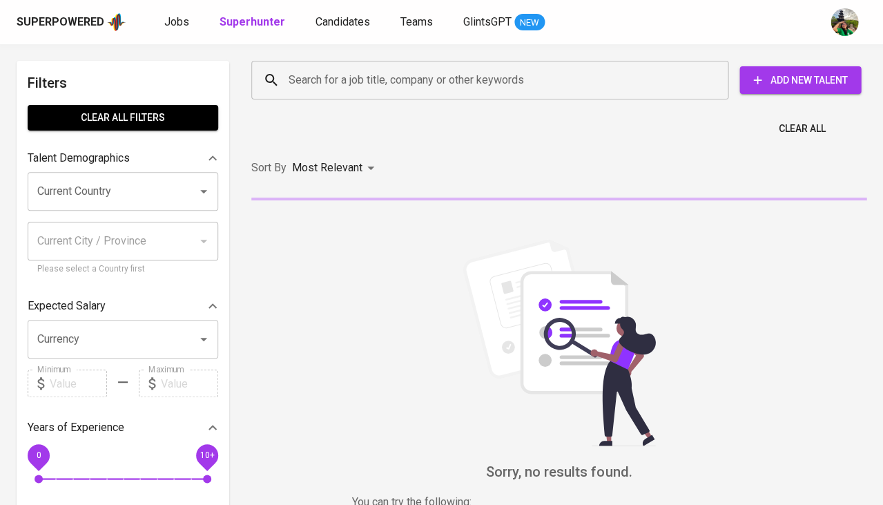
click at [305, 82] on input "Search for a job title, company or other keywords" at bounding box center [493, 80] width 416 height 26
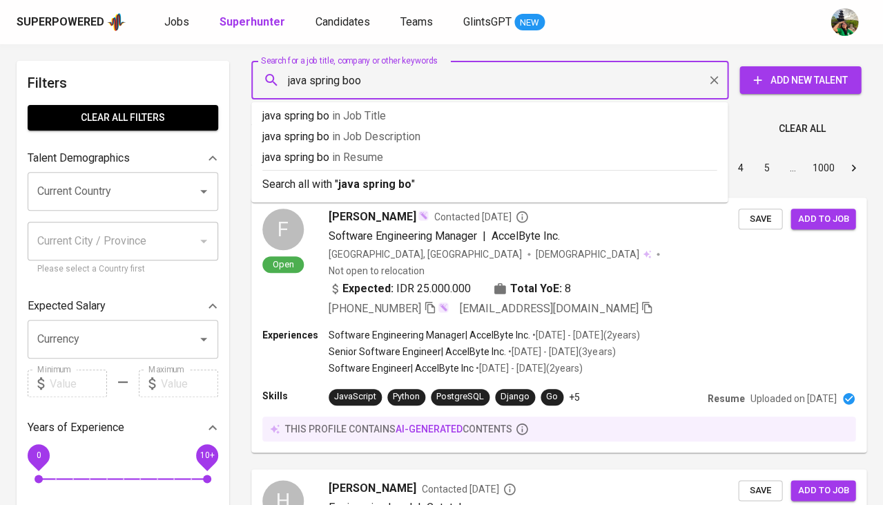
type input "java spring boot"
click at [342, 161] on p "java spring boot in [GEOGRAPHIC_DATA]" at bounding box center [489, 157] width 454 height 17
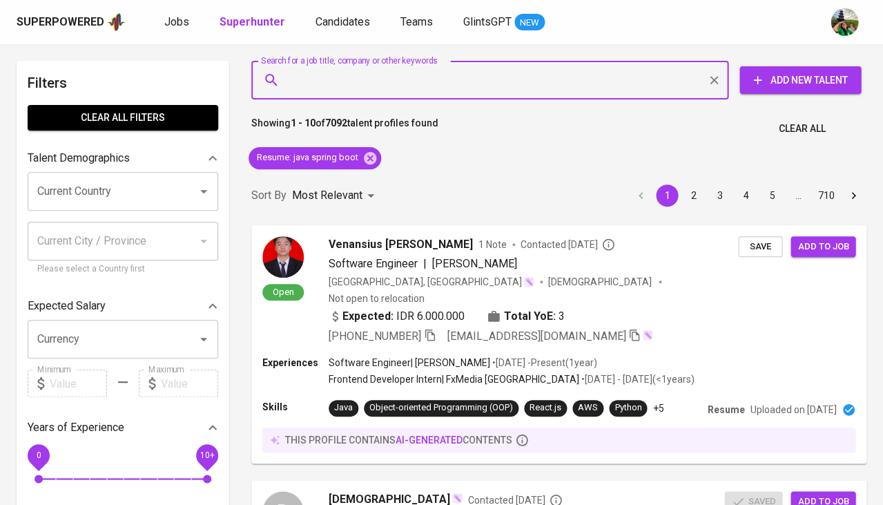
click at [128, 180] on input "Current Country" at bounding box center [103, 191] width 139 height 26
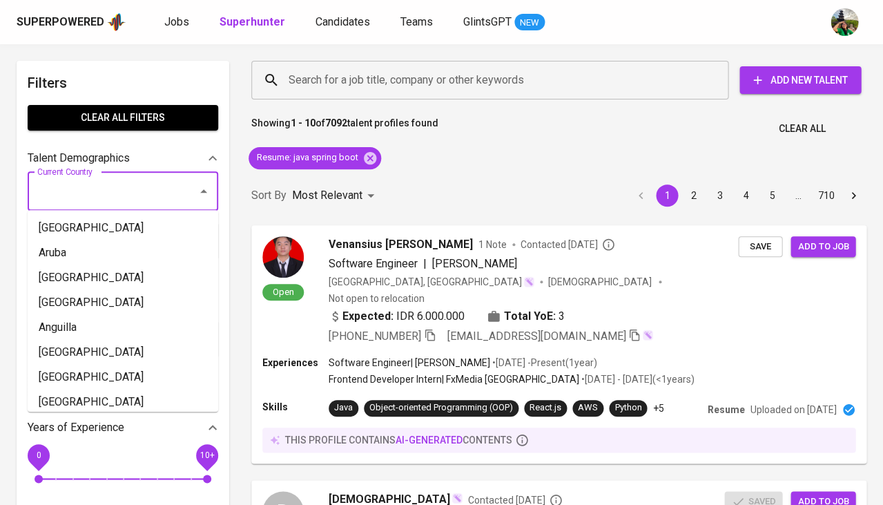
click at [93, 193] on input "Current Country" at bounding box center [103, 191] width 139 height 26
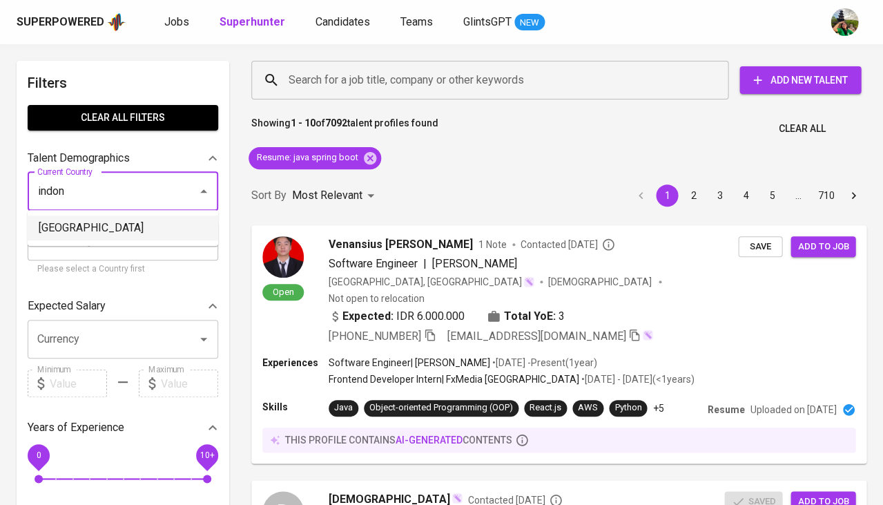
click at [101, 229] on li "[GEOGRAPHIC_DATA]" at bounding box center [123, 227] width 191 height 25
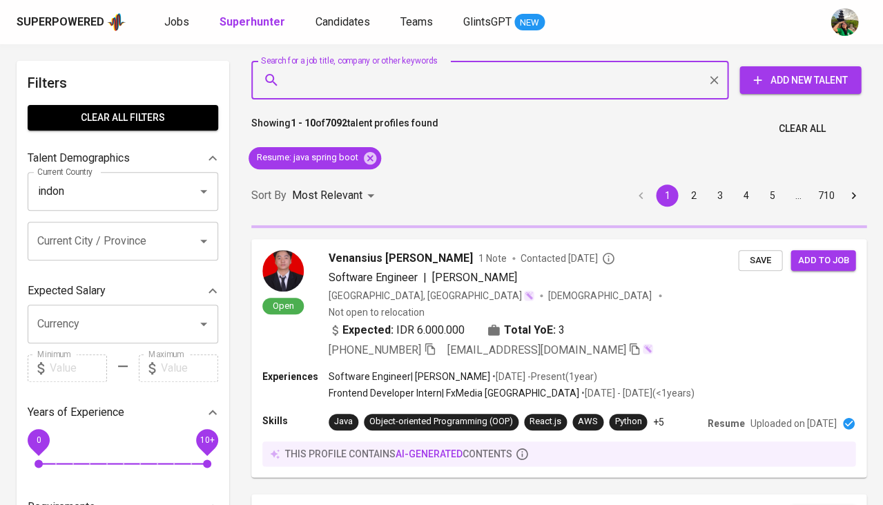
click at [329, 82] on input "Search for a job title, company or other keywords" at bounding box center [493, 80] width 416 height 26
type input "[GEOGRAPHIC_DATA]"
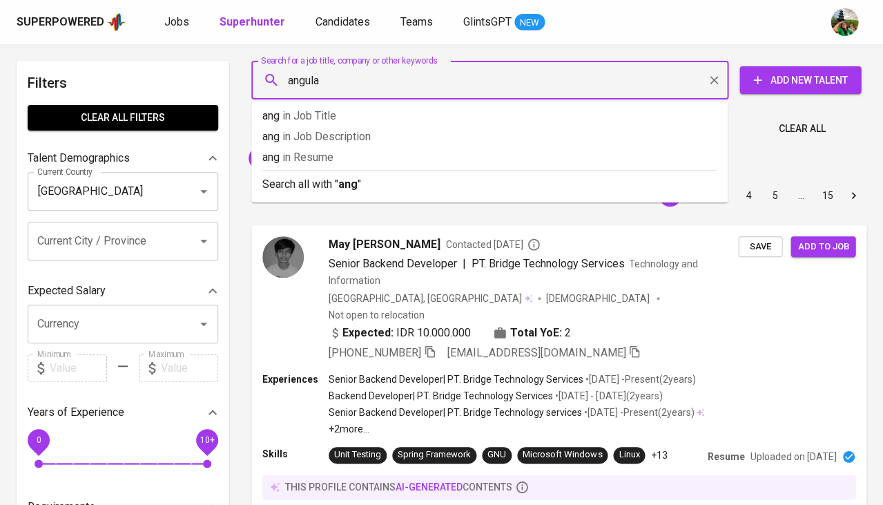
type input "angular"
click at [340, 156] on span "in Resume" at bounding box center [325, 156] width 51 height 13
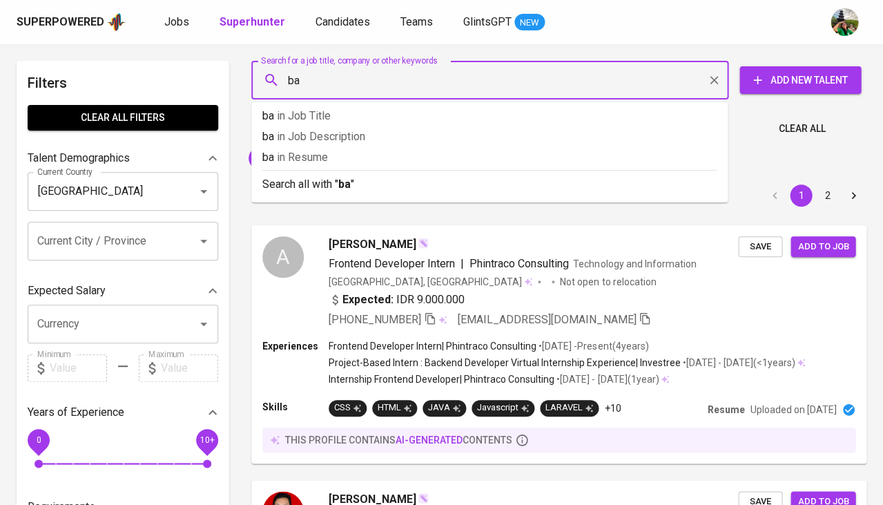
type input "b"
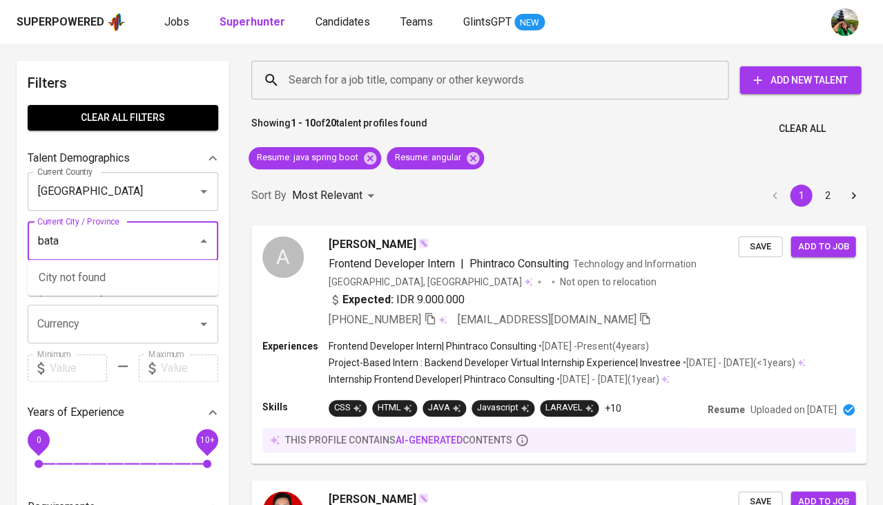
type input "batam"
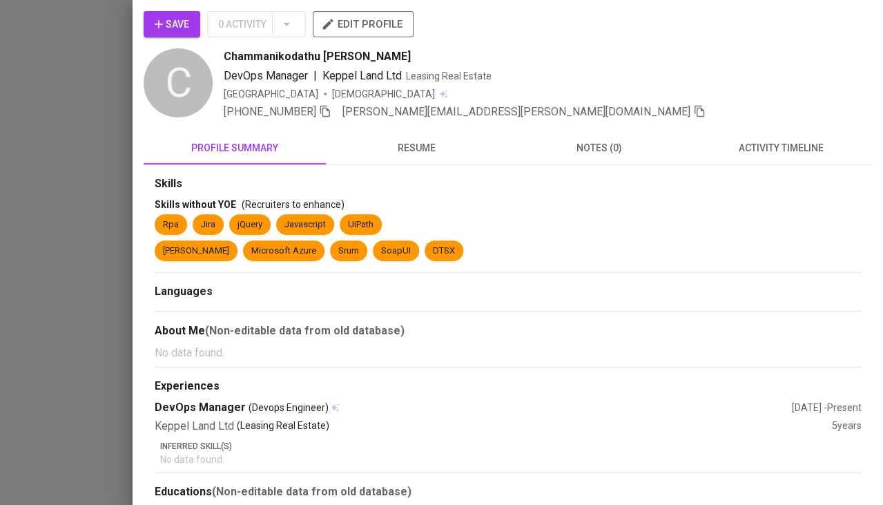
click at [423, 146] on span "resume" at bounding box center [417, 147] width 166 height 17
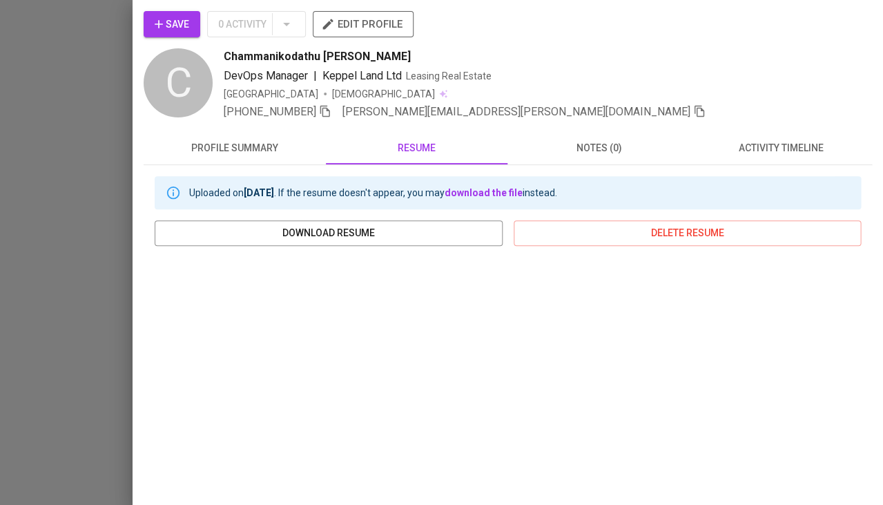
click at [79, 359] on div at bounding box center [441, 252] width 883 height 505
click at [106, 279] on div at bounding box center [441, 252] width 883 height 505
click at [47, 191] on div at bounding box center [441, 252] width 883 height 505
click at [106, 112] on div at bounding box center [441, 252] width 883 height 505
click at [89, 116] on div at bounding box center [441, 252] width 883 height 505
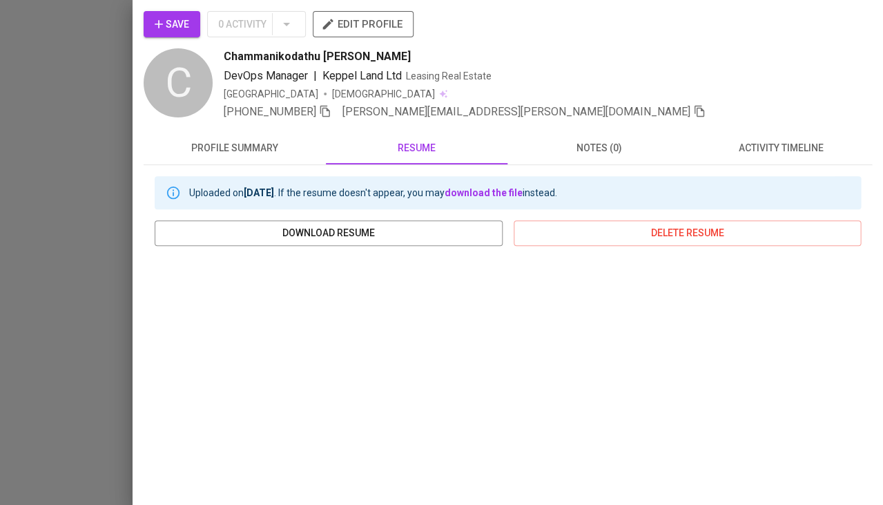
click at [99, 127] on div at bounding box center [441, 252] width 883 height 505
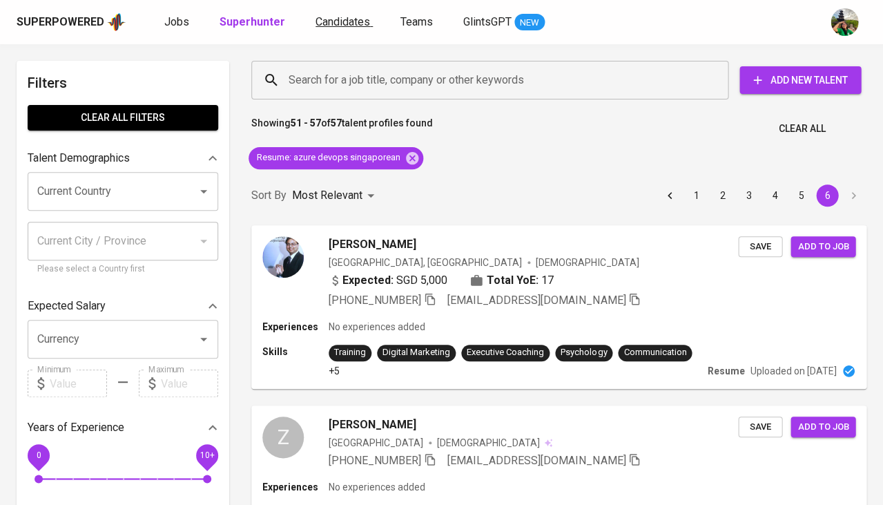
click at [315, 23] on span "Candidates" at bounding box center [342, 21] width 55 height 13
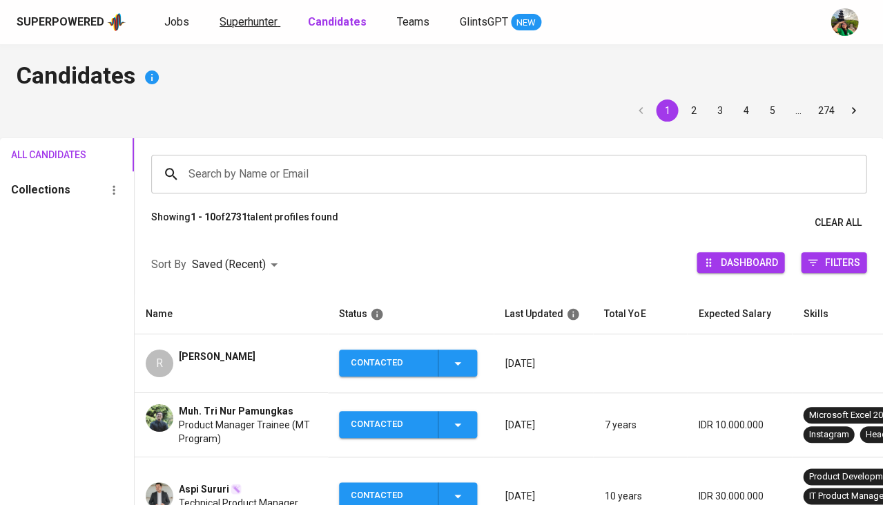
click at [257, 20] on span "Superhunter" at bounding box center [249, 21] width 58 height 13
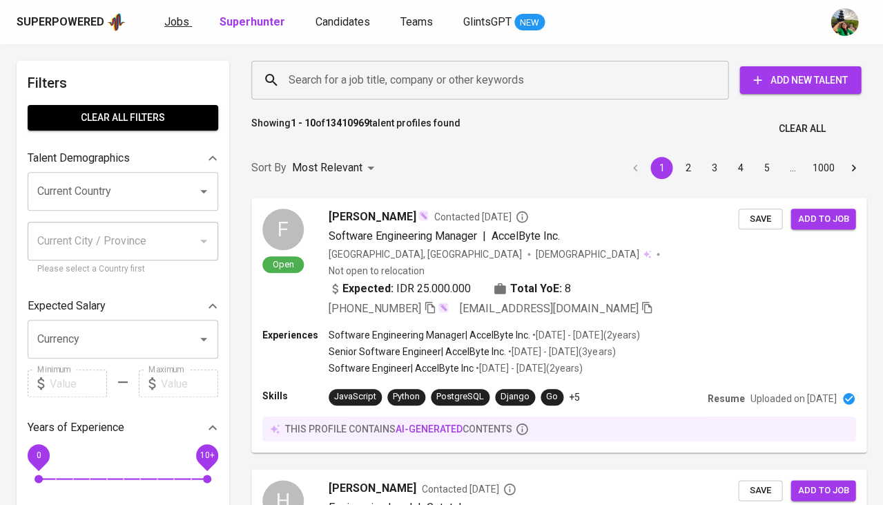
click at [177, 19] on span "Jobs" at bounding box center [176, 21] width 25 height 13
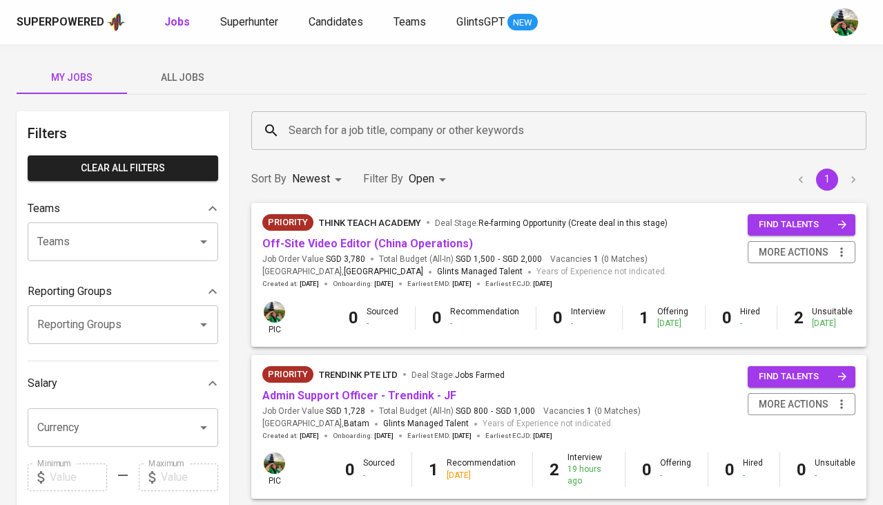
scroll to position [416, 0]
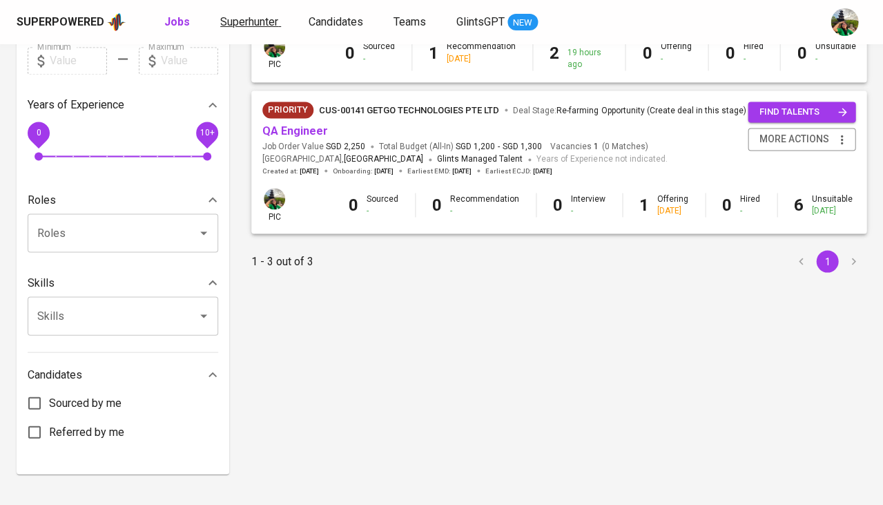
click at [245, 23] on span "Superhunter" at bounding box center [249, 21] width 58 height 13
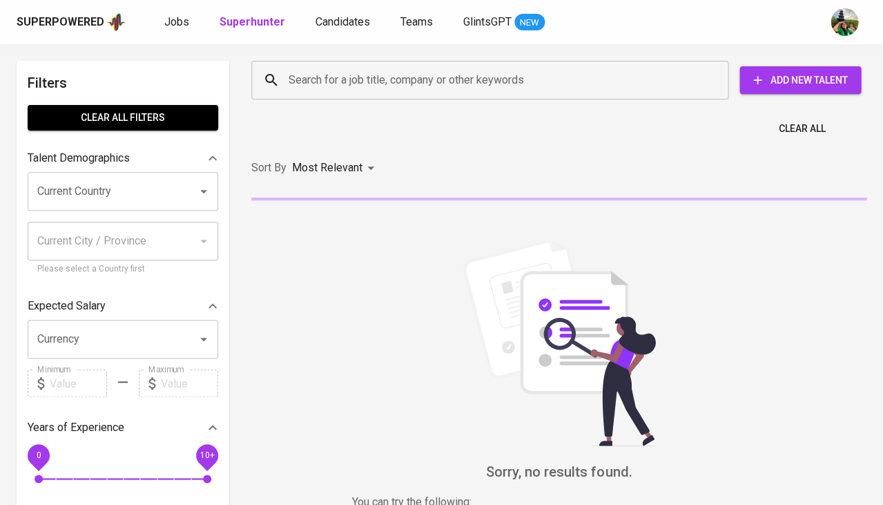
click at [137, 202] on div "Current Country" at bounding box center [123, 191] width 191 height 39
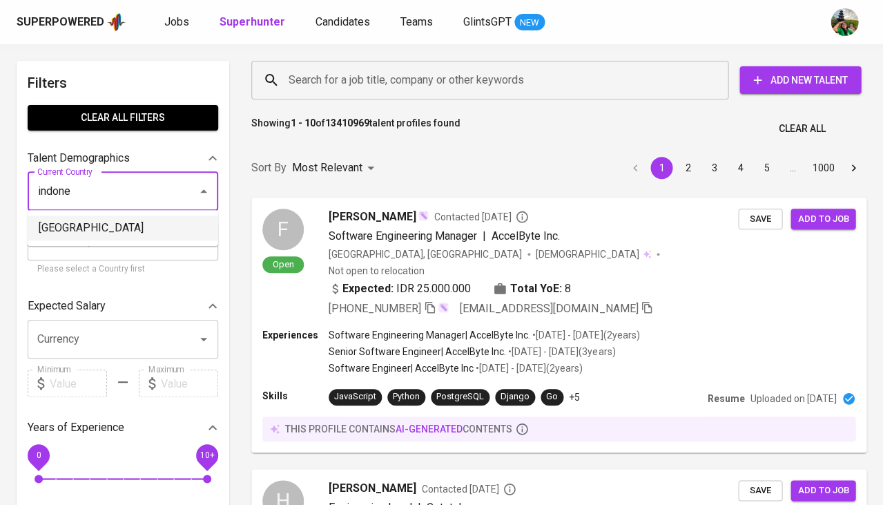
click at [106, 226] on li "[GEOGRAPHIC_DATA]" at bounding box center [123, 227] width 191 height 25
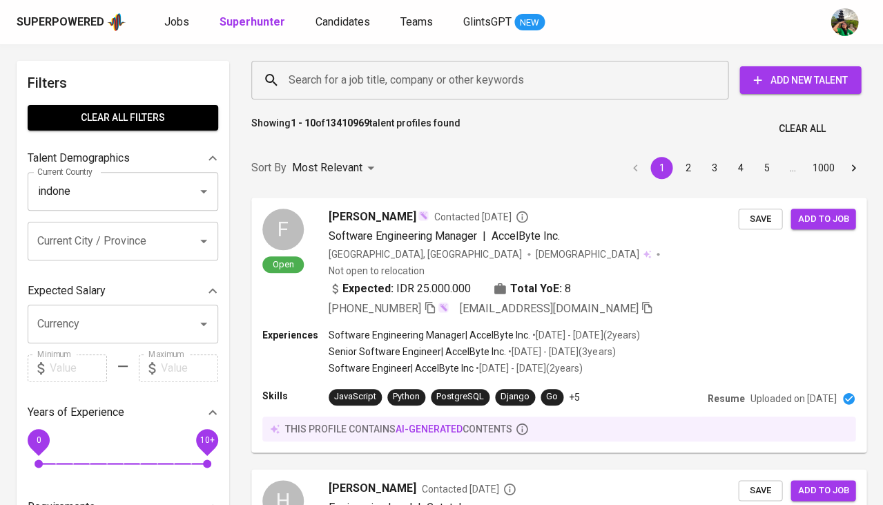
type input "[GEOGRAPHIC_DATA]"
click at [351, 89] on input "Search for a job title, company or other keywords" at bounding box center [493, 80] width 416 height 26
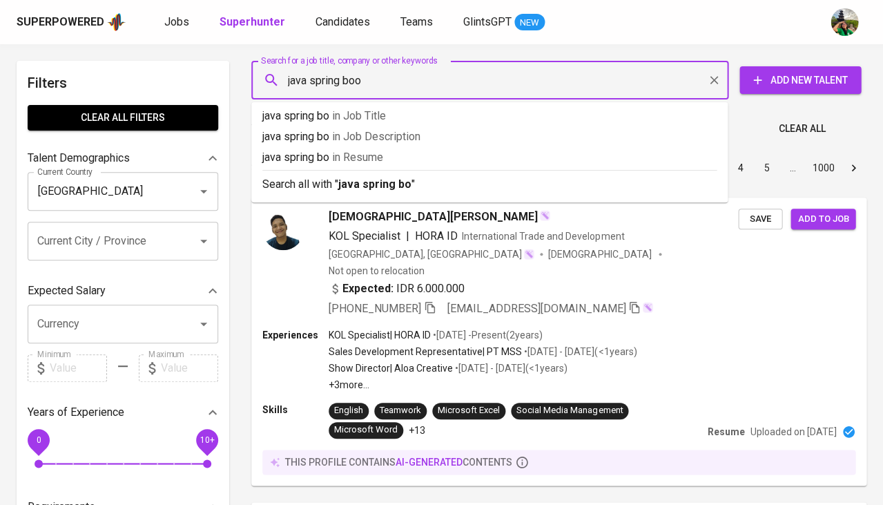
type input "java spring boot"
click at [339, 156] on p "java spring boot in Resume" at bounding box center [489, 157] width 454 height 17
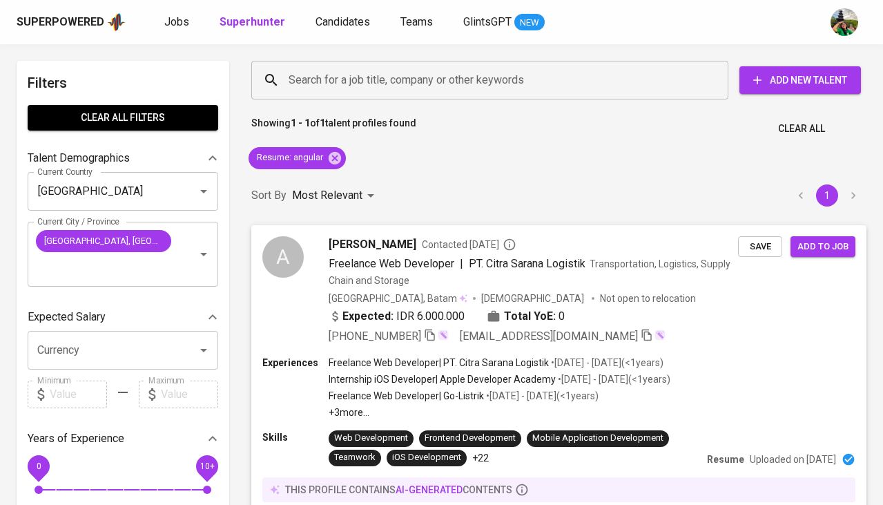
scroll to position [168, 0]
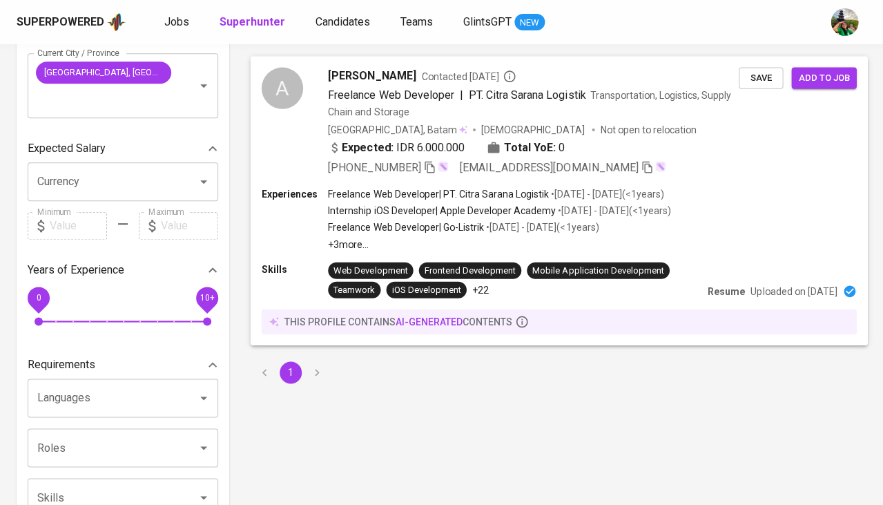
click at [368, 77] on span "[PERSON_NAME]" at bounding box center [372, 75] width 88 height 17
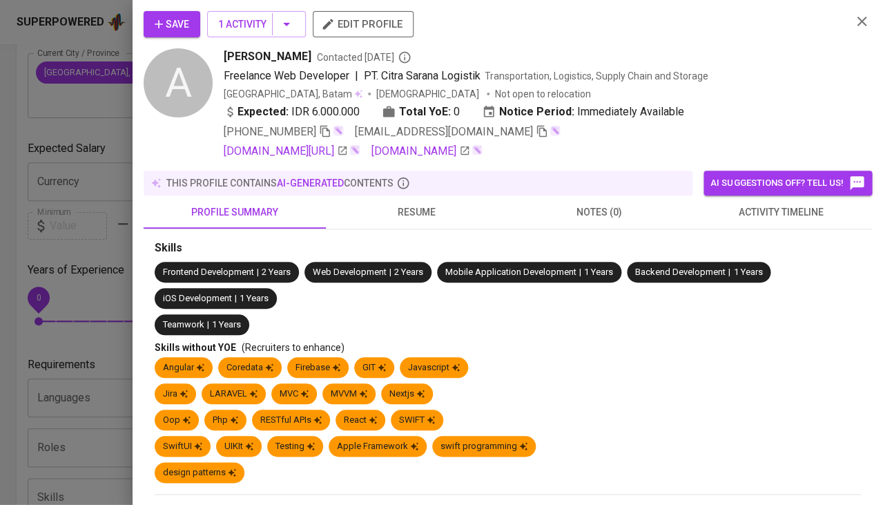
click at [442, 216] on span "resume" at bounding box center [417, 212] width 166 height 17
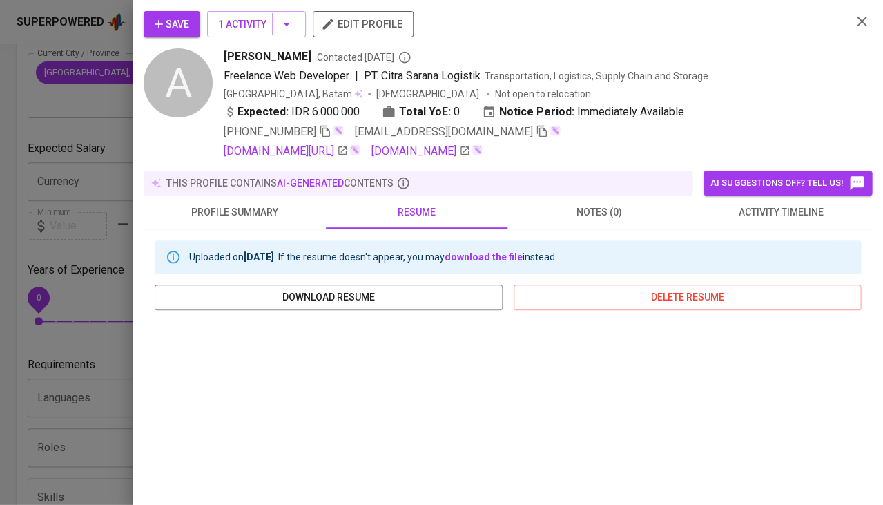
scroll to position [249, 0]
